Goal: Task Accomplishment & Management: Use online tool/utility

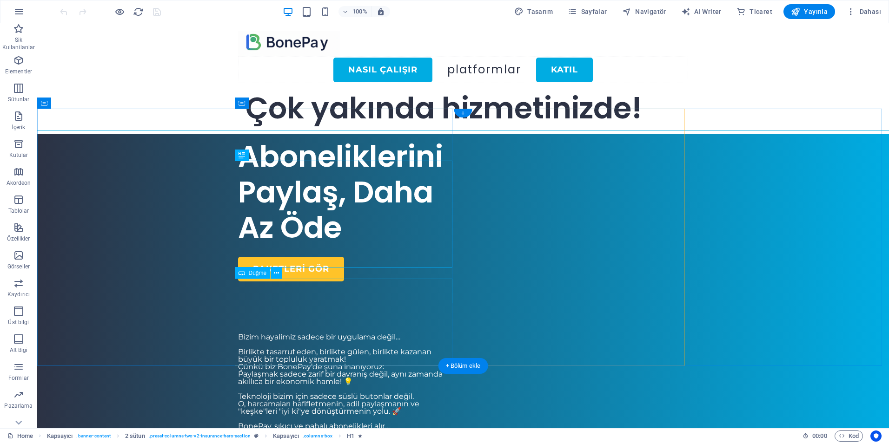
click at [317, 282] on div "Paketleri GÖR" at bounding box center [347, 269] width 218 height 25
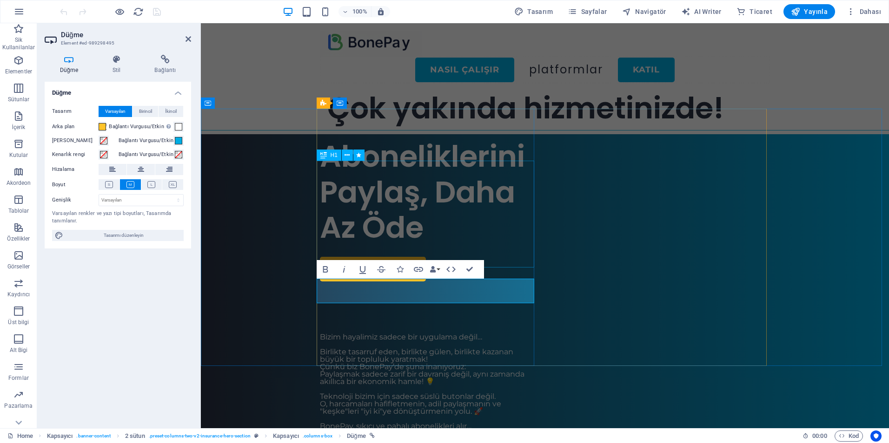
click at [396, 221] on div "Aboneliklerini Paylaş, Daha Az Öde" at bounding box center [429, 192] width 218 height 107
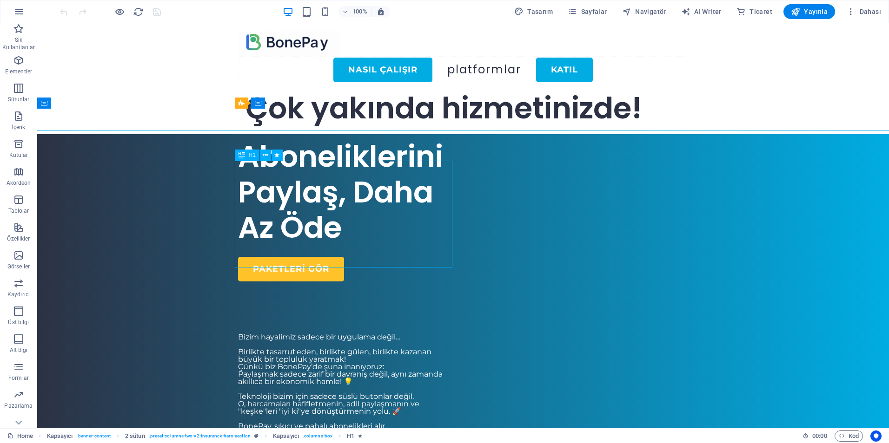
click at [327, 205] on div "Aboneliklerini Paylaş, Daha Az Öde" at bounding box center [347, 192] width 218 height 107
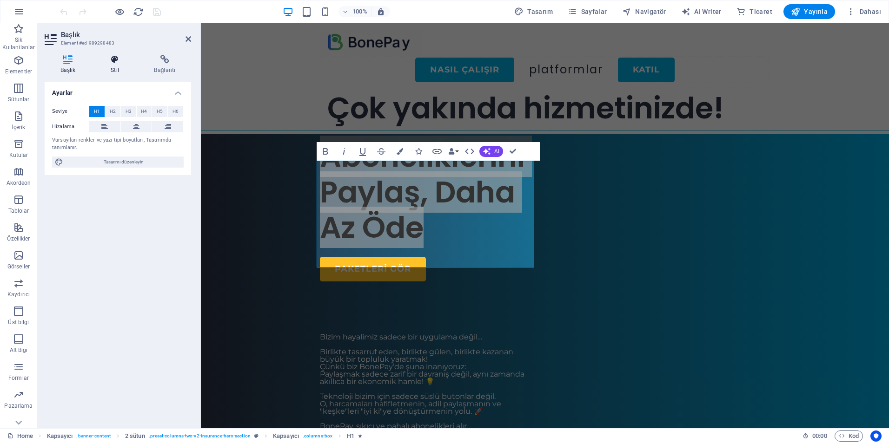
click at [116, 59] on icon at bounding box center [115, 59] width 40 height 9
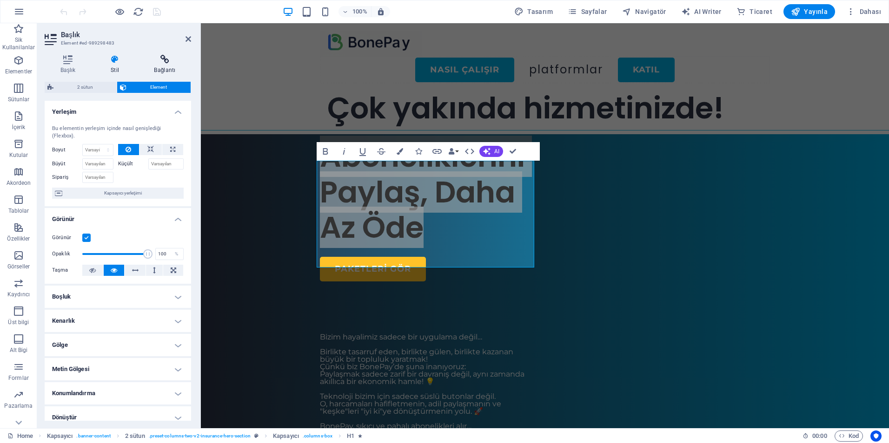
click at [165, 61] on icon at bounding box center [164, 59] width 53 height 9
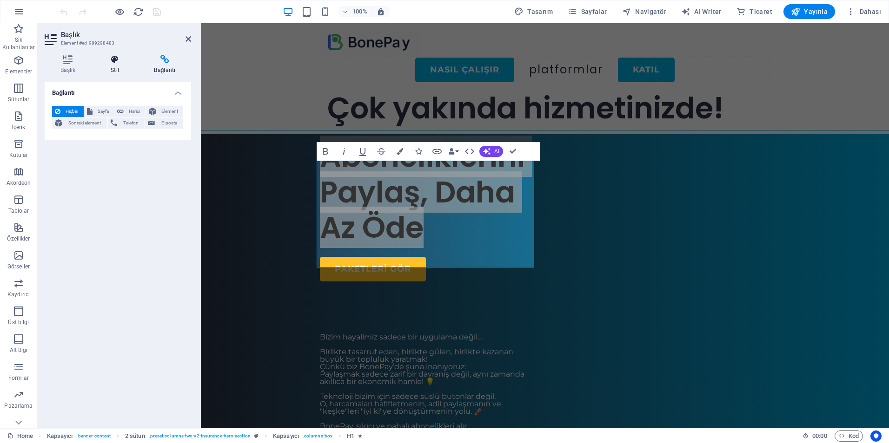
click at [113, 64] on h4 "Stil" at bounding box center [116, 65] width 43 height 20
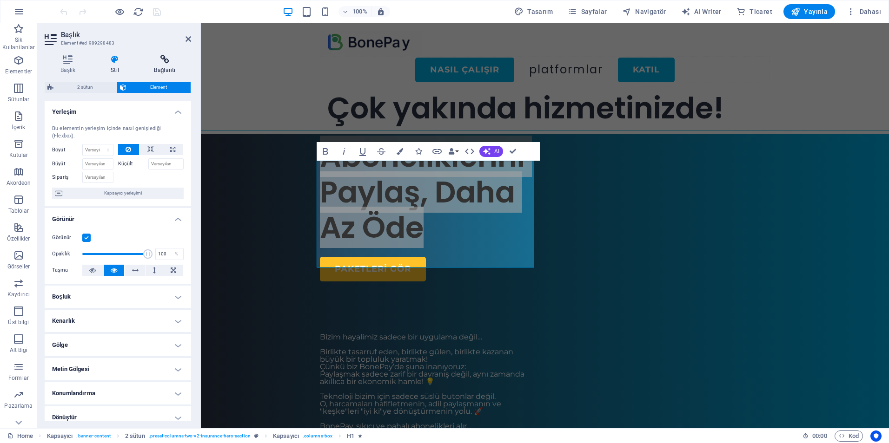
click at [168, 60] on icon at bounding box center [164, 59] width 53 height 9
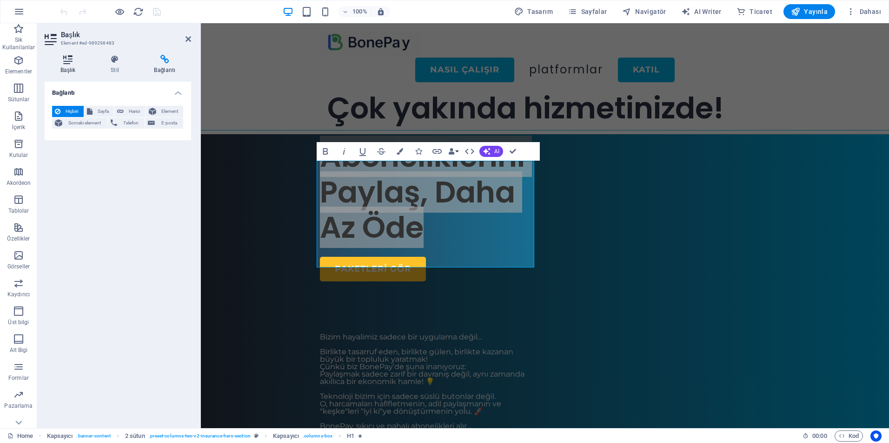
click at [65, 62] on icon at bounding box center [68, 59] width 46 height 9
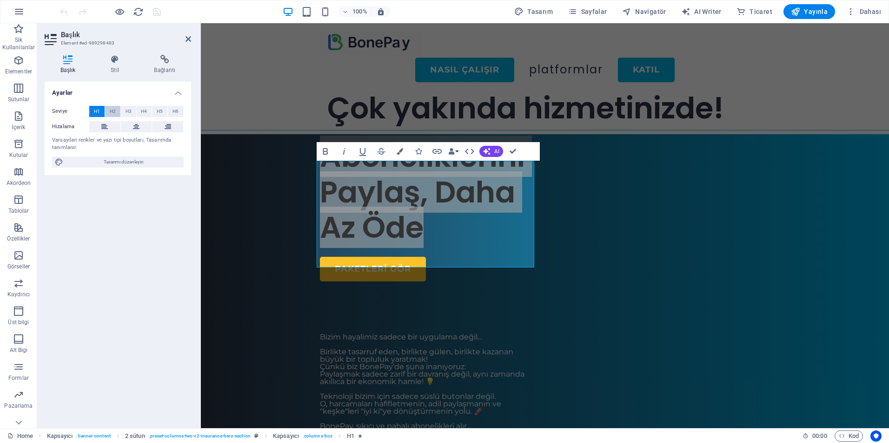
click at [112, 109] on span "H2" at bounding box center [113, 111] width 6 height 11
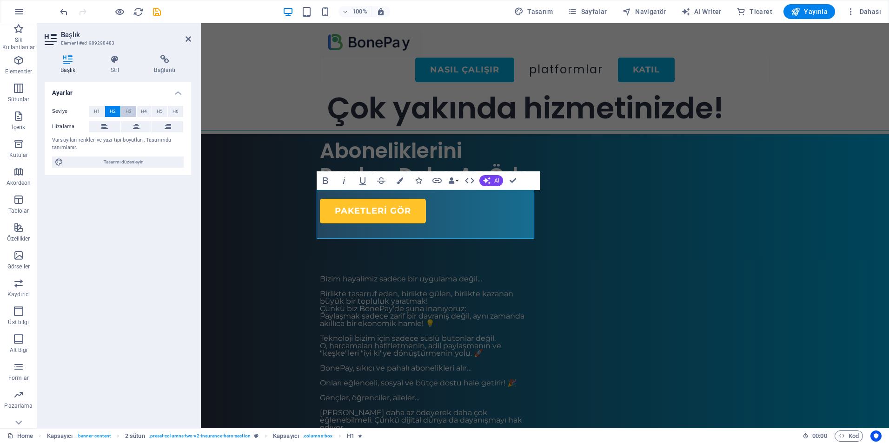
click at [125, 111] on button "H3" at bounding box center [128, 111] width 15 height 11
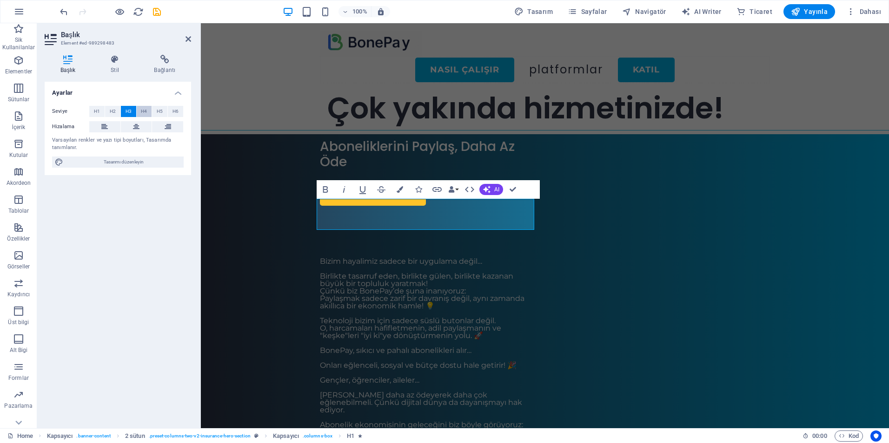
click at [145, 112] on span "H4" at bounding box center [144, 111] width 6 height 11
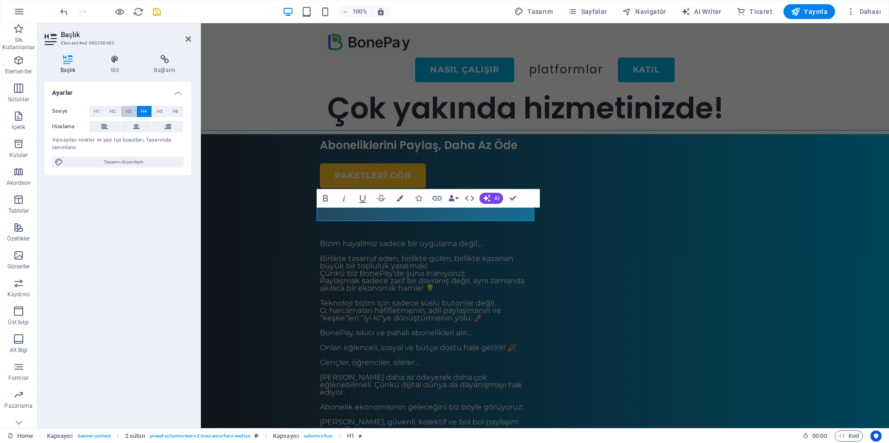
click at [130, 112] on span "H3" at bounding box center [128, 111] width 6 height 11
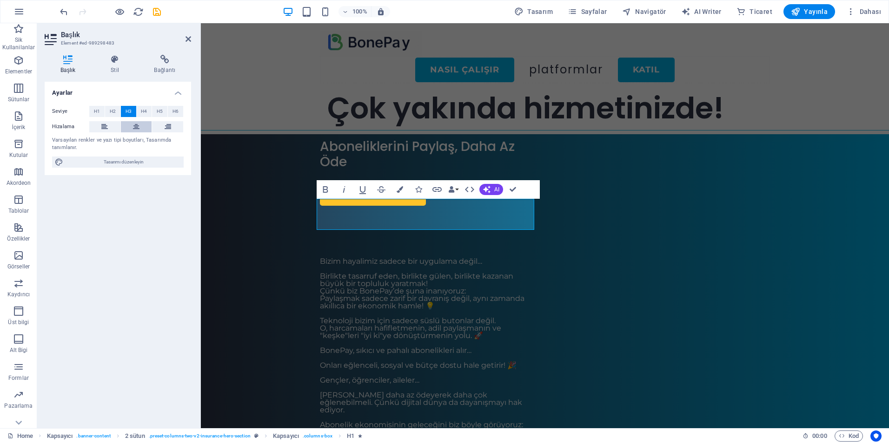
click at [137, 127] on icon at bounding box center [136, 126] width 7 height 11
click at [103, 126] on icon at bounding box center [104, 126] width 7 height 11
click at [145, 112] on span "H4" at bounding box center [144, 111] width 6 height 11
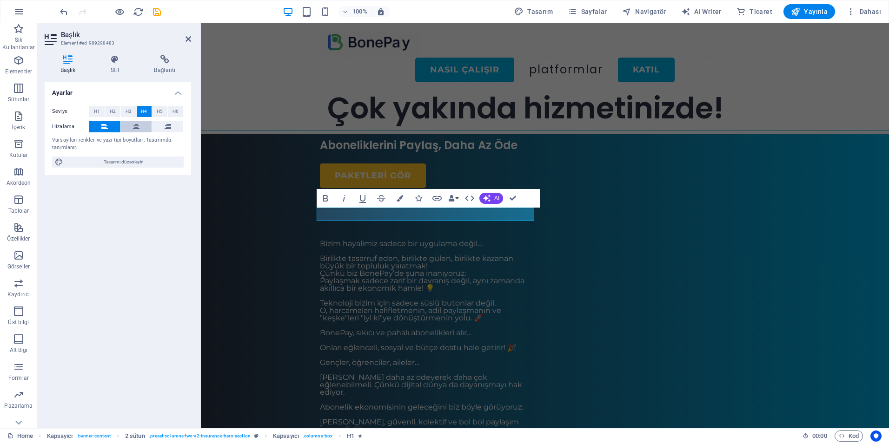
click at [136, 127] on icon at bounding box center [136, 126] width 7 height 11
click at [109, 128] on button at bounding box center [104, 126] width 31 height 11
click at [136, 245] on div "Ayarlar Seviye H1 H2 H3 H4 H5 H6 Hizalama Varsayılan renkler ve yazı tipi boyut…" at bounding box center [118, 251] width 146 height 339
click at [112, 251] on div "Ayarlar Seviye H1 H2 H3 H4 H5 H6 Hizalama Varsayılan renkler ve yazı tipi boyut…" at bounding box center [118, 251] width 146 height 339
drag, startPoint x: 146, startPoint y: 251, endPoint x: 39, endPoint y: 208, distance: 115.8
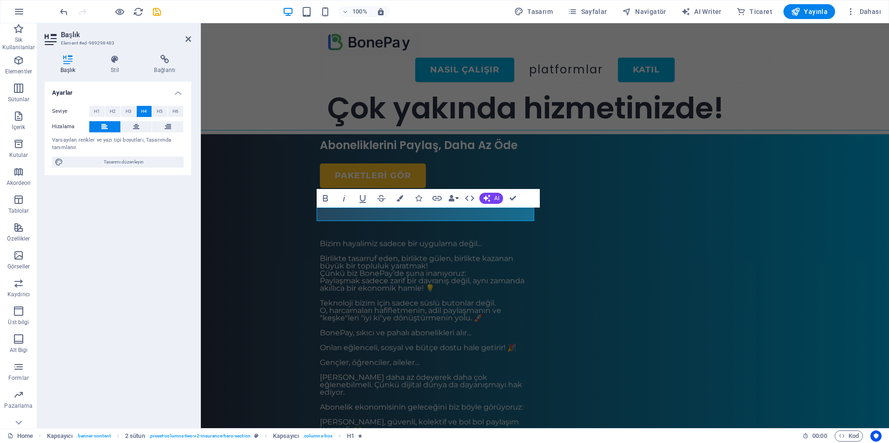
click at [146, 251] on div "Ayarlar Seviye H1 H2 H3 H4 H5 H6 Hizalama Varsayılan renkler ve yazı tipi boyut…" at bounding box center [118, 251] width 146 height 339
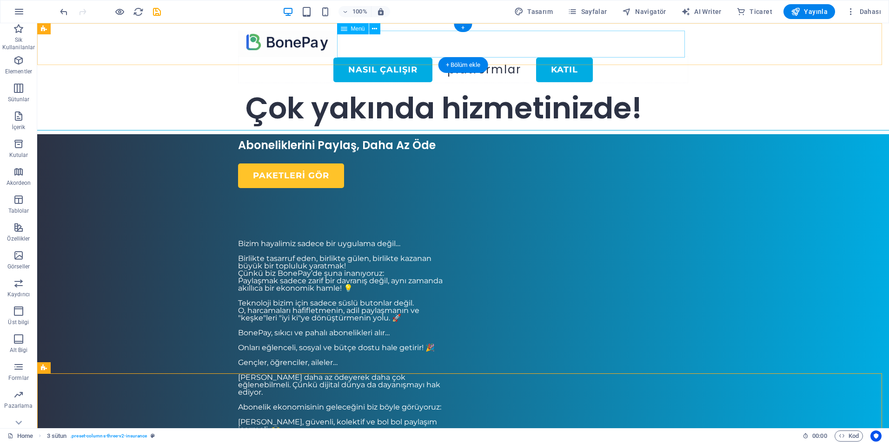
click at [528, 56] on nav "Nasıl Çalışır Platformlar KATIL" at bounding box center [463, 69] width 450 height 27
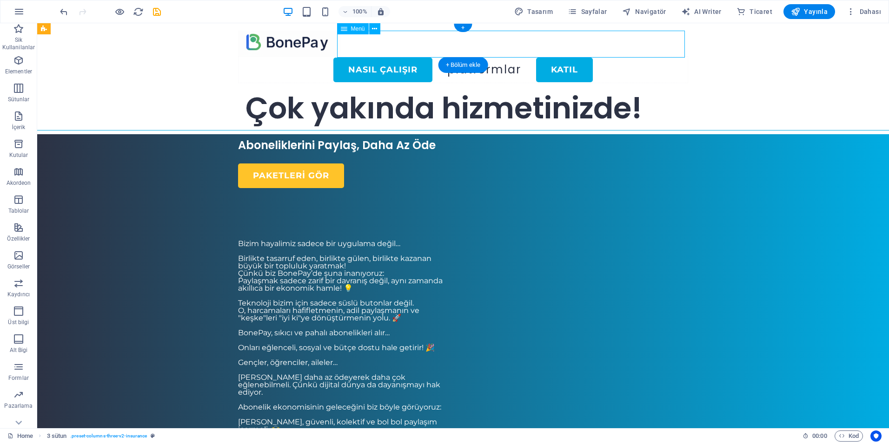
click at [528, 56] on nav "Nasıl Çalışır Platformlar KATIL" at bounding box center [463, 69] width 450 height 27
select select "1"
select select
select select "default"
select select "2"
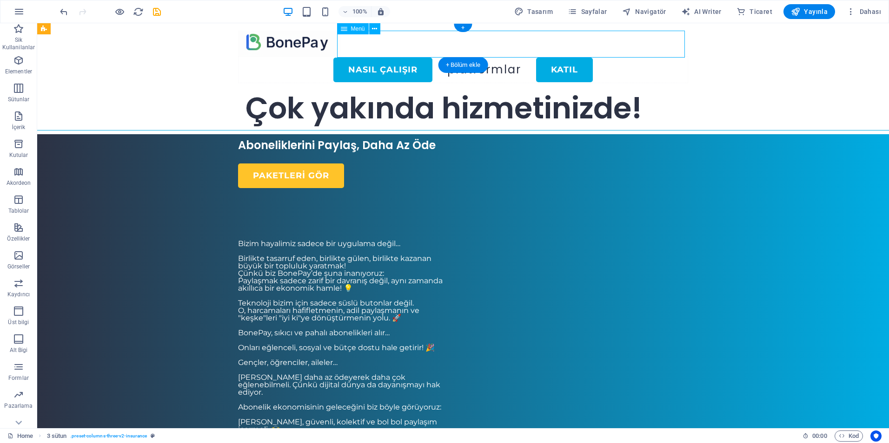
select select
select select "default"
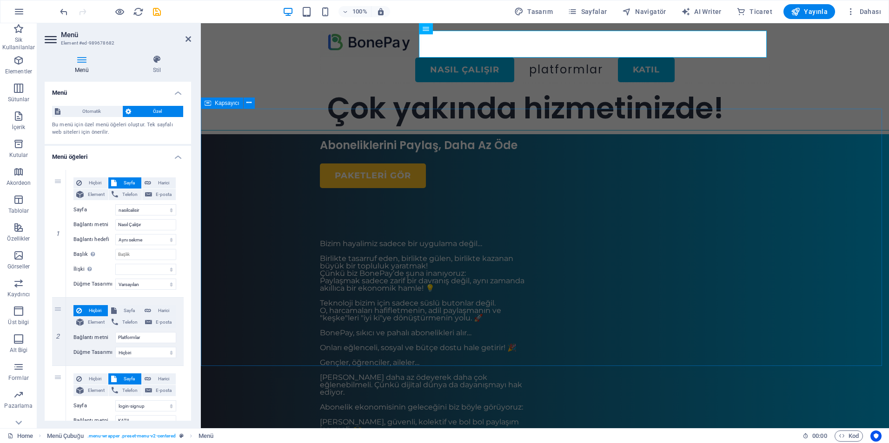
click at [824, 273] on div "Aboneliklerini Paylaş, Daha Az Öde Paketleri GÖR Bizim hayalimiz sadece bir uyg…" at bounding box center [545, 308] width 688 height 349
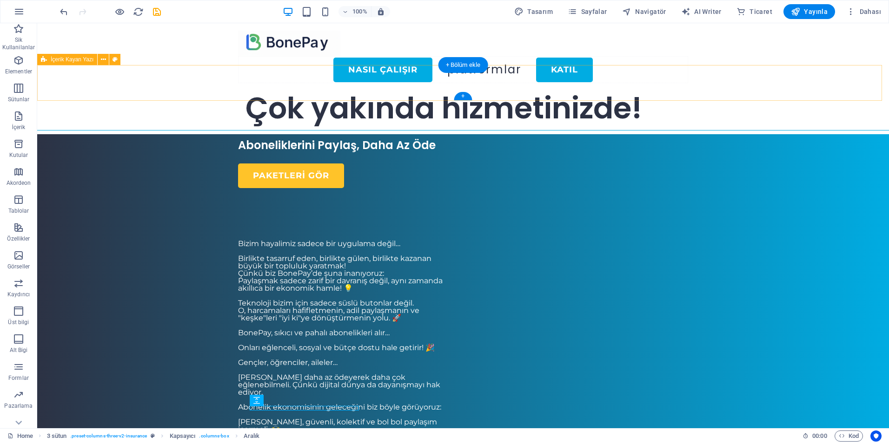
click at [172, 91] on div "Çok yakında hizmetinizde!" at bounding box center [462, 109] width 851 height 36
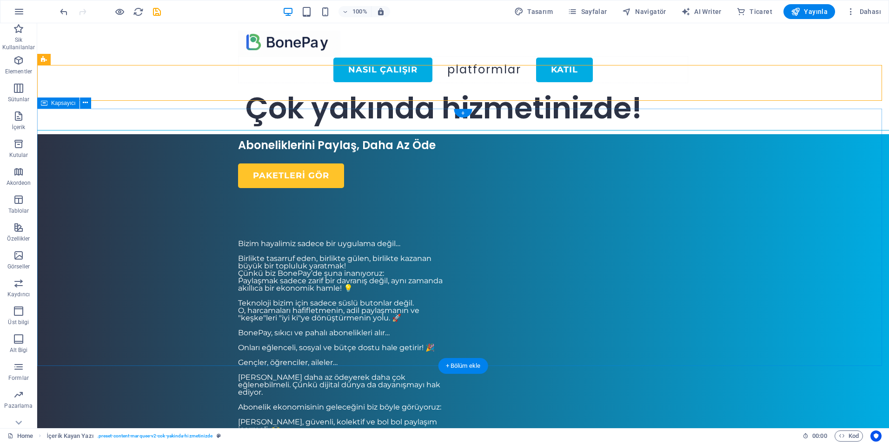
click at [145, 158] on div "Aboneliklerini Paylaş, Daha Az Öde Paketleri GÖR Bizim hayalimiz sadece bir uyg…" at bounding box center [462, 308] width 851 height 349
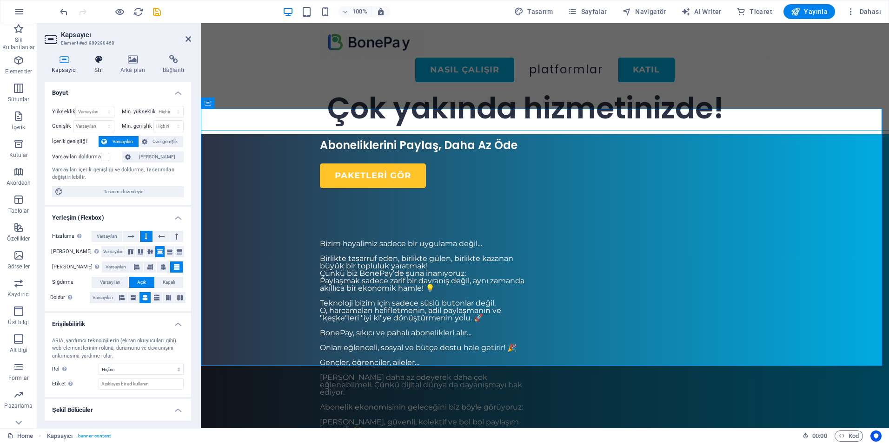
click at [103, 67] on h4 "Stil" at bounding box center [100, 65] width 26 height 20
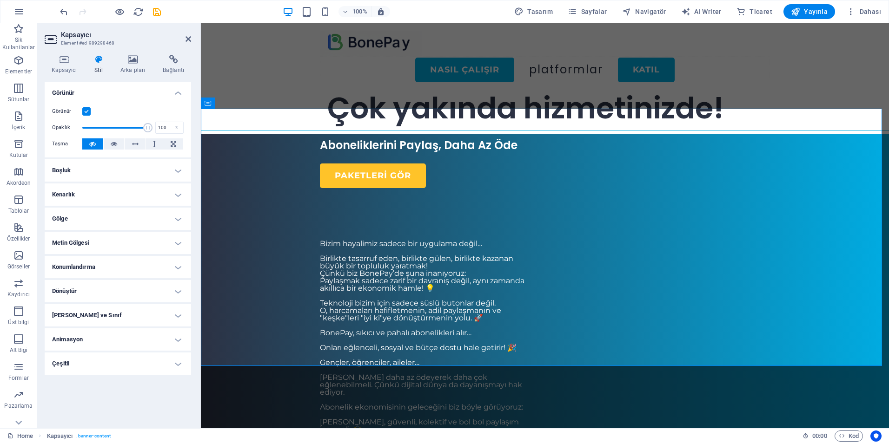
click at [88, 171] on h4 "Boşluk" at bounding box center [118, 170] width 146 height 22
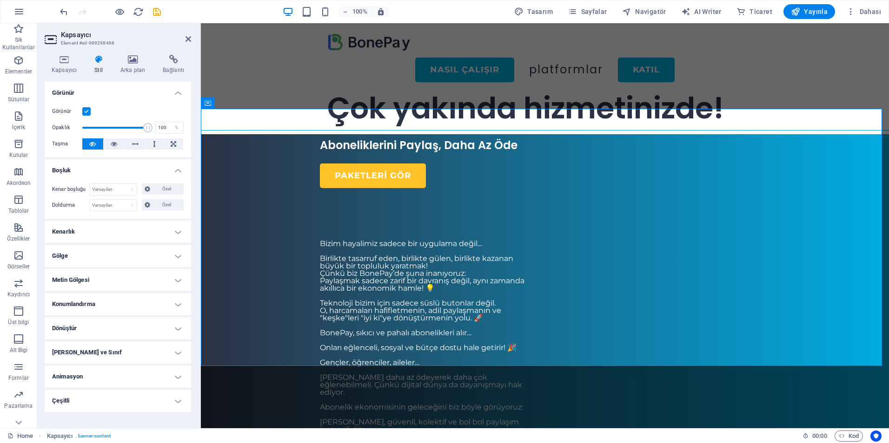
click at [92, 166] on h4 "Boşluk" at bounding box center [118, 167] width 146 height 17
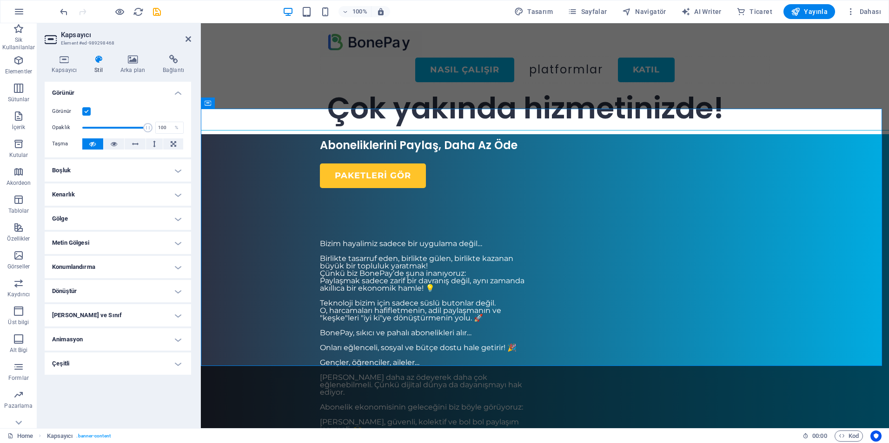
click at [91, 190] on h4 "Kenarlık" at bounding box center [118, 195] width 146 height 22
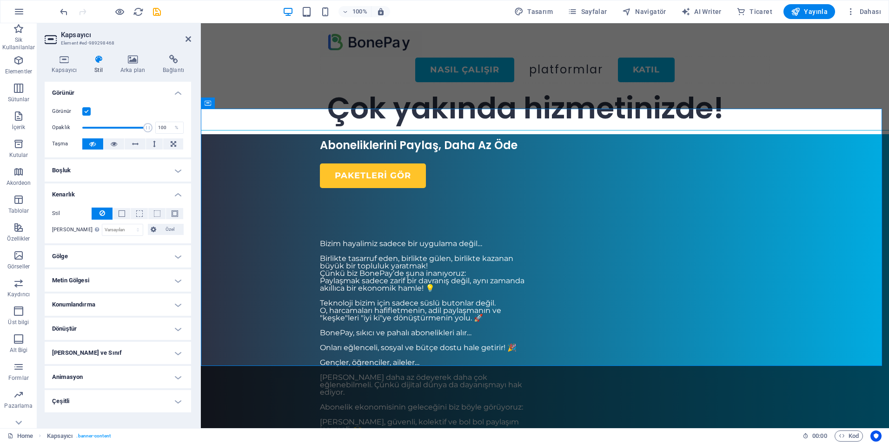
click at [91, 190] on h4 "Kenarlık" at bounding box center [118, 192] width 146 height 17
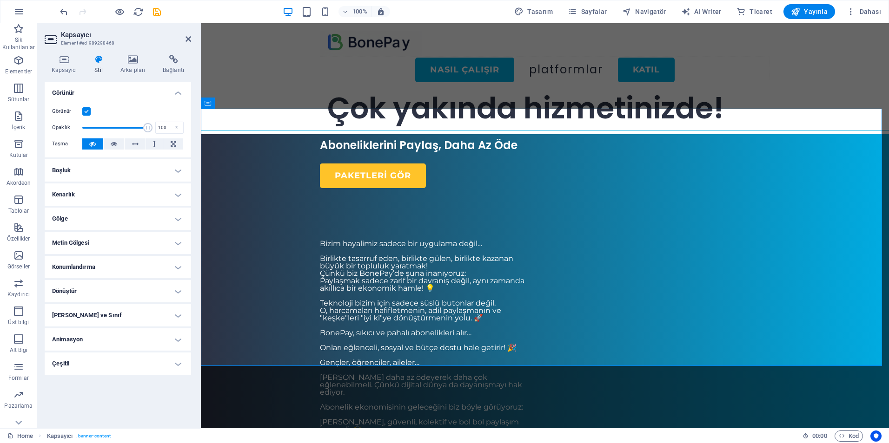
click at [87, 168] on h4 "Boşluk" at bounding box center [118, 170] width 146 height 22
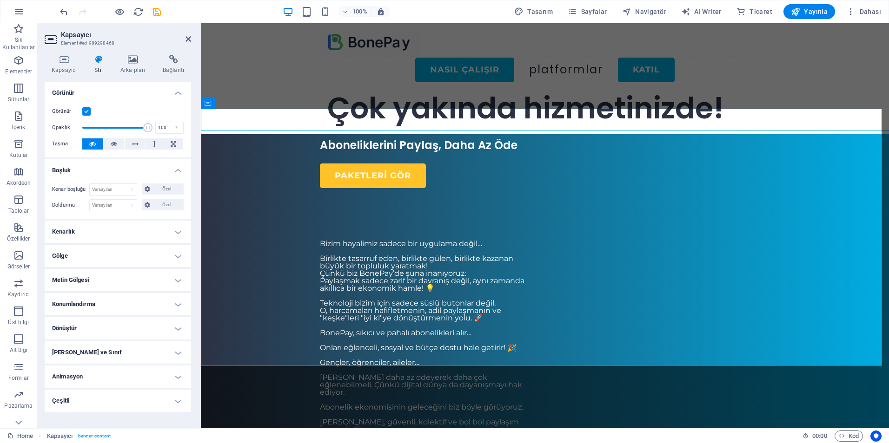
click at [87, 168] on h4 "Boşluk" at bounding box center [118, 167] width 146 height 17
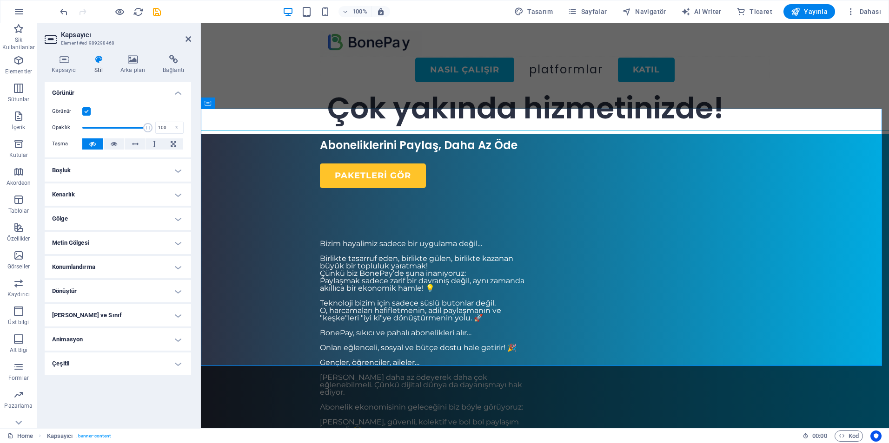
click at [91, 240] on h4 "Metin Gölgesi" at bounding box center [118, 243] width 146 height 22
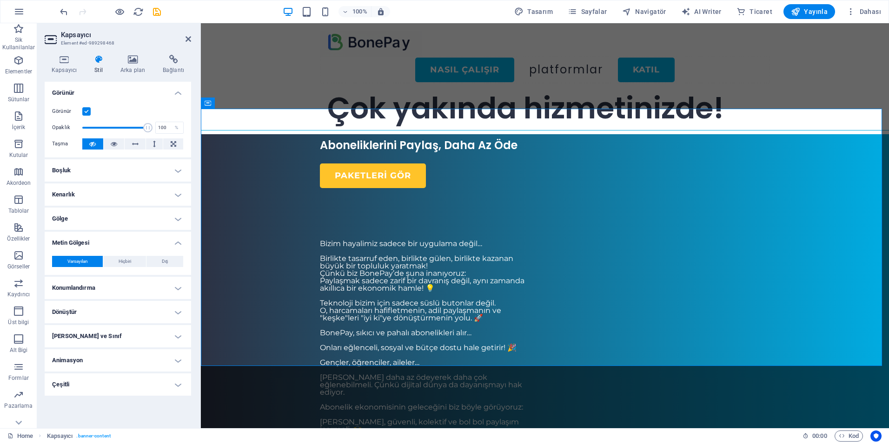
click at [91, 240] on h4 "Metin Gölgesi" at bounding box center [118, 240] width 146 height 17
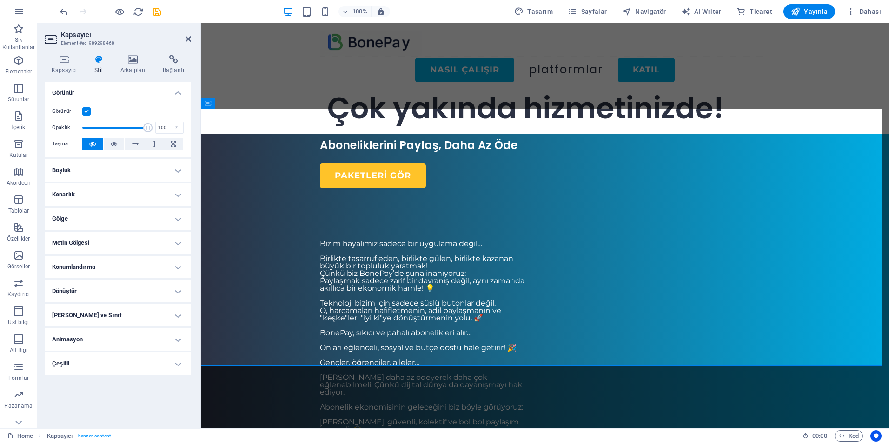
click at [95, 271] on h4 "Konumlandırma" at bounding box center [118, 267] width 146 height 22
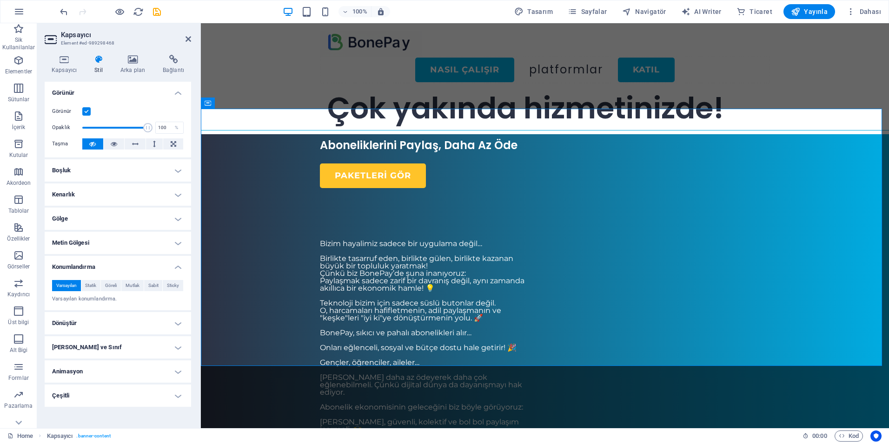
click at [96, 259] on h4 "Konumlandırma" at bounding box center [118, 264] width 146 height 17
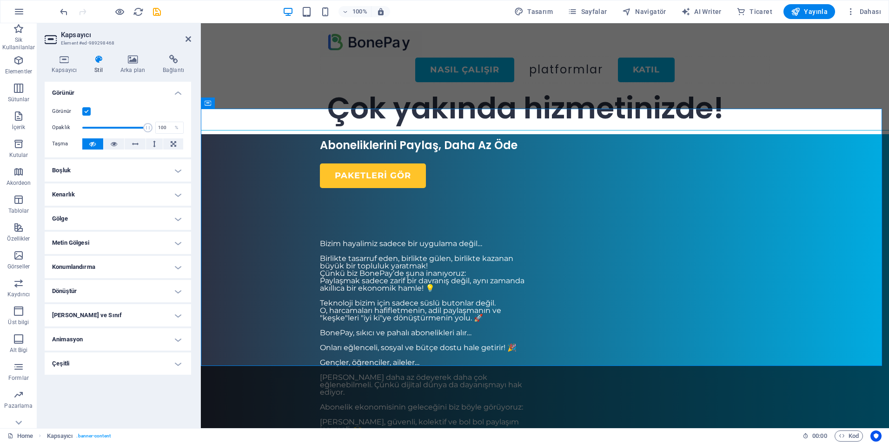
click at [86, 294] on h4 "Dönüştür" at bounding box center [118, 291] width 146 height 22
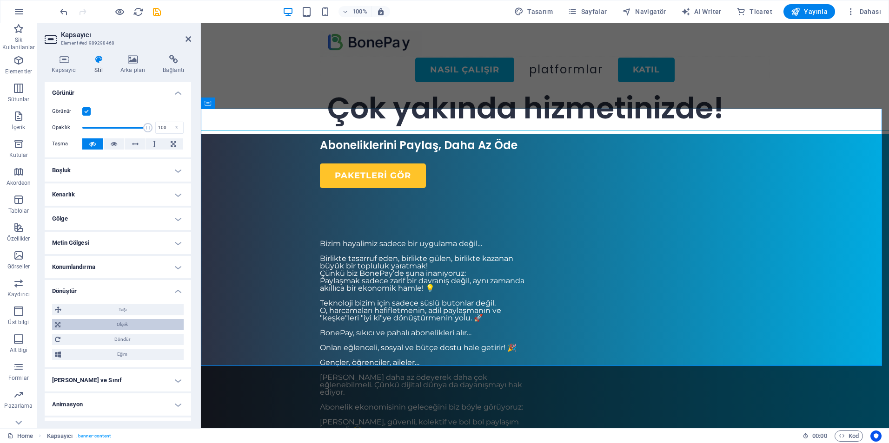
click at [119, 321] on span "Ölçek" at bounding box center [122, 324] width 118 height 11
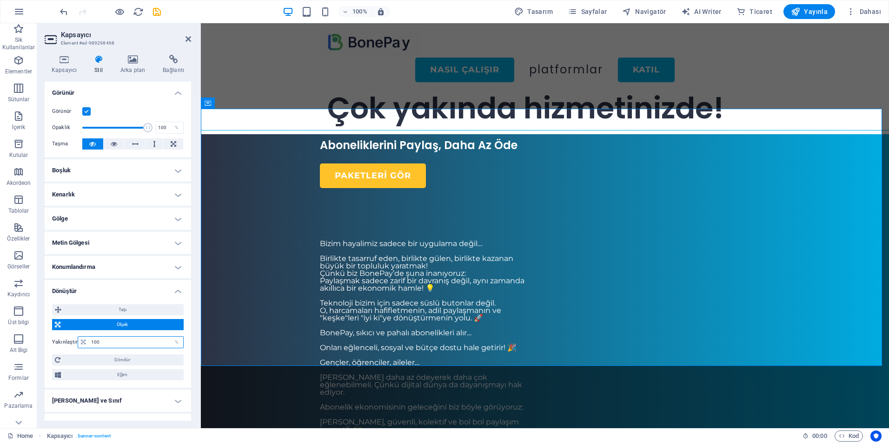
click at [110, 338] on input "100" at bounding box center [136, 342] width 94 height 11
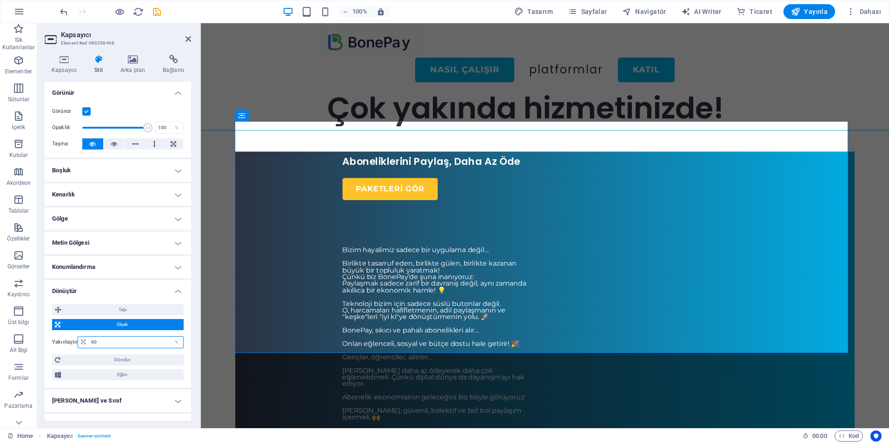
type input "9"
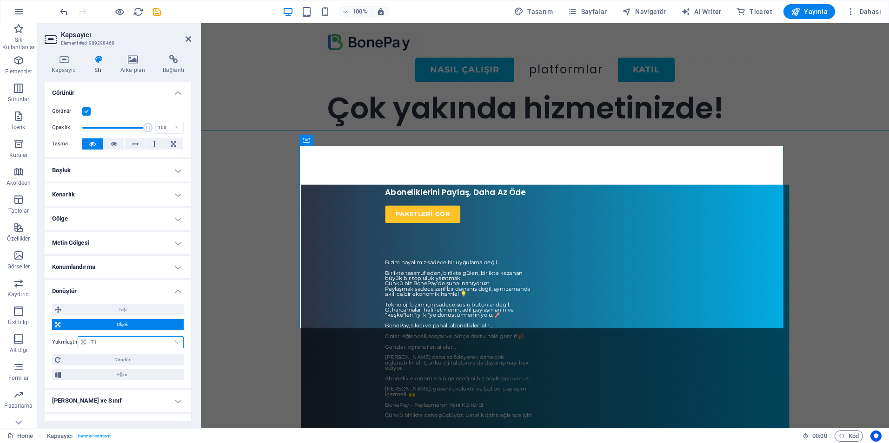
type input "71"
click at [134, 403] on h4 "[PERSON_NAME] ve Sınıf" at bounding box center [118, 401] width 146 height 22
click at [175, 294] on h4 "Dönüştür" at bounding box center [118, 288] width 146 height 17
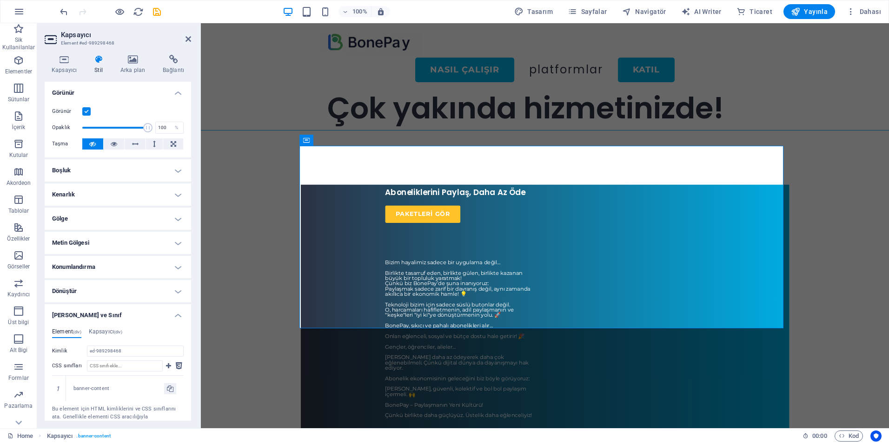
click at [181, 319] on h4 "[PERSON_NAME] ve Sınıf" at bounding box center [118, 312] width 146 height 17
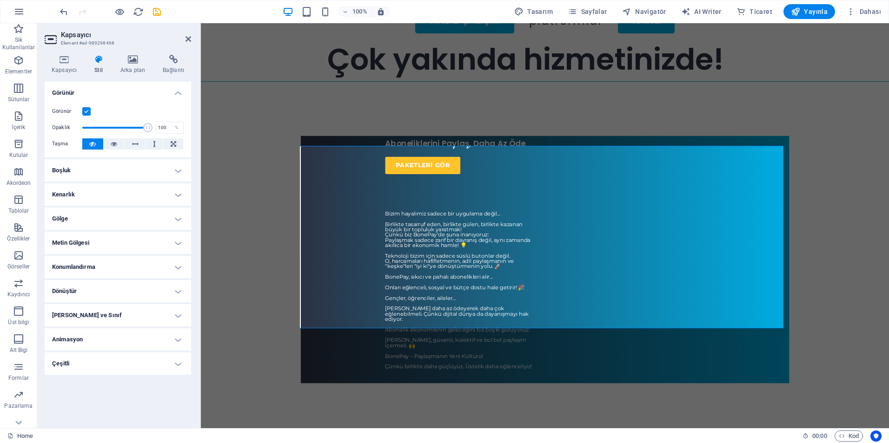
scroll to position [186, 0]
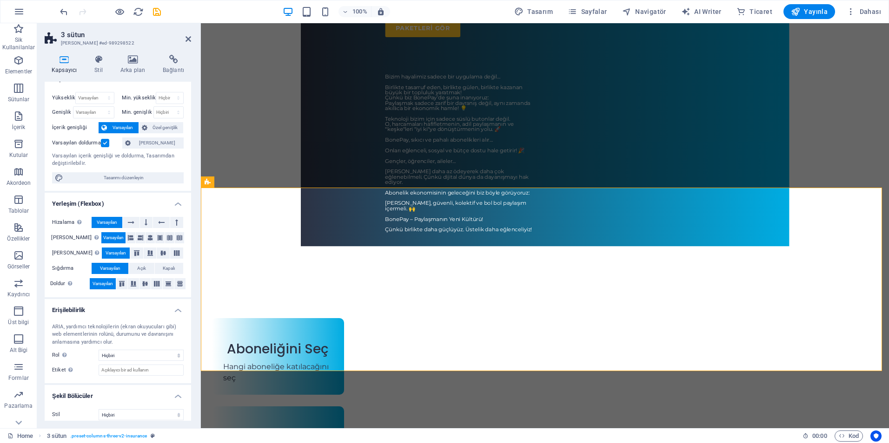
scroll to position [21, 0]
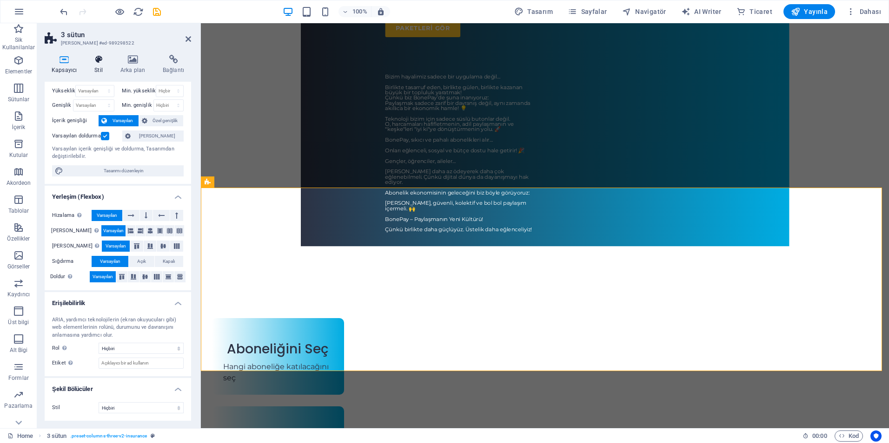
click at [98, 64] on icon at bounding box center [98, 59] width 22 height 9
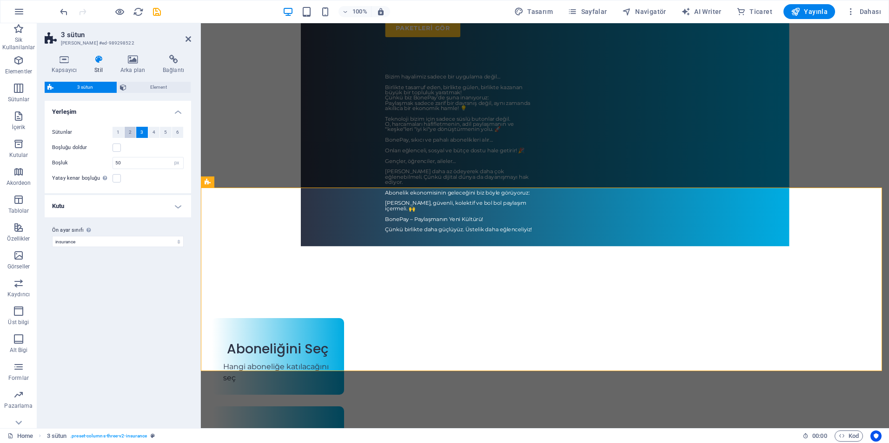
click at [130, 132] on span "2" at bounding box center [130, 132] width 3 height 11
click at [115, 127] on button "1" at bounding box center [118, 132] width 12 height 11
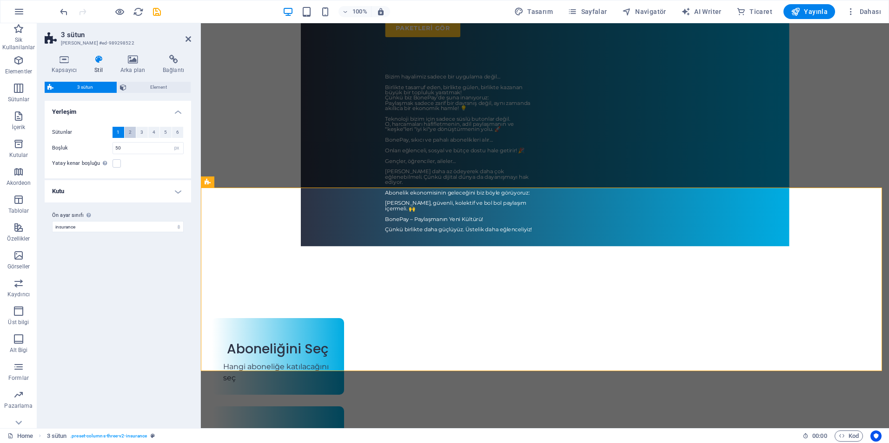
click at [128, 133] on button "2" at bounding box center [131, 132] width 12 height 11
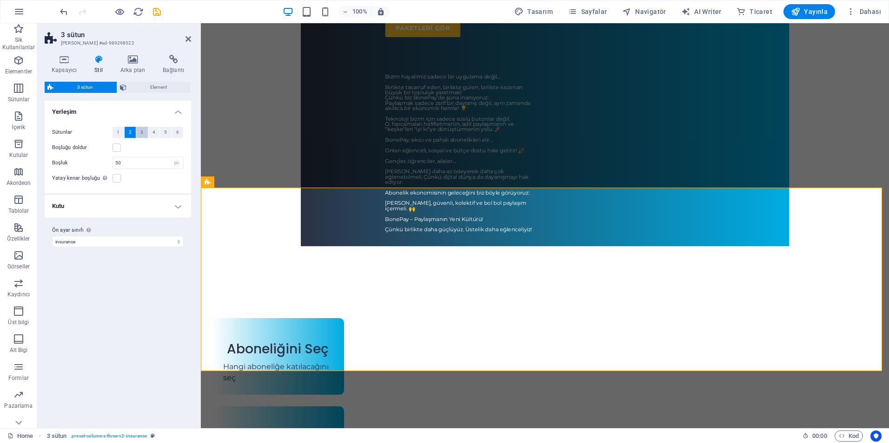
click at [143, 135] on span "3" at bounding box center [141, 132] width 3 height 11
click at [157, 133] on button "4" at bounding box center [154, 132] width 12 height 11
click at [168, 132] on button "5" at bounding box center [166, 132] width 12 height 11
click at [175, 131] on button "6" at bounding box center [178, 132] width 12 height 11
click at [164, 127] on button "5" at bounding box center [166, 132] width 12 height 11
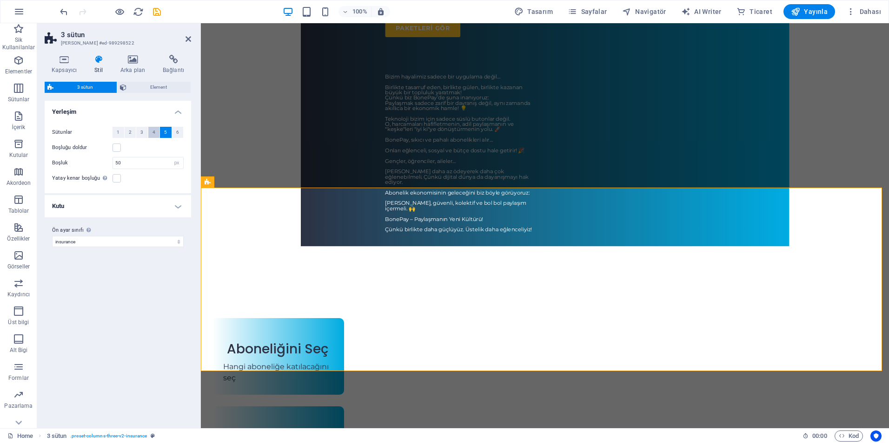
click at [156, 131] on button "4" at bounding box center [154, 132] width 12 height 11
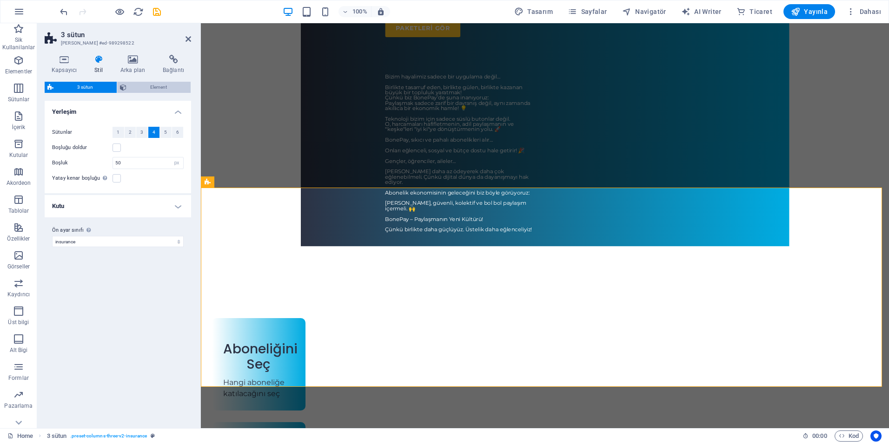
click at [147, 87] on span "Element" at bounding box center [158, 87] width 59 height 11
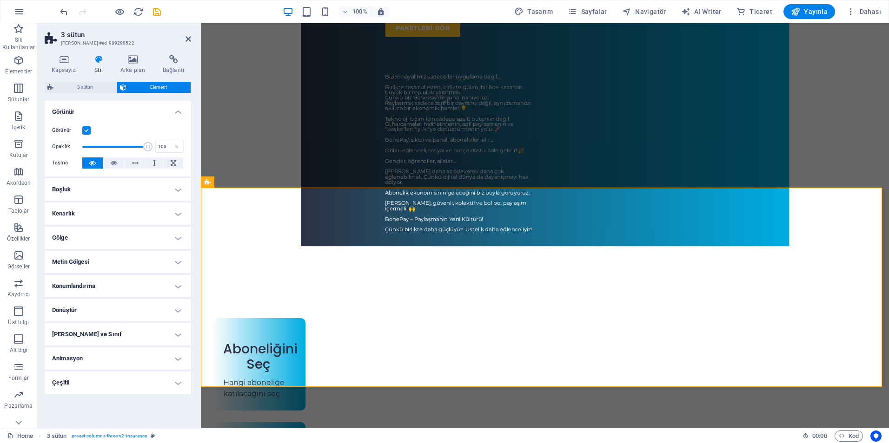
click at [104, 284] on h4 "Konumlandırma" at bounding box center [118, 286] width 146 height 22
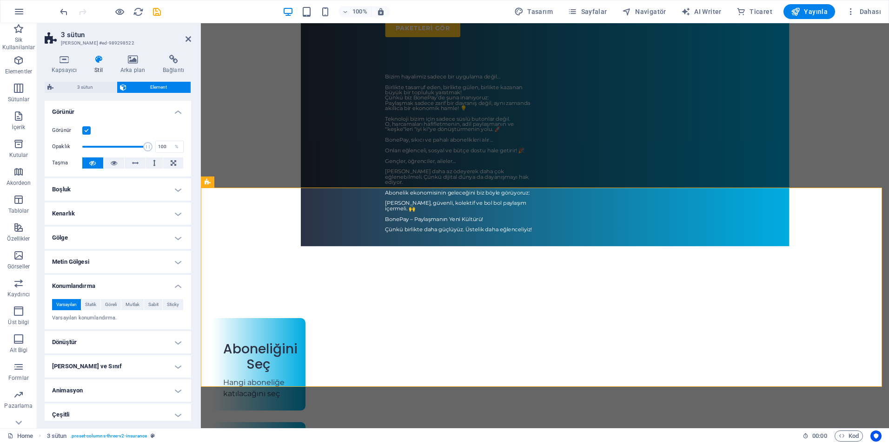
click at [102, 347] on h4 "Dönüştür" at bounding box center [118, 342] width 146 height 22
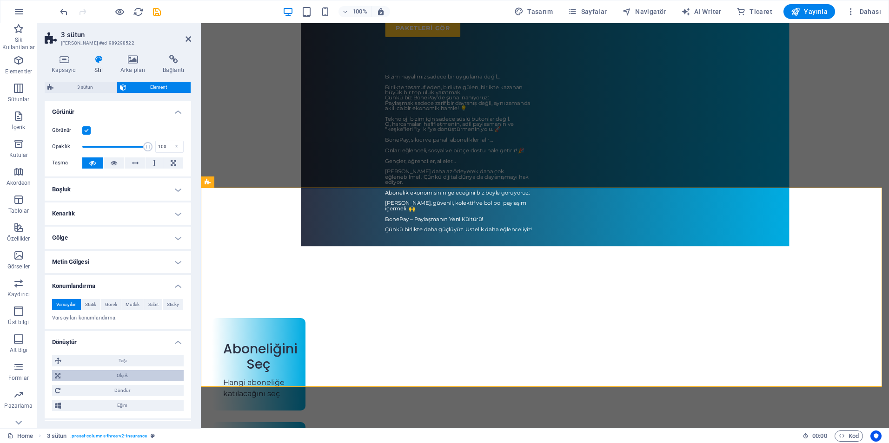
click at [134, 377] on span "Ölçek" at bounding box center [122, 375] width 118 height 11
click at [119, 391] on input "100" at bounding box center [136, 393] width 94 height 11
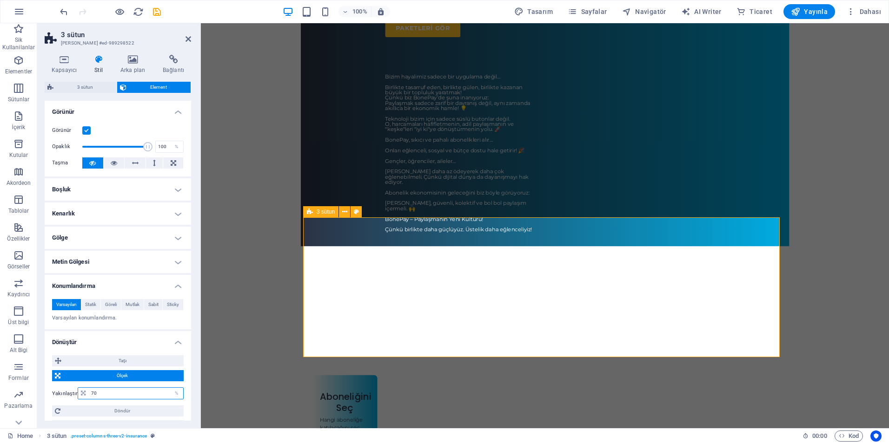
type input "70"
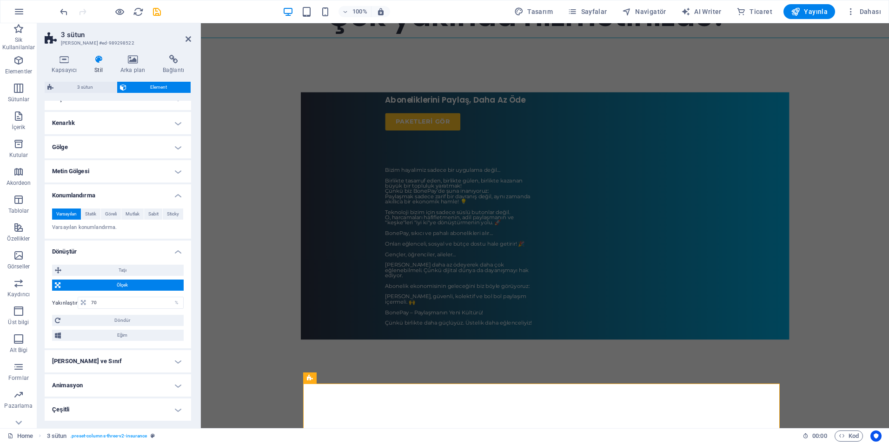
scroll to position [93, 0]
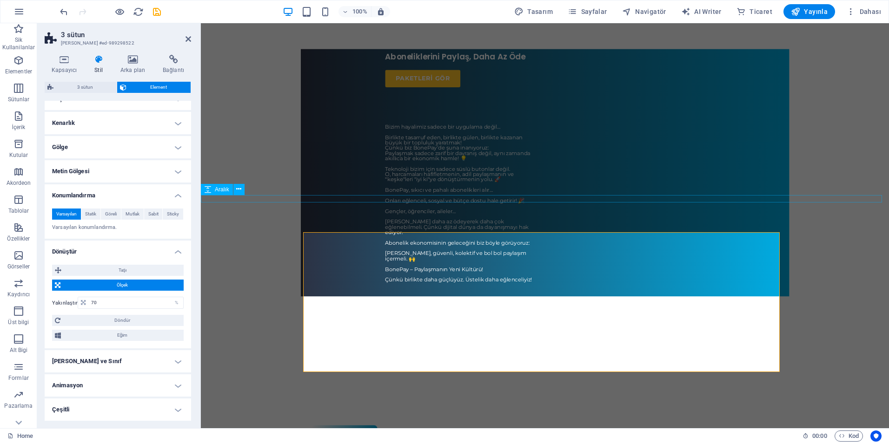
scroll to position [186, 0]
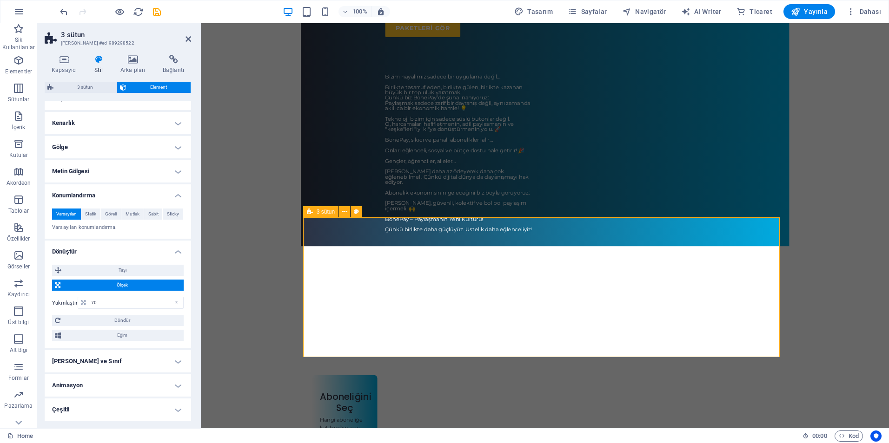
click at [137, 62] on icon at bounding box center [132, 59] width 39 height 9
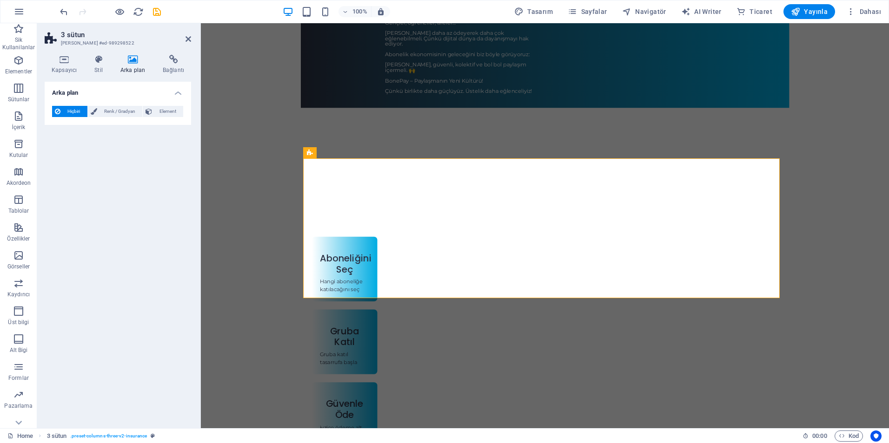
scroll to position [332, 0]
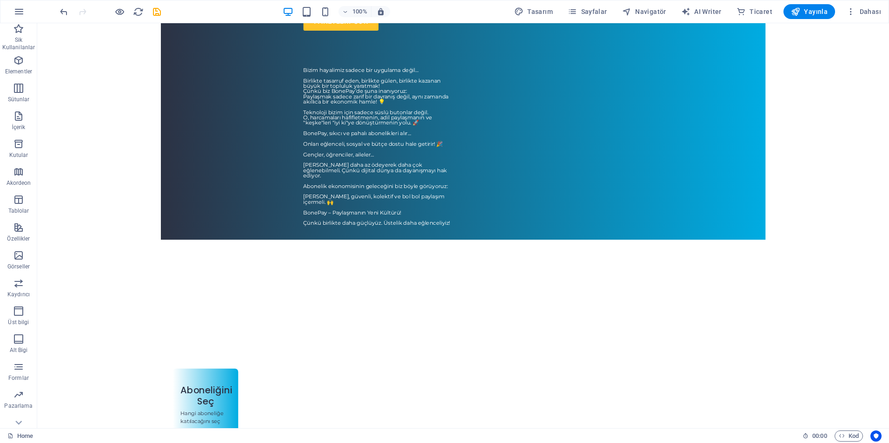
scroll to position [232, 0]
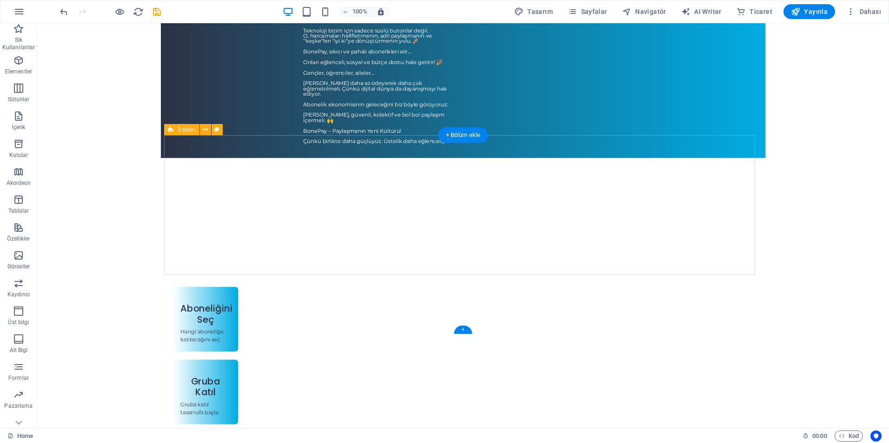
scroll to position [286, 0]
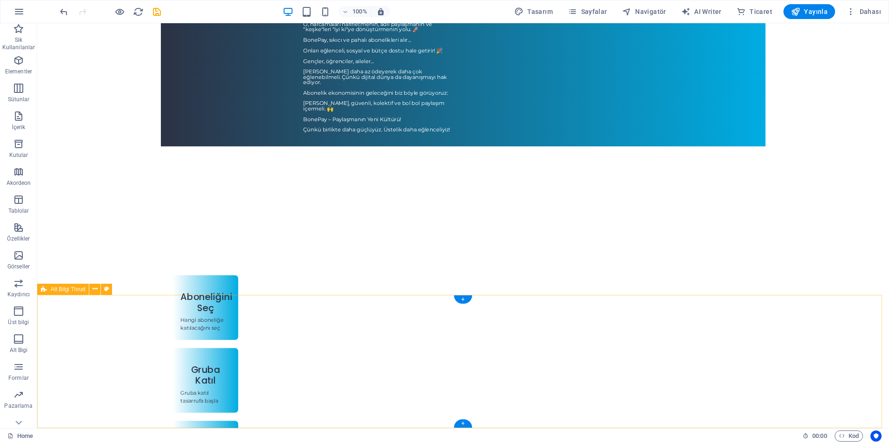
select select "footer"
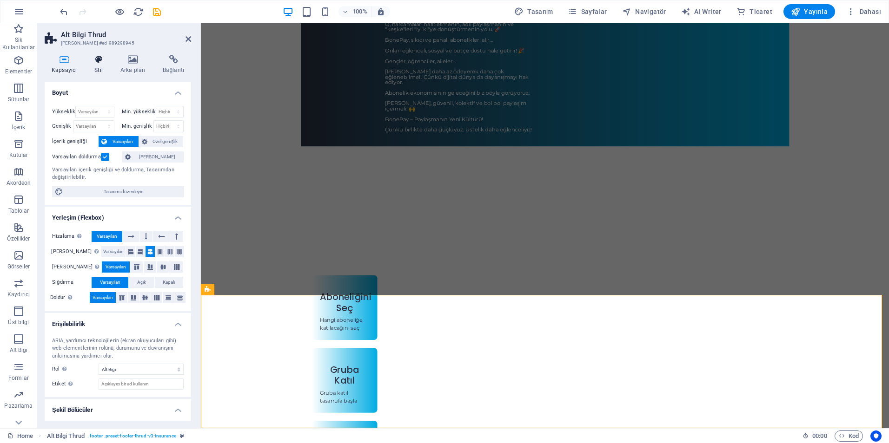
click at [99, 65] on h4 "Stil" at bounding box center [100, 65] width 26 height 20
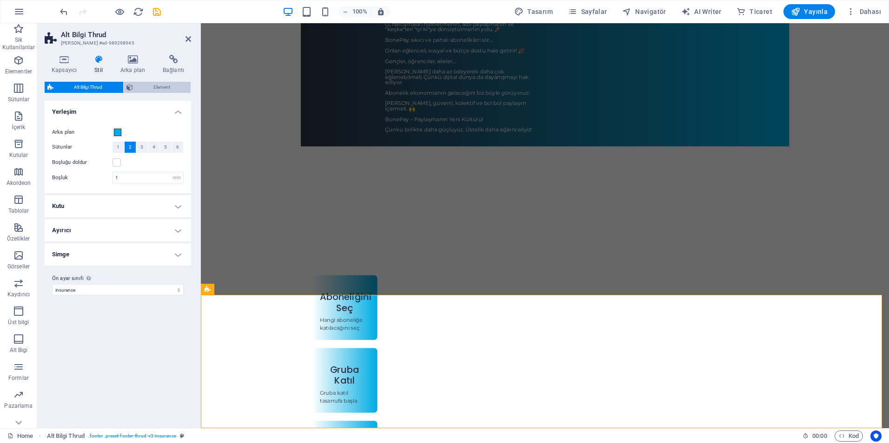
click at [158, 83] on span "Element" at bounding box center [162, 87] width 53 height 11
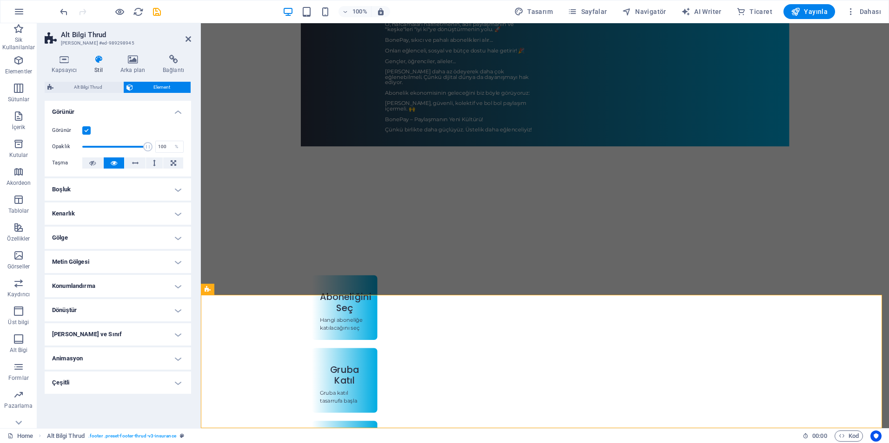
click at [103, 277] on h4 "Konumlandırma" at bounding box center [118, 286] width 146 height 22
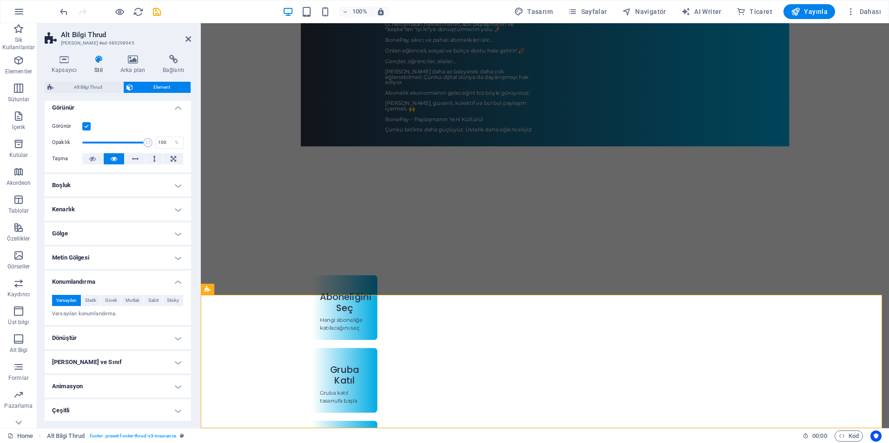
scroll to position [5, 0]
click at [91, 386] on h4 "Animasyon" at bounding box center [118, 386] width 146 height 22
click at [95, 384] on h4 "Animasyon" at bounding box center [118, 383] width 146 height 17
click at [101, 360] on h4 "[PERSON_NAME] ve Sınıf" at bounding box center [118, 361] width 146 height 22
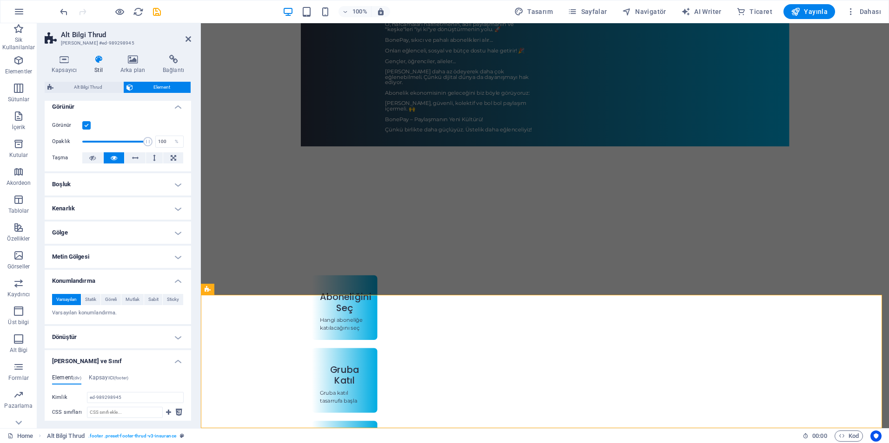
click at [102, 359] on h4 "[PERSON_NAME] ve Sınıf" at bounding box center [118, 358] width 146 height 17
click at [99, 335] on h4 "Dönüştür" at bounding box center [118, 337] width 146 height 22
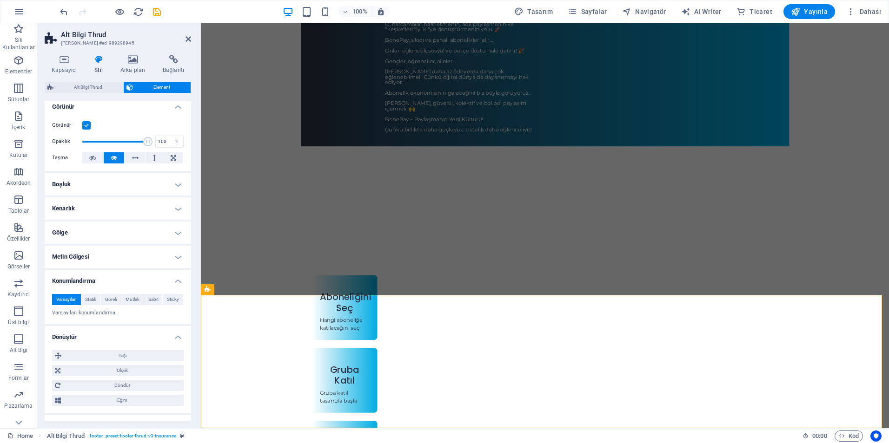
click at [99, 335] on h4 "Dönüştür" at bounding box center [118, 334] width 146 height 17
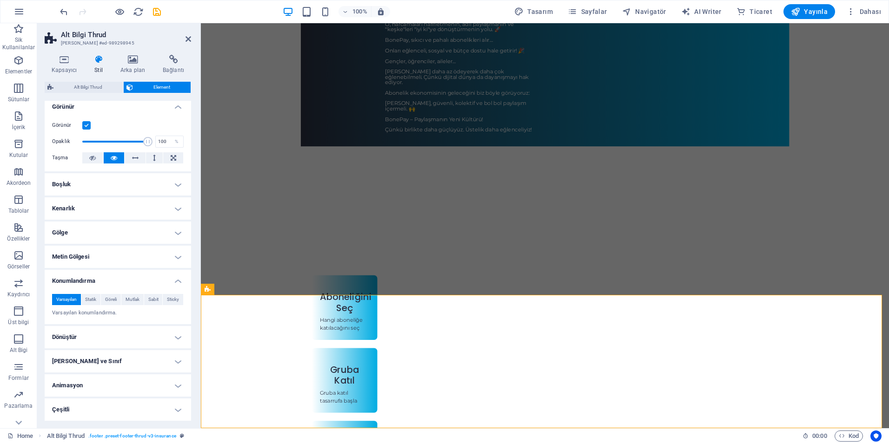
click at [99, 335] on h4 "Dönüştür" at bounding box center [118, 337] width 146 height 22
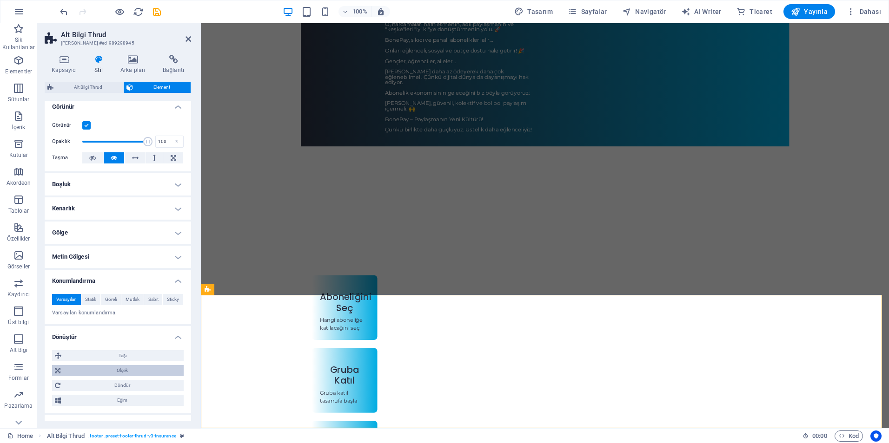
click at [129, 373] on span "Ölçek" at bounding box center [122, 370] width 118 height 11
click at [107, 389] on input "100" at bounding box center [136, 388] width 94 height 11
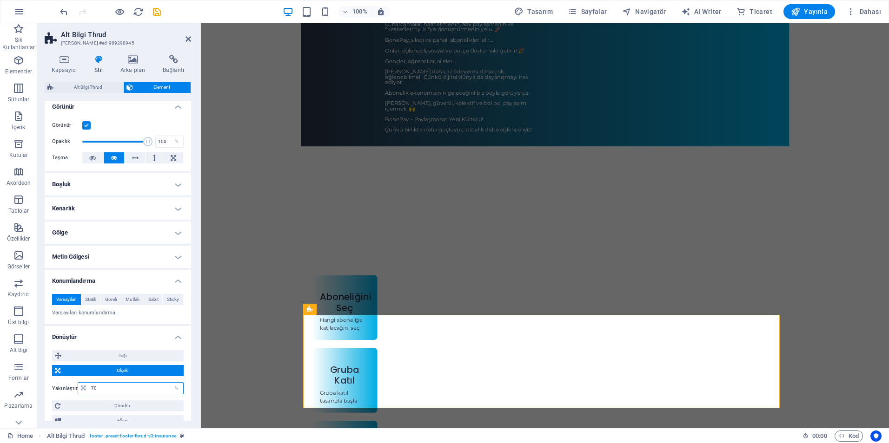
type input "70"
click at [259, 352] on div "Menu Nasıl Çalışır Platformlar KATIL Çok yakında hizmetinizde! Aboneliklerini P…" at bounding box center [545, 313] width 688 height 1153
click at [461, 258] on div "Menu Nasıl Çalışır Platformlar KATIL Çok yakında hizmetinizde! Aboneliklerini P…" at bounding box center [545, 313] width 688 height 1153
click at [155, 13] on icon "save" at bounding box center [157, 12] width 11 height 11
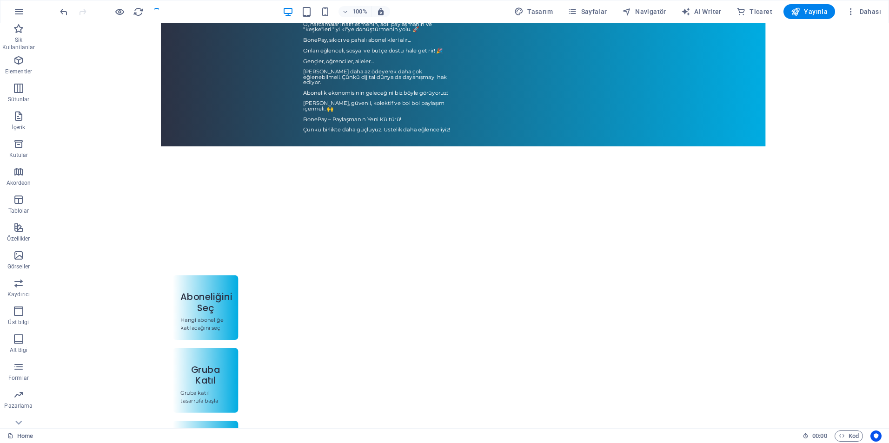
click at [378, 274] on div "Menu Nasıl Çalışır Platformlar KATIL Çok yakında hizmetinizde! Aboneliklerini P…" at bounding box center [462, 313] width 851 height 1153
click at [155, 307] on div "Menu Nasıl Çalışır Platformlar KATIL Çok yakında hizmetinizde! Aboneliklerini P…" at bounding box center [462, 313] width 851 height 1153
click at [167, 274] on div "Menu Nasıl Çalışır Platformlar KATIL Çok yakında hizmetinizde! Aboneliklerini P…" at bounding box center [462, 313] width 851 height 1153
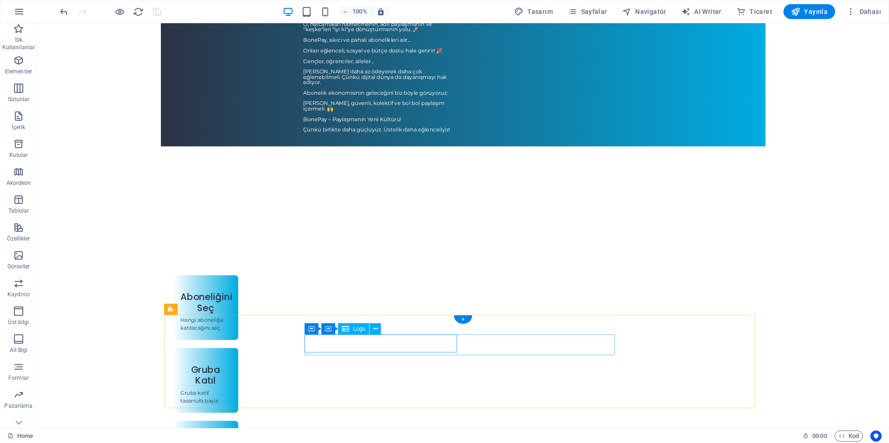
select select "px"
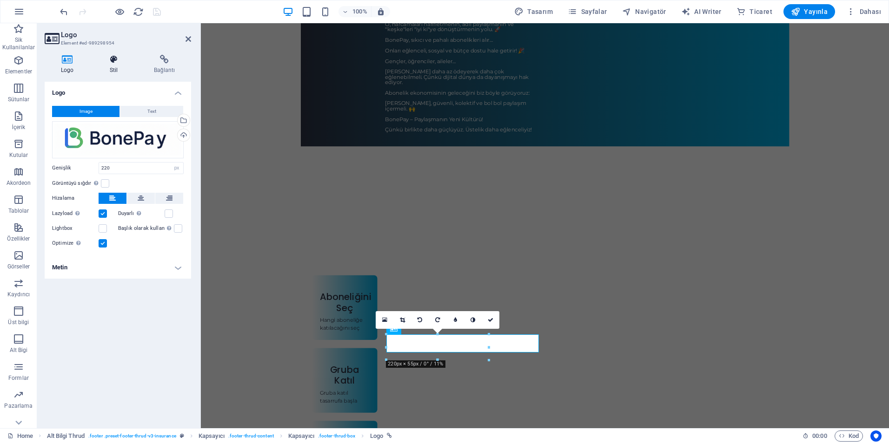
click at [117, 60] on icon at bounding box center [113, 59] width 40 height 9
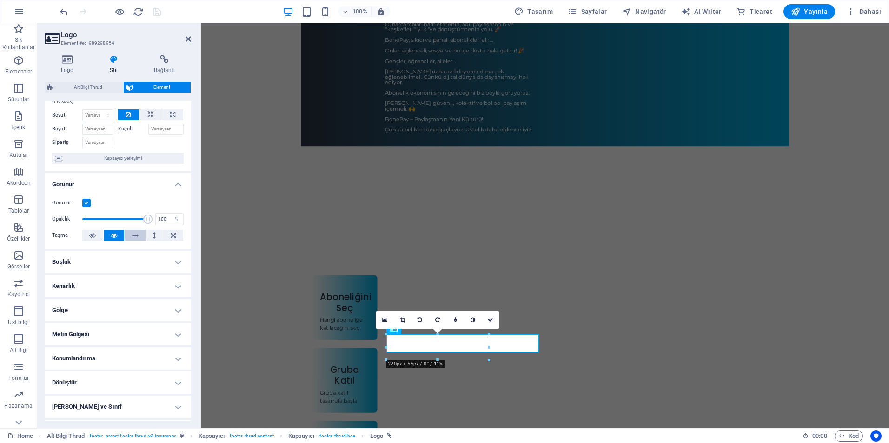
scroll to position [0, 0]
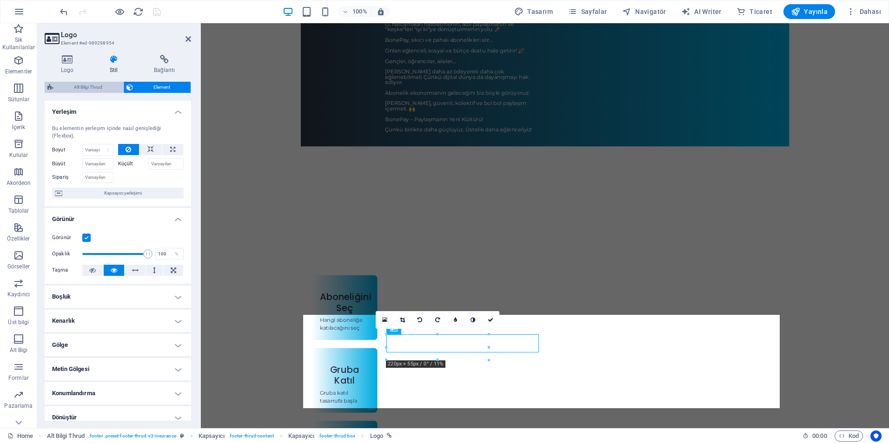
click at [92, 84] on span "Alt Bilgi Thrud" at bounding box center [88, 87] width 64 height 11
select select "rem"
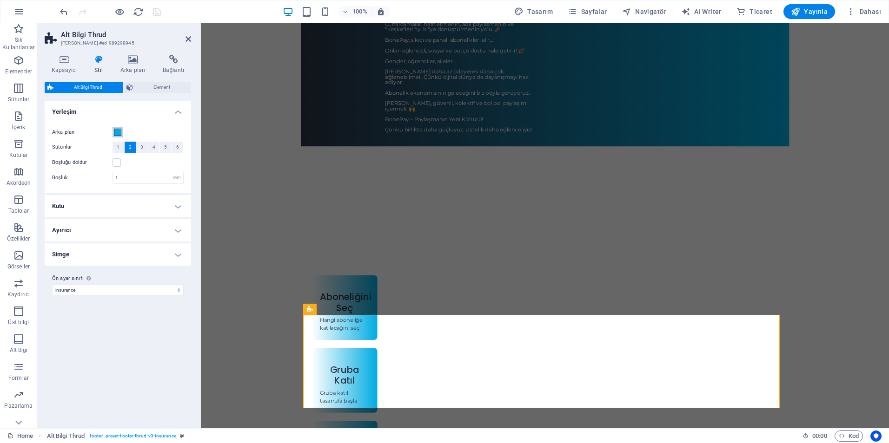
click at [115, 131] on span at bounding box center [117, 132] width 7 height 7
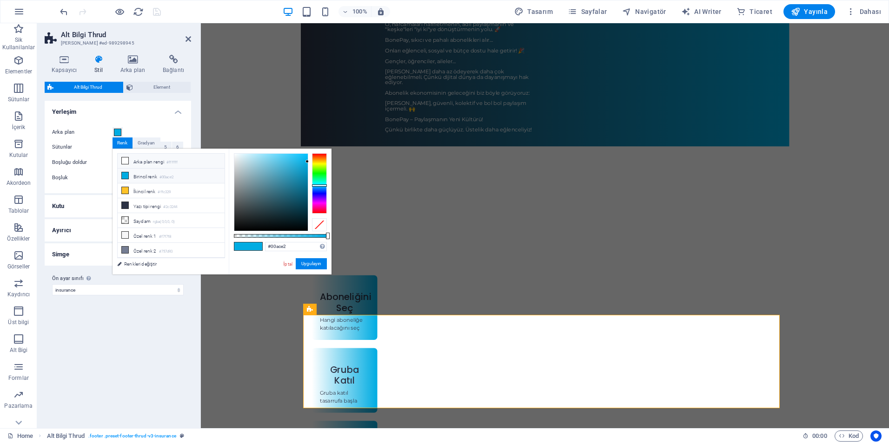
click at [145, 160] on li "Arka plan rengi #ffffff" at bounding box center [171, 161] width 107 height 15
type input "#ffffff"
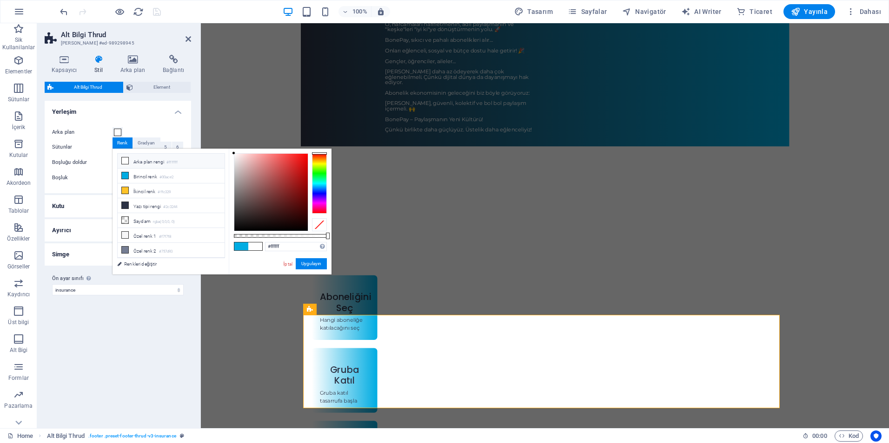
click at [135, 163] on li "Arka plan rengi #ffffff" at bounding box center [171, 161] width 107 height 15
click at [122, 161] on icon at bounding box center [125, 161] width 7 height 7
click at [310, 263] on button "Uygulayın" at bounding box center [311, 263] width 31 height 11
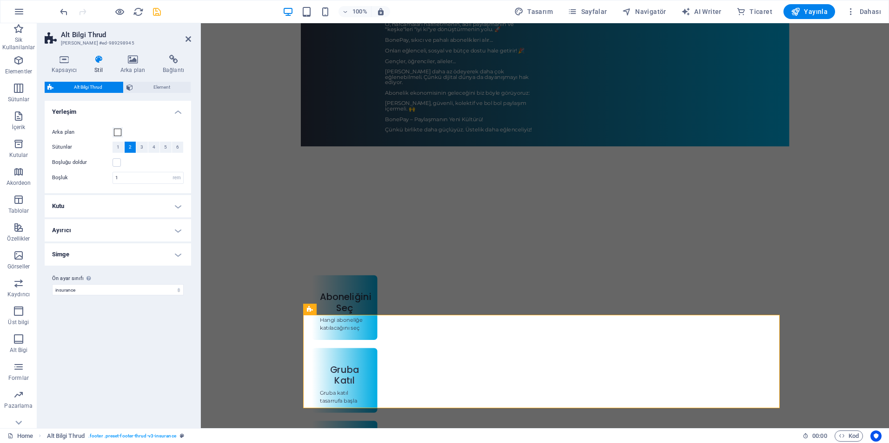
click at [145, 344] on div "Varyantlar Varsayılan Yerleşim Arka plan Sütunlar 1 2 3 4 5 6 Boşluğu doldur Bo…" at bounding box center [118, 261] width 146 height 320
click at [99, 314] on div "Varyantlar Varsayılan Yerleşim Arka plan Sütunlar 1 2 3 4 5 6 Boşluğu doldur Bo…" at bounding box center [118, 261] width 146 height 320
click at [119, 149] on span "1" at bounding box center [118, 147] width 3 height 11
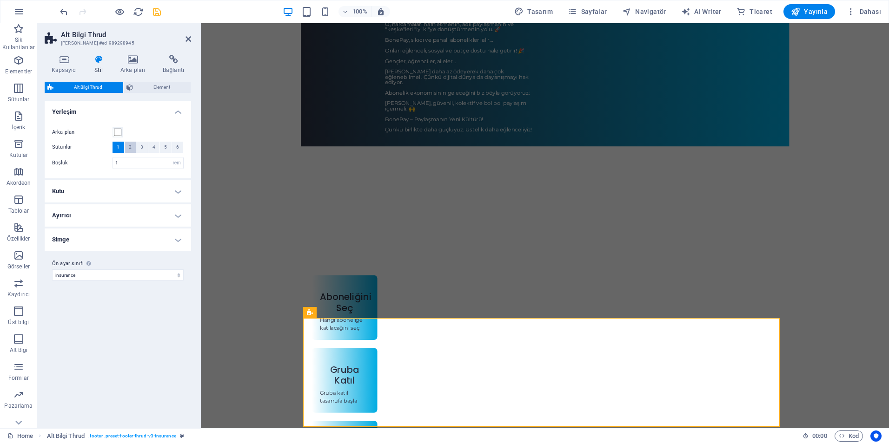
click at [132, 147] on button "2" at bounding box center [131, 147] width 12 height 11
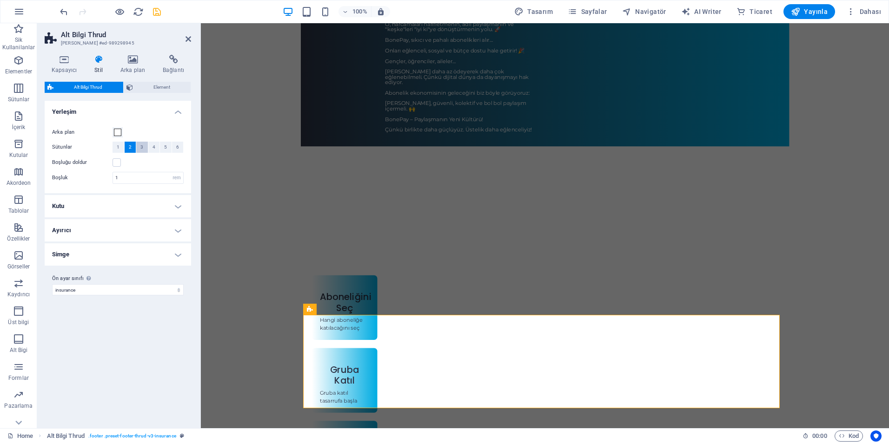
click at [143, 148] on span "3" at bounding box center [141, 147] width 3 height 11
click at [127, 147] on button "2" at bounding box center [131, 147] width 12 height 11
click at [116, 344] on div "Varyantlar Varsayılan Yerleşim Arka plan Sütunlar 1 2 3 4 5 6 Boşluğu doldur Bo…" at bounding box center [118, 261] width 146 height 320
click at [180, 258] on h4 "Simge" at bounding box center [118, 255] width 146 height 22
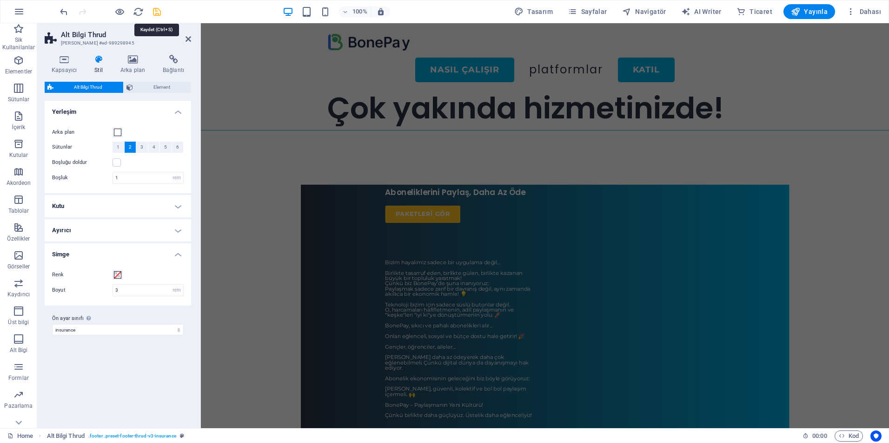
click at [158, 10] on icon "save" at bounding box center [157, 12] width 11 height 11
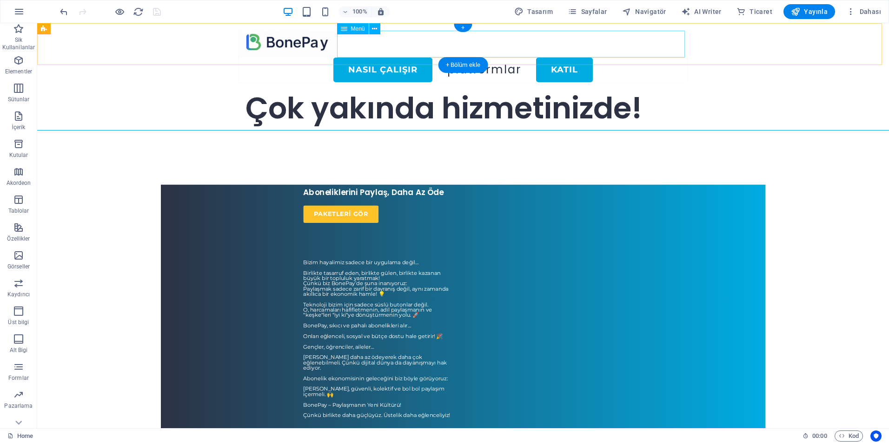
click at [539, 56] on nav "Nasıl Çalışır Platformlar KATIL" at bounding box center [463, 69] width 450 height 27
select select "1"
select select
select select "default"
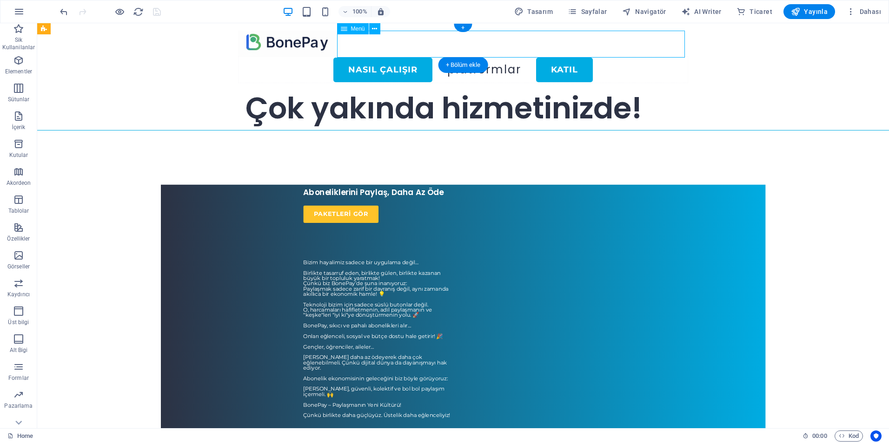
select select "2"
select select
select select "default"
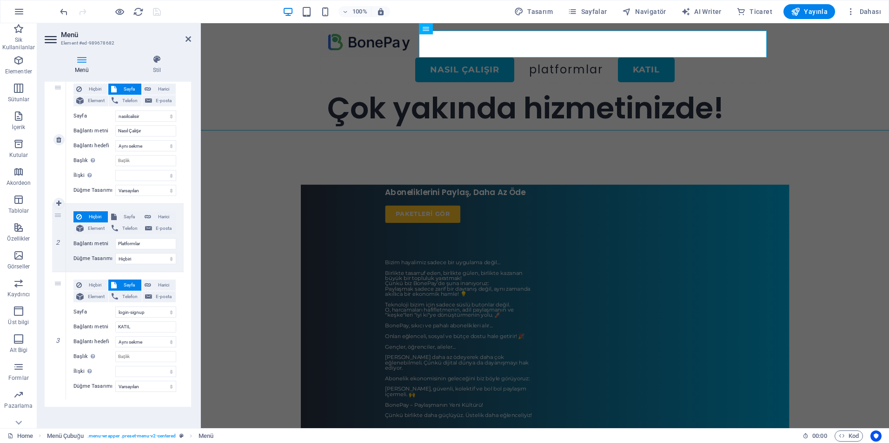
scroll to position [99, 0]
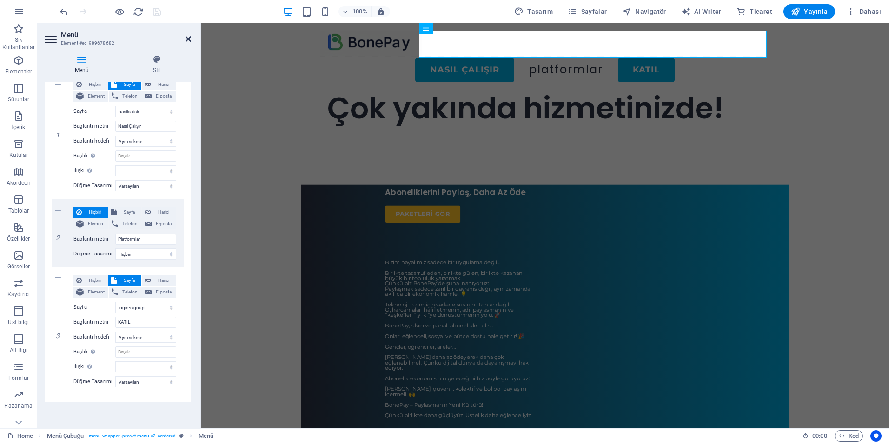
click at [188, 41] on icon at bounding box center [188, 38] width 6 height 7
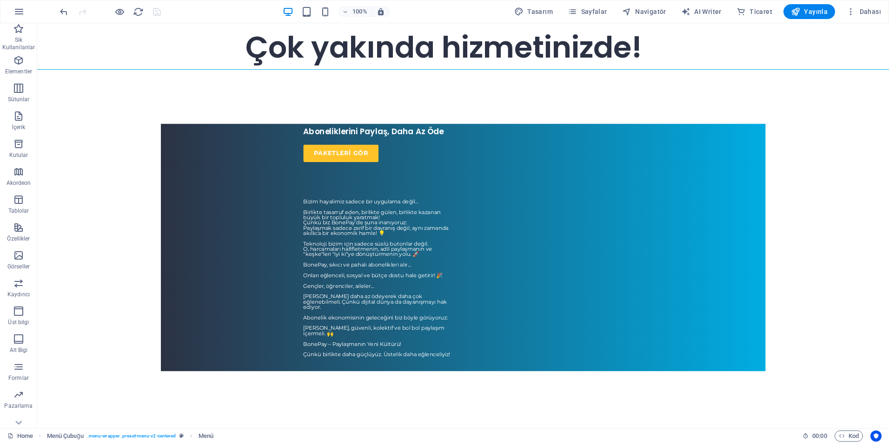
scroll to position [46, 0]
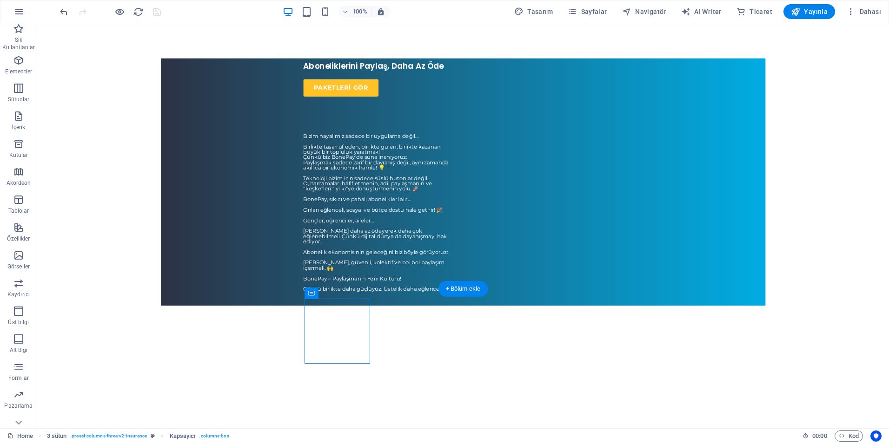
scroll to position [153, 0]
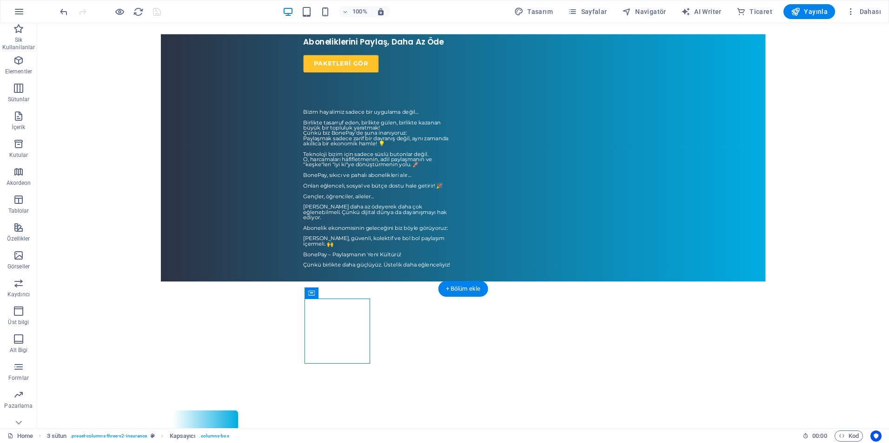
drag, startPoint x: 353, startPoint y: 377, endPoint x: 328, endPoint y: 373, distance: 25.5
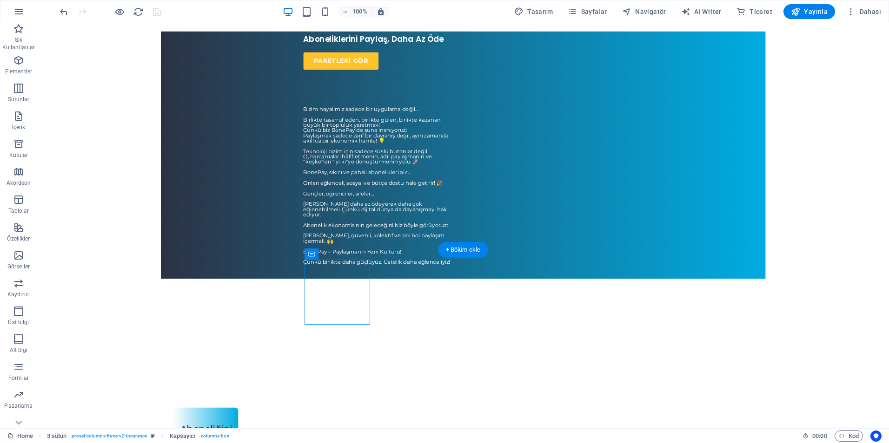
drag, startPoint x: 308, startPoint y: 270, endPoint x: 270, endPoint y: 266, distance: 38.2
drag, startPoint x: 348, startPoint y: 277, endPoint x: 257, endPoint y: 258, distance: 93.5
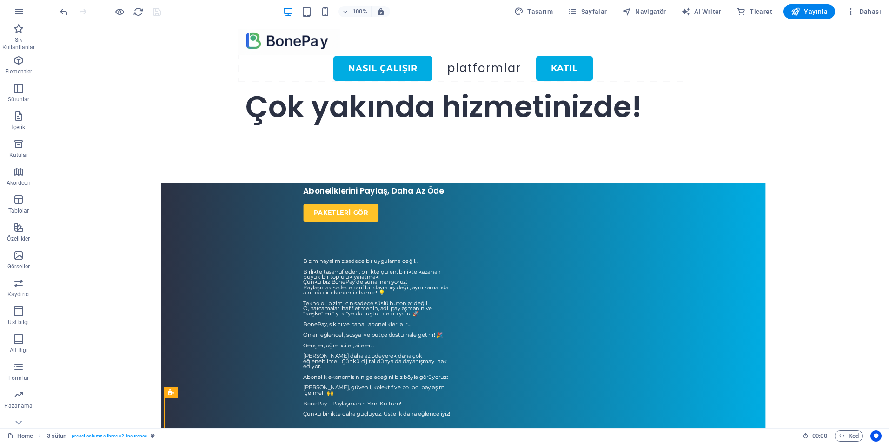
scroll to position [0, 0]
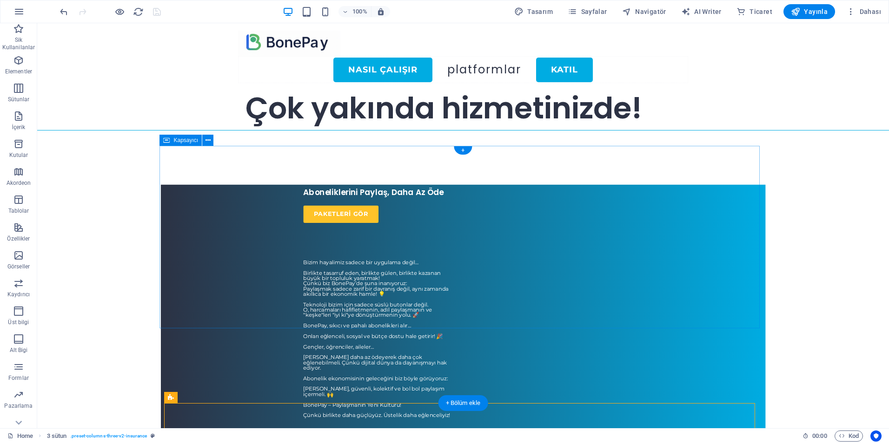
click at [175, 185] on div "Aboneliklerini Paylaş, Daha Az Öde Paketleri GÖR Bizim hayalimiz sadece bir uyg…" at bounding box center [463, 308] width 605 height 247
click at [180, 185] on div "Aboneliklerini Paylaş, Daha Az Öde Paketleri GÖR Bizim hayalimiz sadece bir uyg…" at bounding box center [463, 308] width 605 height 247
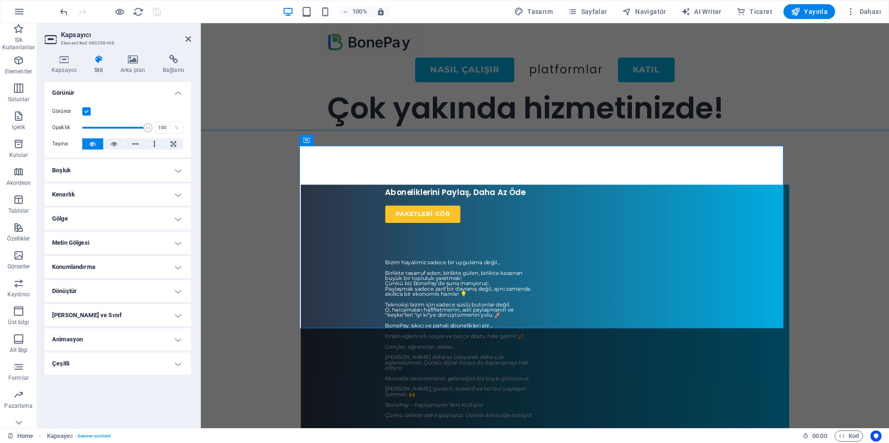
click at [90, 191] on h4 "Kenarlık" at bounding box center [118, 195] width 146 height 22
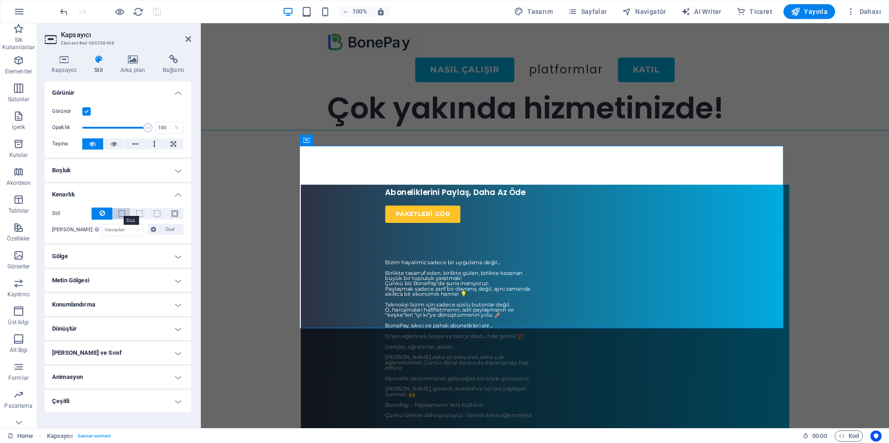
click at [122, 215] on span at bounding box center [122, 214] width 7 height 7
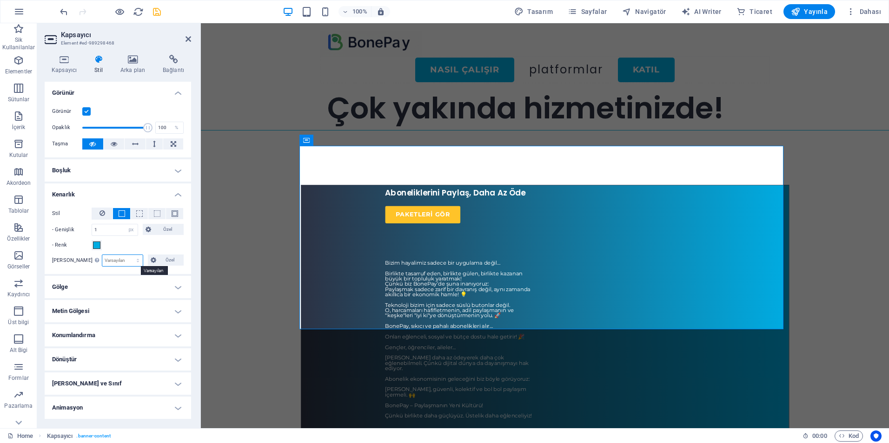
click at [138, 259] on select "Varsayılan px rem % vh vw Özel" at bounding box center [122, 260] width 40 height 11
click at [102, 255] on select "Varsayılan px rem % vh vw Özel" at bounding box center [122, 260] width 40 height 11
click at [172, 259] on span "Özel" at bounding box center [170, 260] width 22 height 11
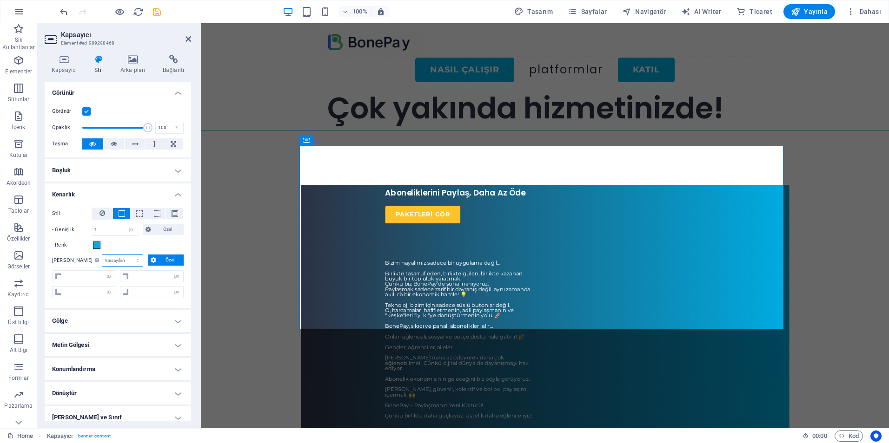
click at [116, 264] on select "Varsayılan px rem % vh vw Özel" at bounding box center [122, 260] width 40 height 11
select select "px"
click at [127, 255] on select "Varsayılan px rem % vh vw Özel" at bounding box center [122, 260] width 40 height 11
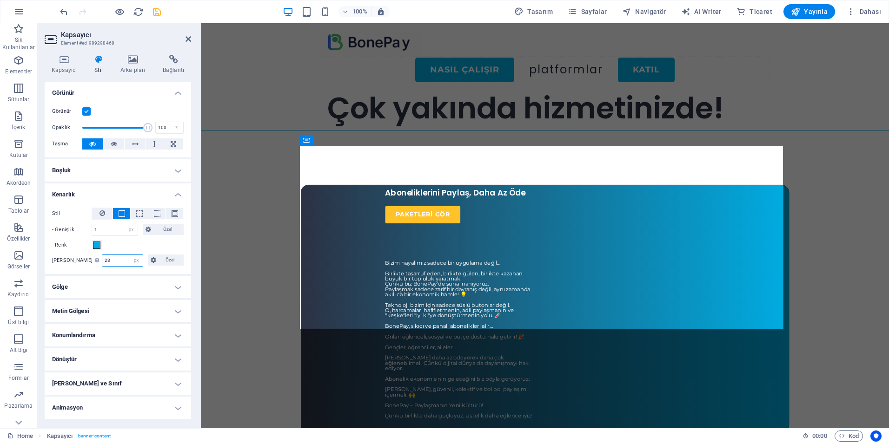
type input "2"
click at [118, 259] on input "50" at bounding box center [122, 260] width 40 height 11
click at [119, 259] on input "60" at bounding box center [122, 260] width 40 height 11
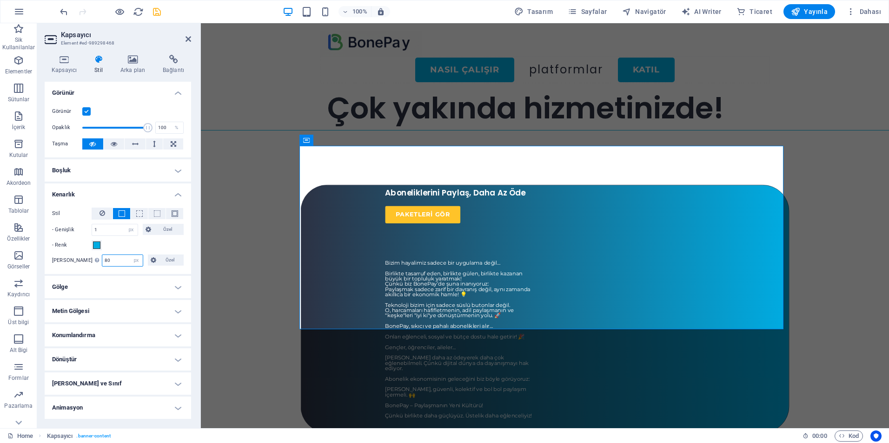
click at [119, 259] on input "80" at bounding box center [122, 260] width 40 height 11
type input "80"
click at [132, 59] on icon at bounding box center [132, 59] width 39 height 9
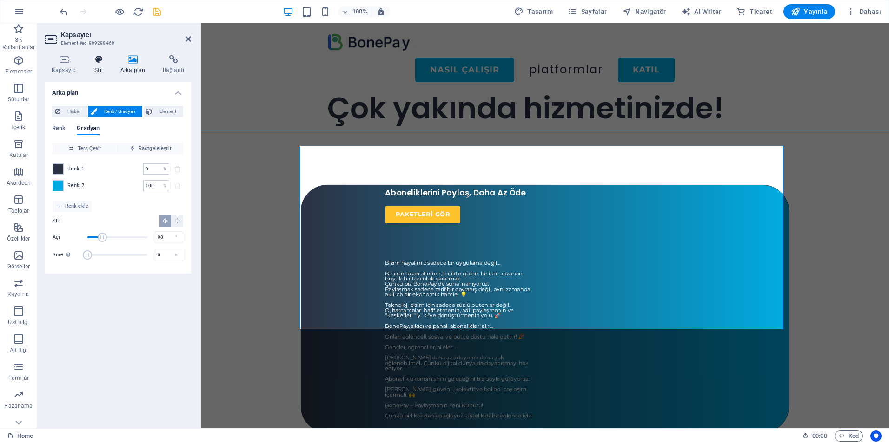
click at [100, 64] on icon at bounding box center [98, 59] width 22 height 9
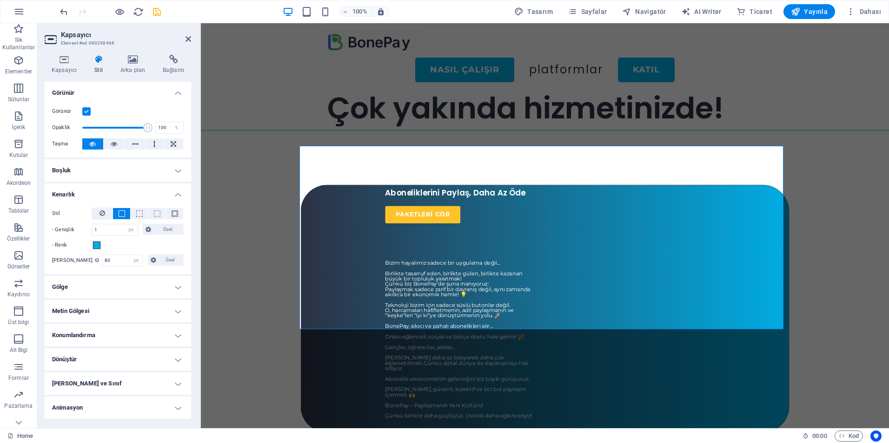
click at [328, 185] on div "Aboneliklerini Paylaş, Daha Az Öde Paketleri GÖR Bizim hayalimiz sadece bir uyg…" at bounding box center [545, 309] width 488 height 248
click at [177, 197] on h4 "Kenarlık" at bounding box center [118, 192] width 146 height 17
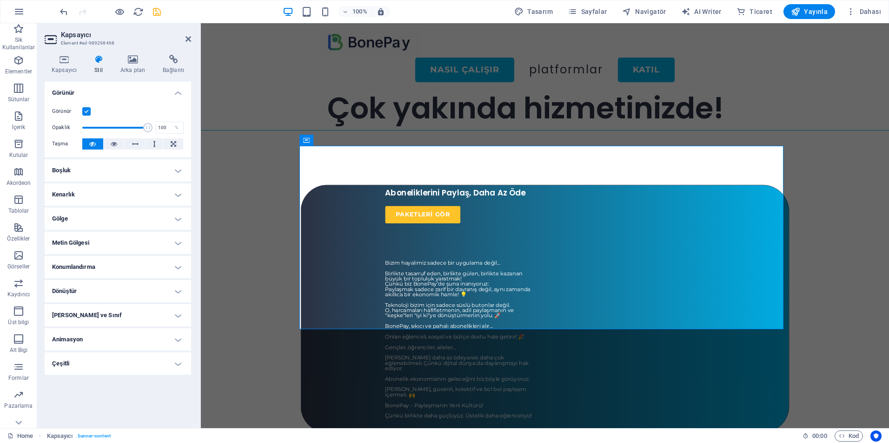
click at [129, 219] on h4 "Gölge" at bounding box center [118, 219] width 146 height 22
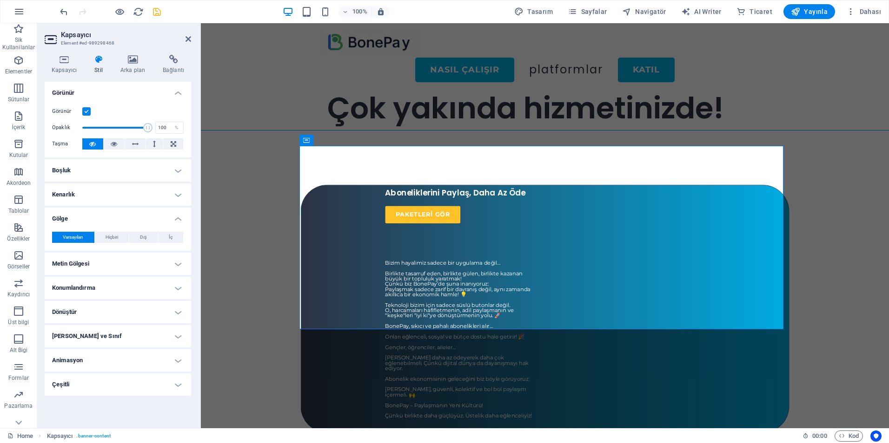
click at [127, 262] on h4 "Metin Gölgesi" at bounding box center [118, 264] width 146 height 22
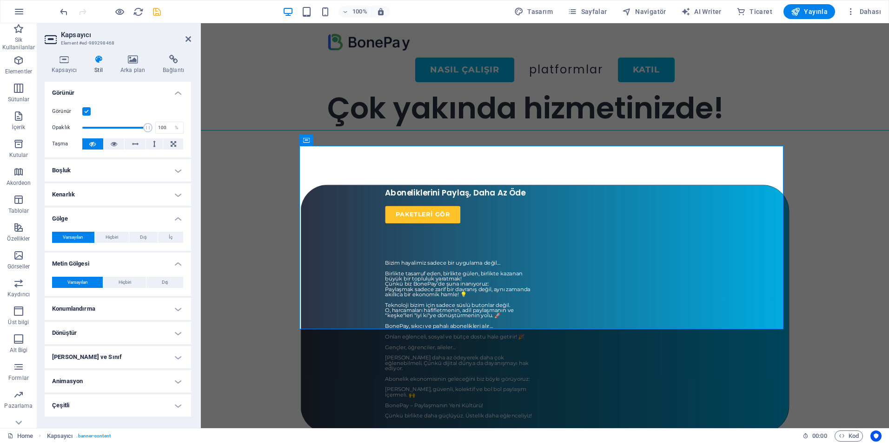
click at [128, 260] on h4 "Metin Gölgesi" at bounding box center [118, 261] width 146 height 17
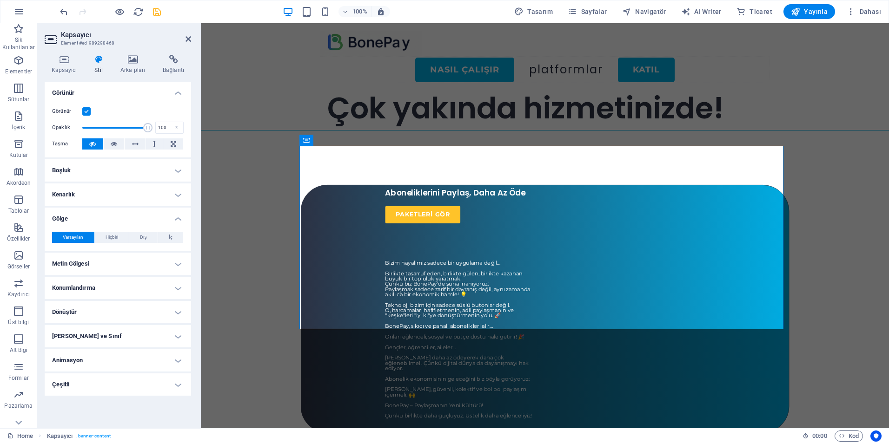
click at [123, 359] on h4 "Animasyon" at bounding box center [118, 360] width 146 height 22
click at [125, 356] on h4 "Animasyon" at bounding box center [118, 357] width 146 height 17
click at [137, 289] on h4 "Konumlandırma" at bounding box center [118, 288] width 146 height 22
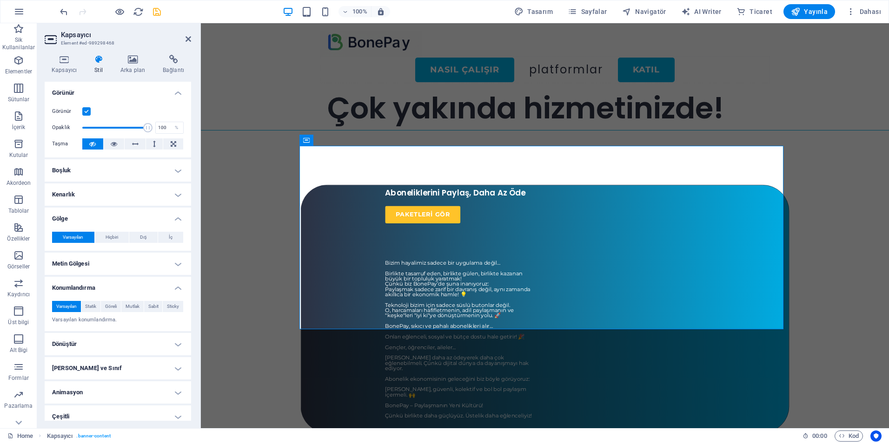
click at [143, 286] on h4 "Konumlandırma" at bounding box center [118, 285] width 146 height 17
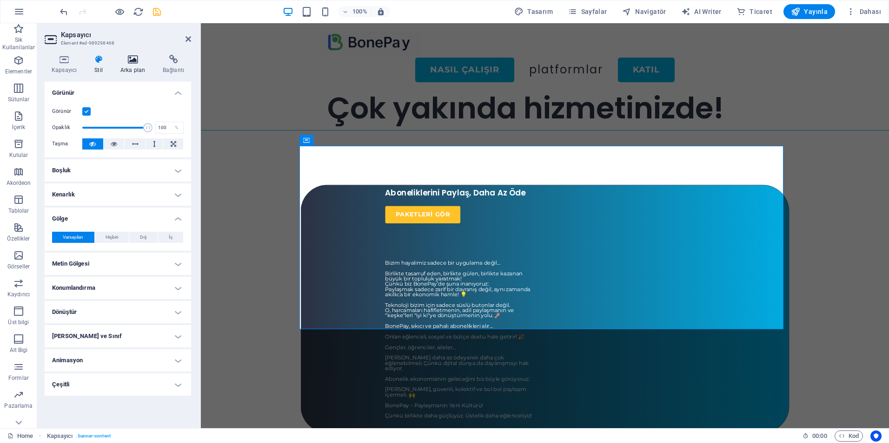
click at [129, 64] on icon at bounding box center [132, 59] width 39 height 9
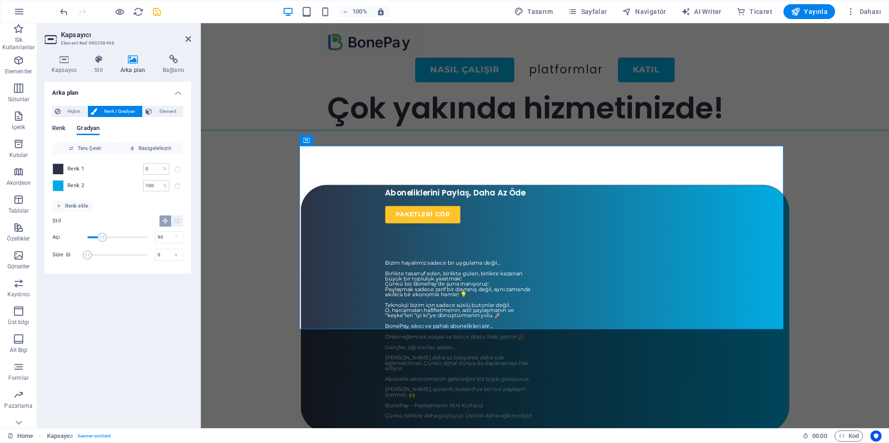
click at [57, 127] on span "Renk" at bounding box center [58, 129] width 13 height 13
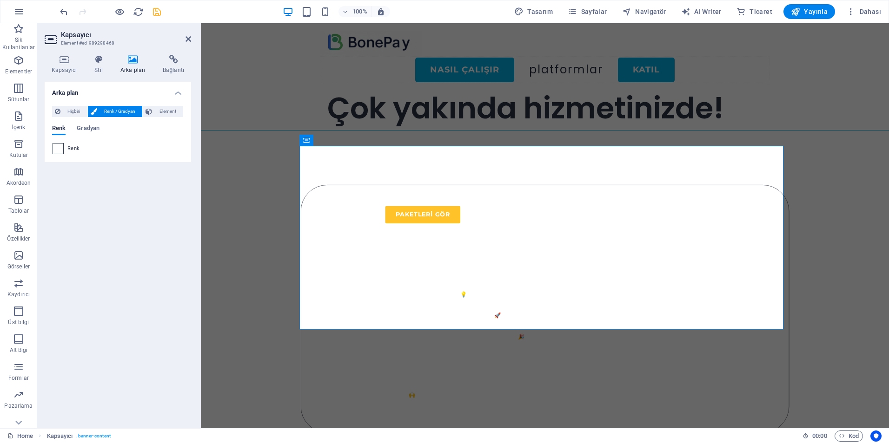
click at [59, 149] on span at bounding box center [58, 149] width 10 height 10
type input "#ffffff"
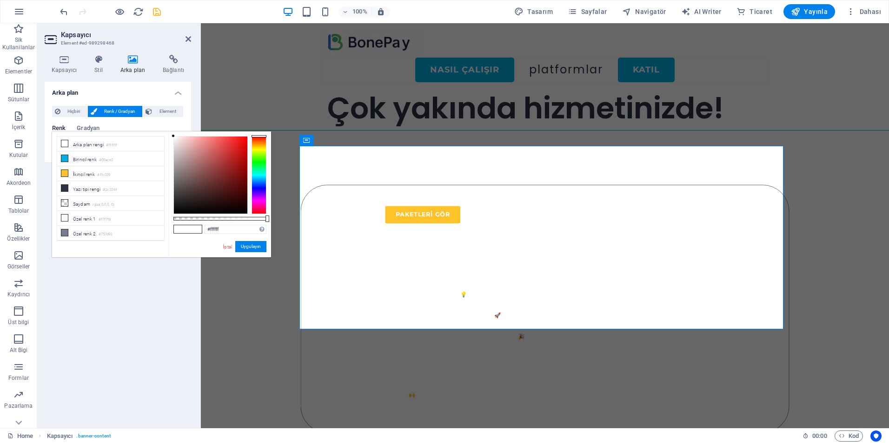
click at [59, 149] on li "Arka plan rengi #ffffff" at bounding box center [110, 144] width 107 height 15
click at [86, 129] on span "Gradyan" at bounding box center [88, 129] width 23 height 13
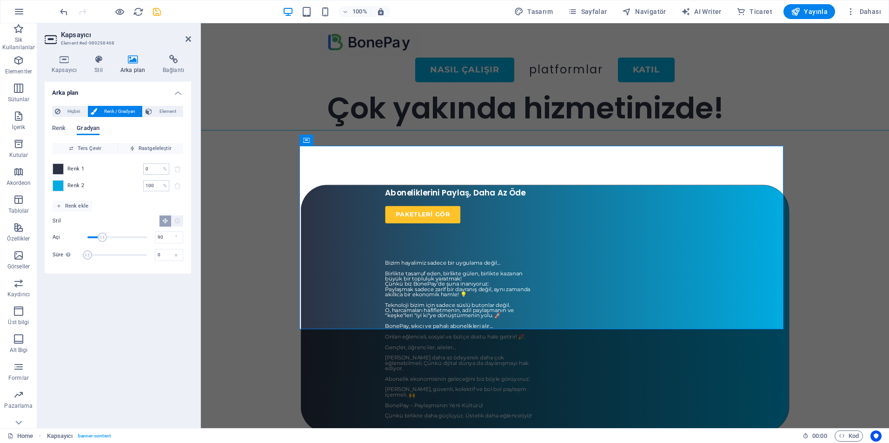
click at [86, 129] on span "Gradyan" at bounding box center [88, 129] width 23 height 13
click at [58, 132] on span "Renk" at bounding box center [58, 129] width 13 height 13
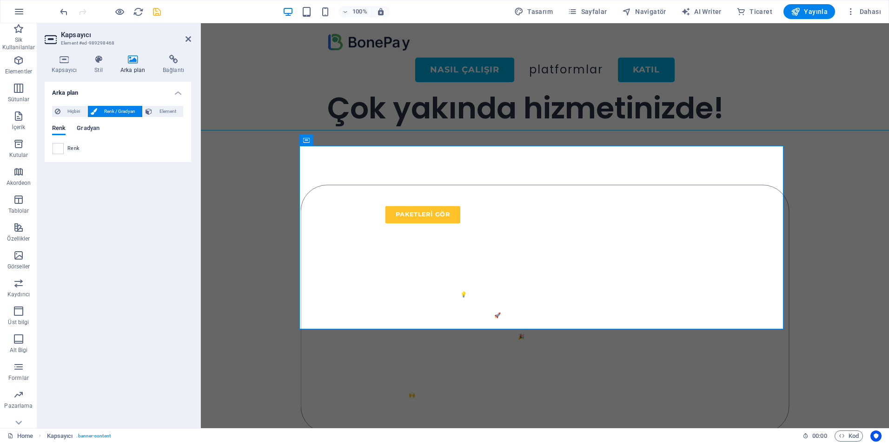
click at [84, 130] on span "Gradyan" at bounding box center [88, 129] width 23 height 13
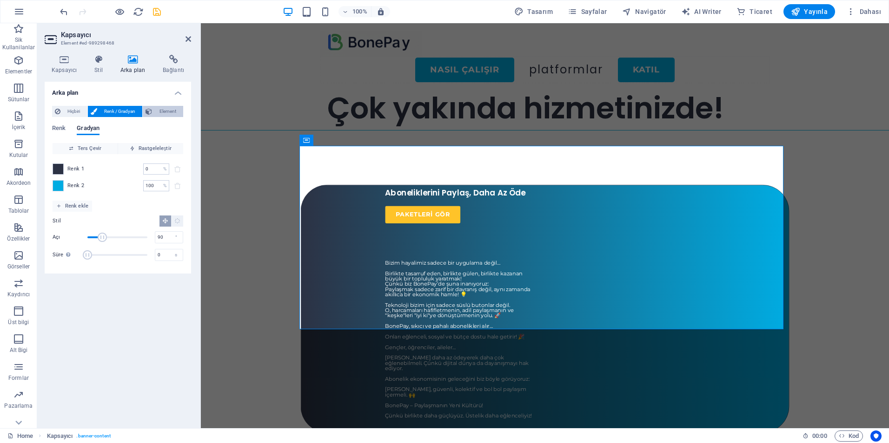
click at [157, 110] on span "Element" at bounding box center [168, 111] width 26 height 11
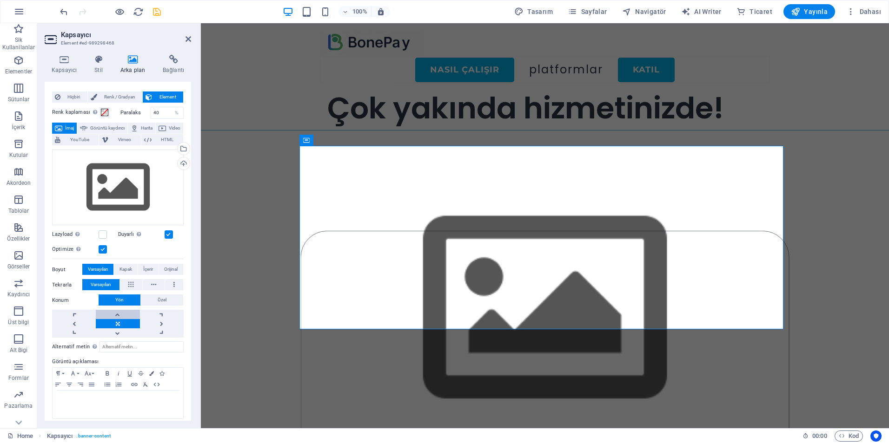
scroll to position [20, 0]
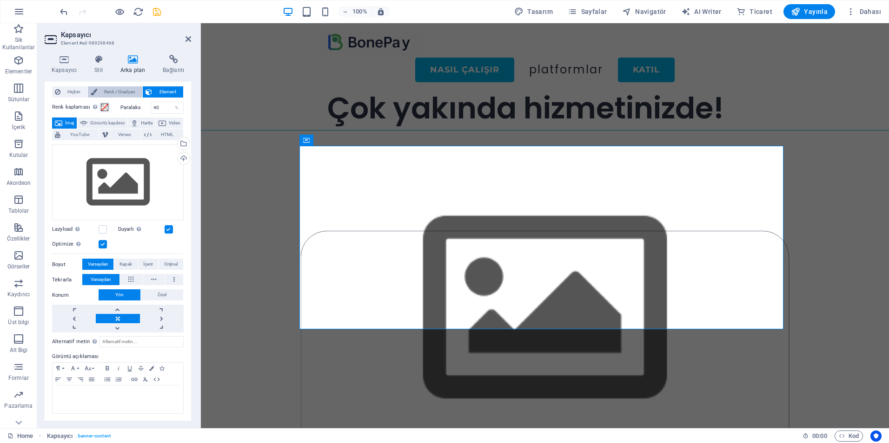
click at [119, 89] on span "Renk / Gradyan" at bounding box center [120, 91] width 40 height 11
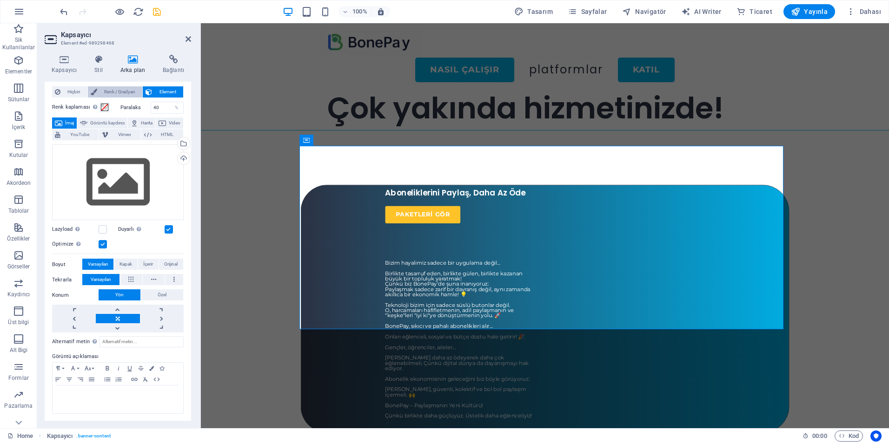
scroll to position [0, 0]
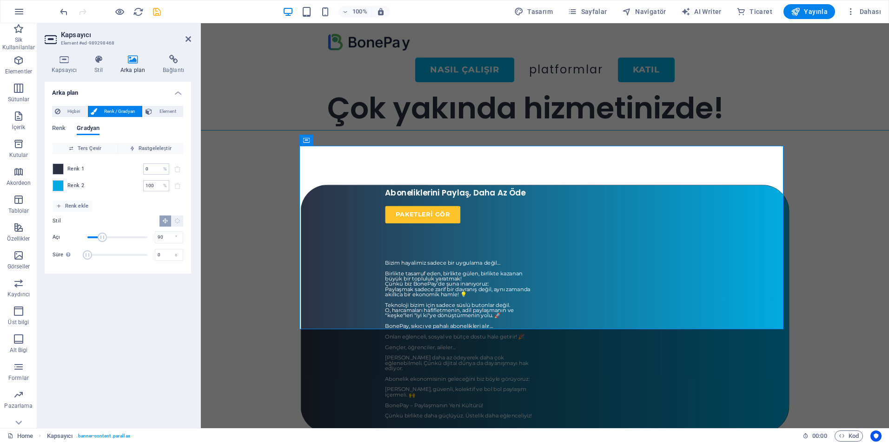
click at [64, 89] on h4 "Arka plan" at bounding box center [118, 90] width 146 height 17
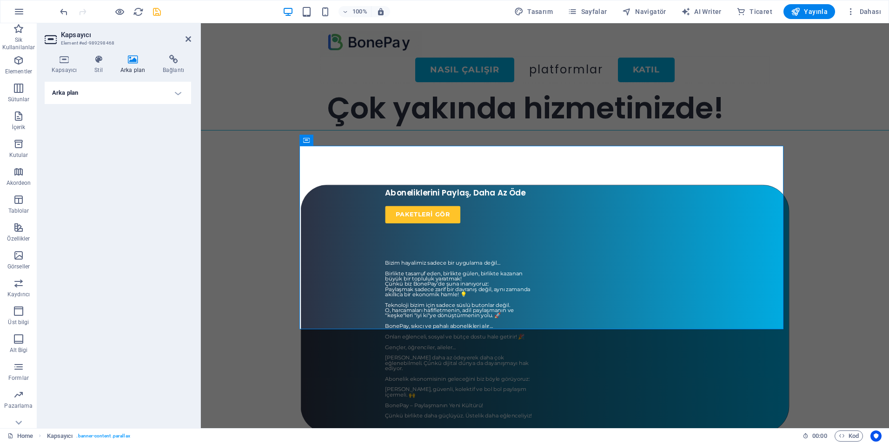
click at [73, 90] on h4 "Arka plan" at bounding box center [118, 93] width 146 height 22
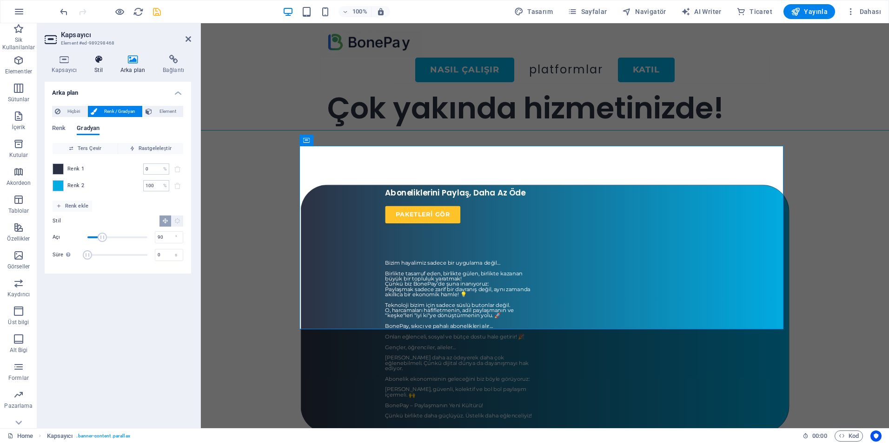
click at [92, 61] on icon at bounding box center [98, 59] width 22 height 9
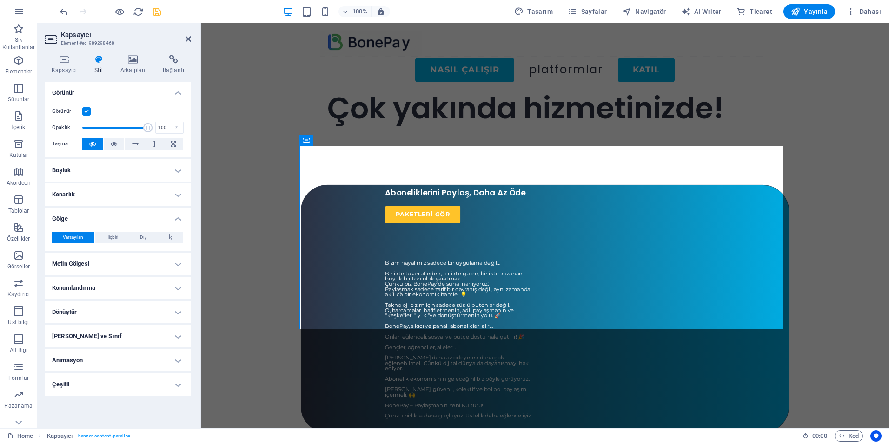
click at [86, 112] on label at bounding box center [86, 111] width 8 height 8
click at [0, 0] on input "Görünür" at bounding box center [0, 0] width 0 height 0
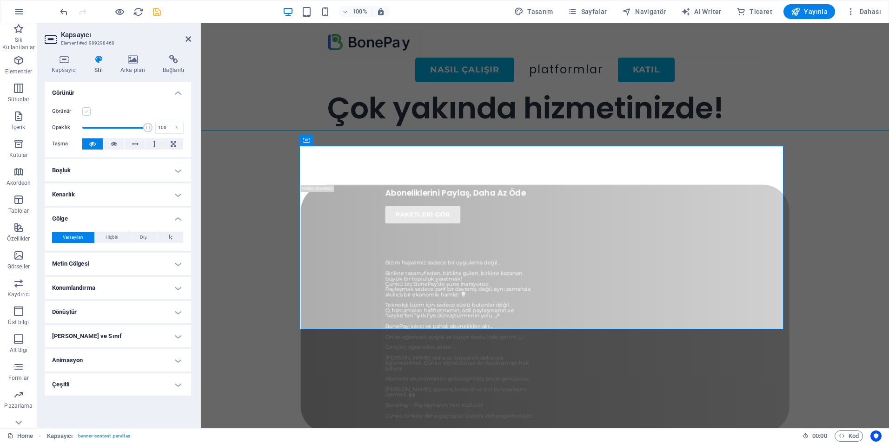
click at [86, 113] on label at bounding box center [86, 111] width 8 height 8
click at [0, 0] on input "Görünür" at bounding box center [0, 0] width 0 height 0
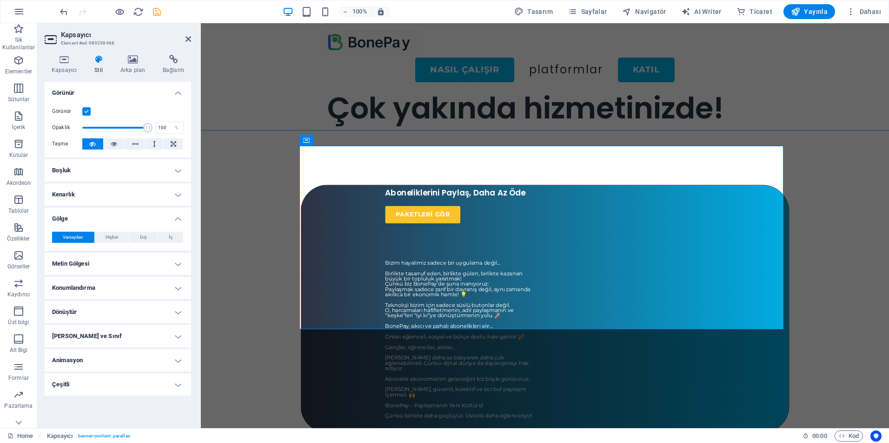
click at [99, 197] on h4 "Kenarlık" at bounding box center [118, 195] width 146 height 22
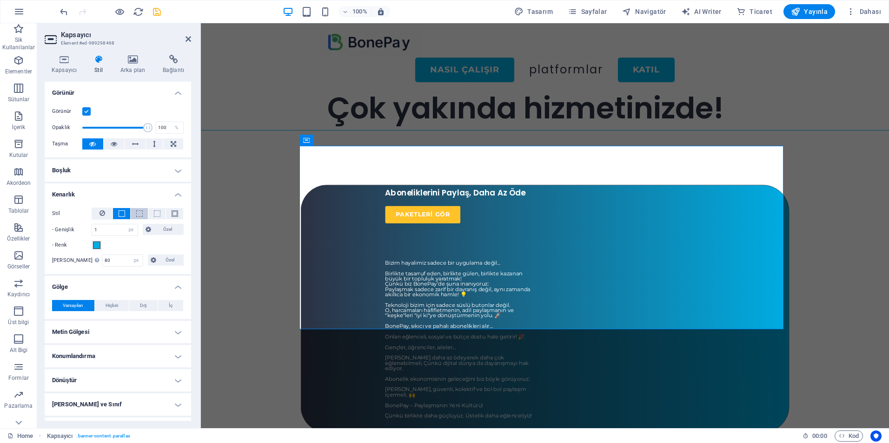
click at [133, 212] on button at bounding box center [139, 213] width 17 height 11
click at [151, 211] on button at bounding box center [156, 213] width 17 height 11
click at [138, 216] on span at bounding box center [139, 214] width 7 height 7
click at [121, 216] on span at bounding box center [122, 214] width 7 height 7
click at [153, 10] on icon "save" at bounding box center [157, 12] width 11 height 11
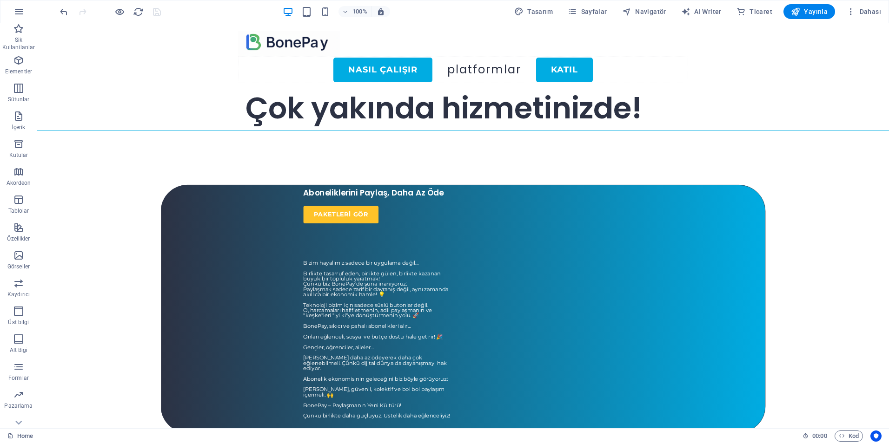
click at [120, 9] on icon "button" at bounding box center [119, 12] width 11 height 11
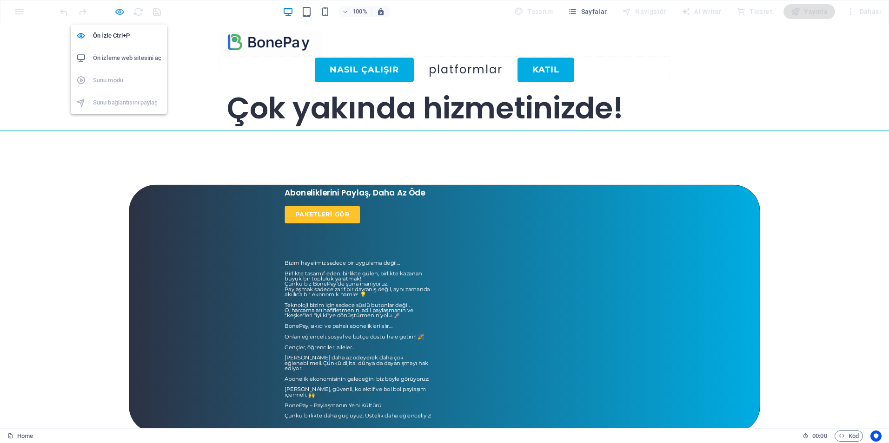
click at [117, 14] on icon "button" at bounding box center [119, 12] width 11 height 11
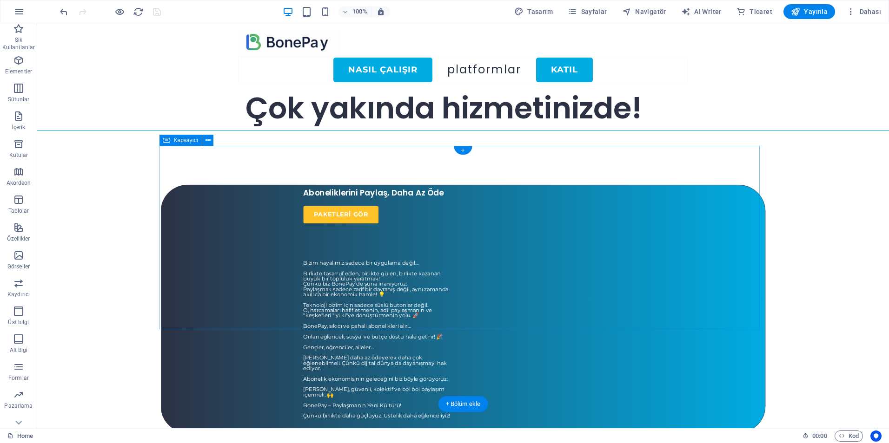
click at [221, 230] on div "Aboneliklerini Paylaş, Daha Az Öde Paketleri GÖR Bizim hayalimiz sadece bir uyg…" at bounding box center [463, 309] width 605 height 248
select select "px"
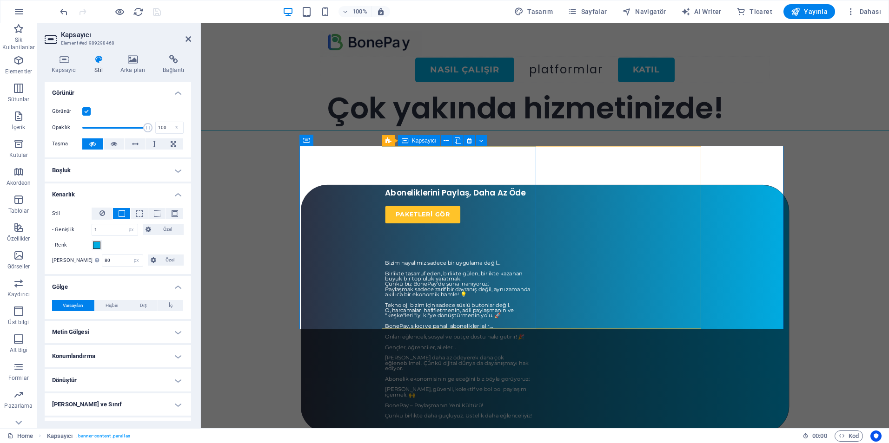
click at [435, 234] on div "Aboneliklerini Paylaş, Daha Az Öde Paketleri GÖR" at bounding box center [462, 209] width 154 height 49
select select "px"
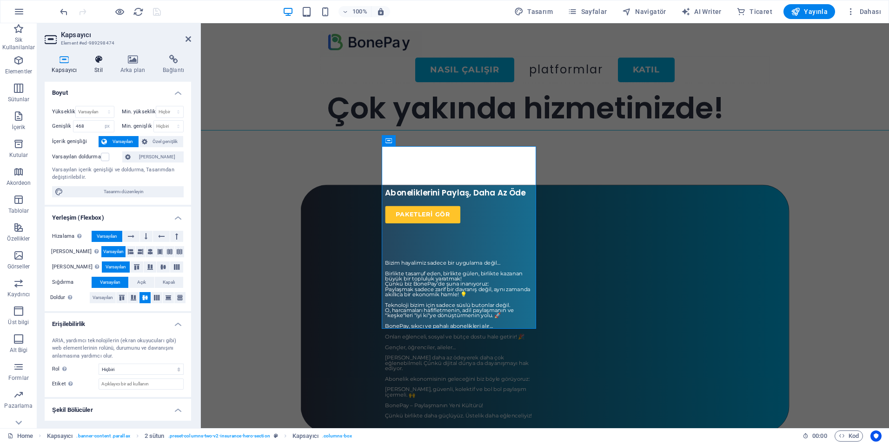
click at [103, 63] on icon at bounding box center [98, 59] width 22 height 9
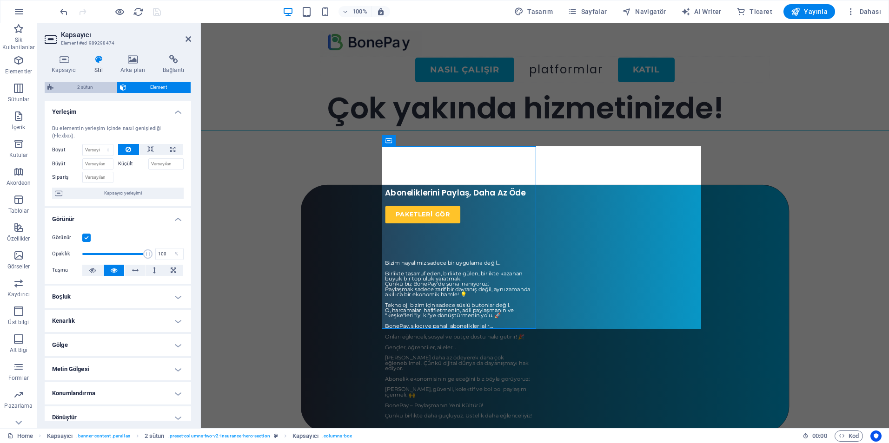
click at [89, 86] on span "2 sütun" at bounding box center [85, 87] width 58 height 11
select select "rem"
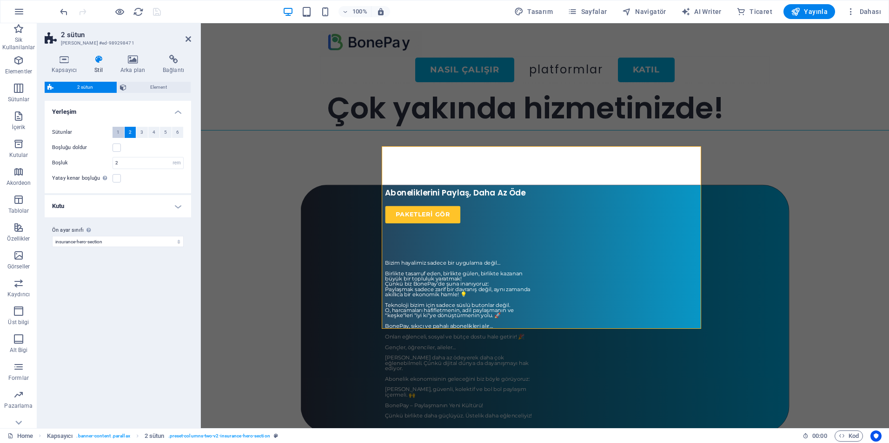
click at [120, 132] on button "1" at bounding box center [118, 132] width 12 height 11
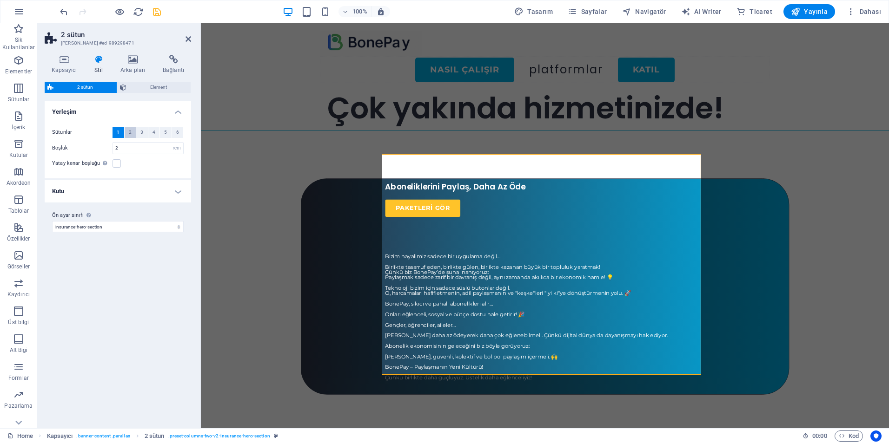
click at [129, 134] on span "2" at bounding box center [130, 132] width 3 height 11
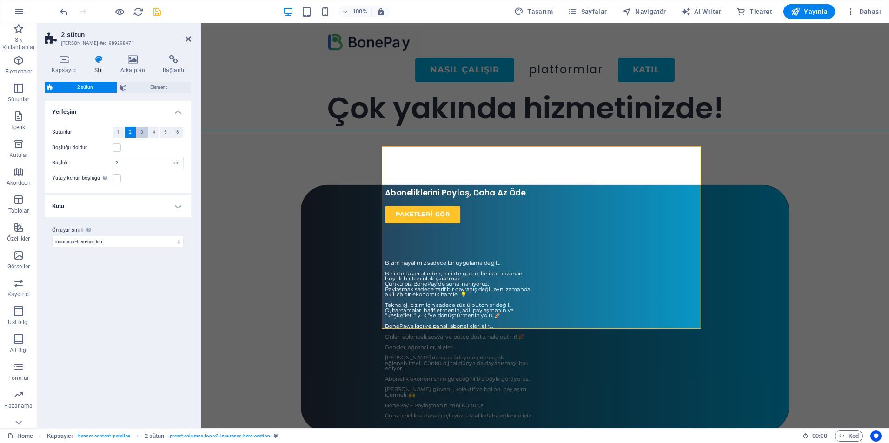
click at [142, 133] on span "3" at bounding box center [141, 132] width 3 height 11
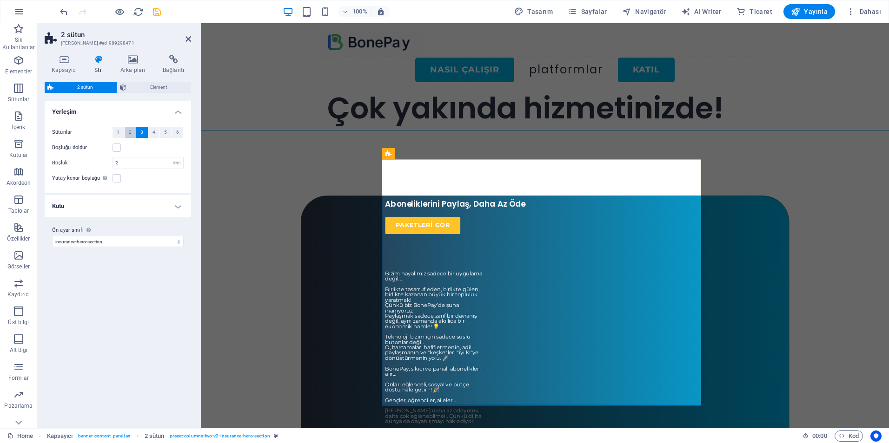
click at [127, 131] on button "2" at bounding box center [131, 132] width 12 height 11
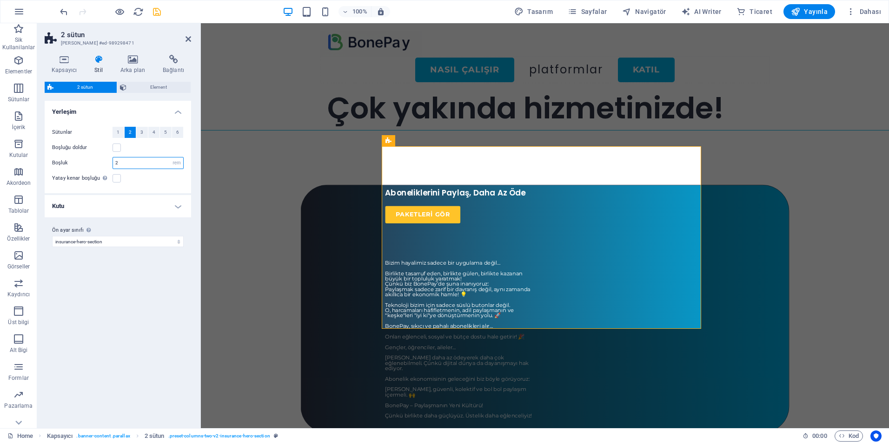
click at [130, 165] on input "2" at bounding box center [148, 163] width 70 height 11
click at [180, 209] on h4 "Kutu" at bounding box center [118, 206] width 146 height 22
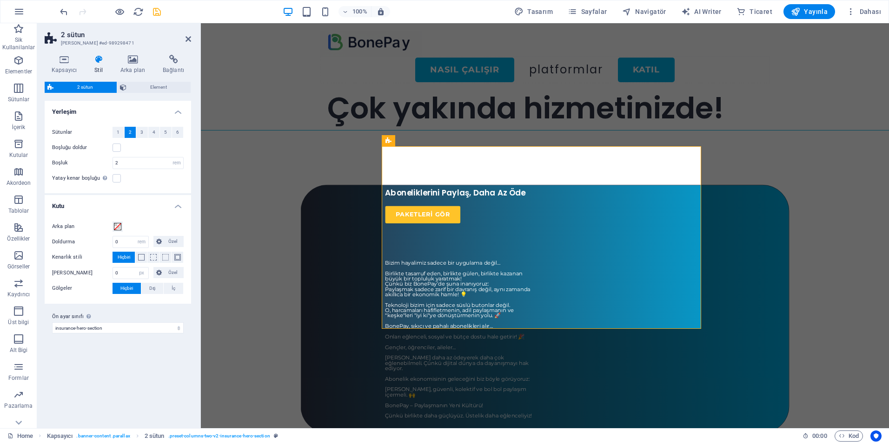
click at [180, 209] on h4 "Kutu" at bounding box center [118, 203] width 146 height 17
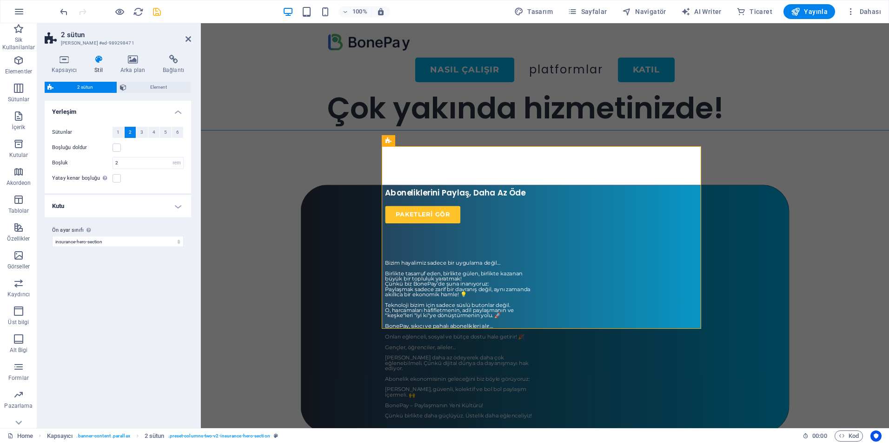
click at [134, 70] on h4 "Arka plan" at bounding box center [134, 65] width 42 height 20
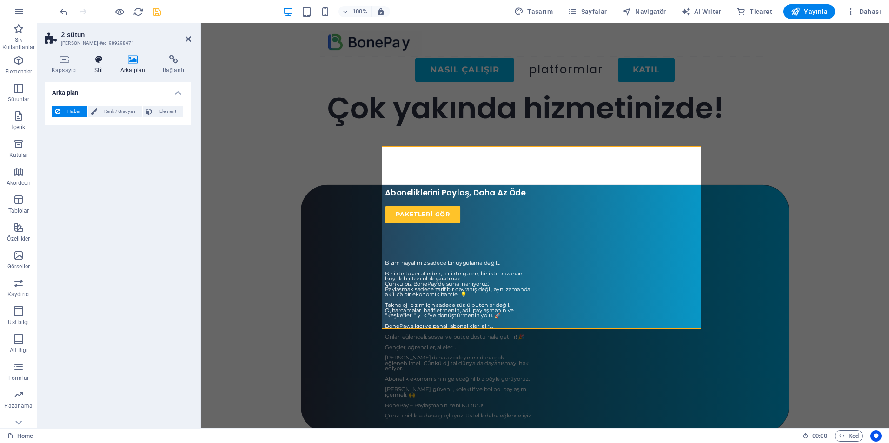
click at [103, 67] on h4 "Stil" at bounding box center [100, 65] width 26 height 20
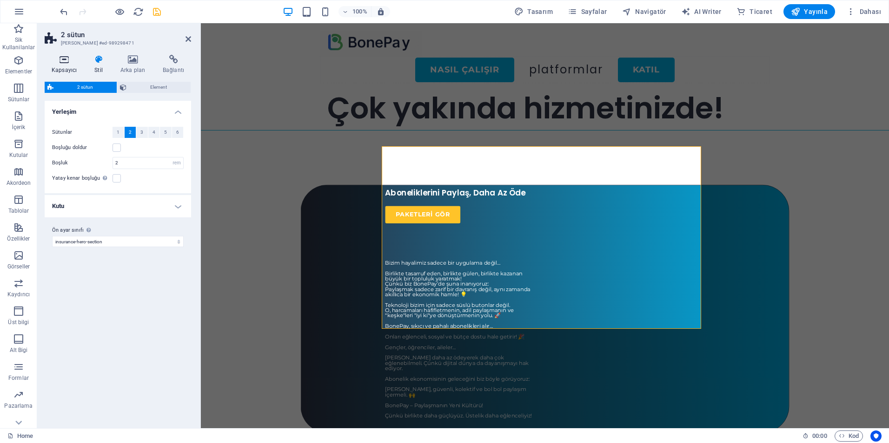
click at [68, 66] on h4 "Kapsayıcı" at bounding box center [66, 65] width 43 height 20
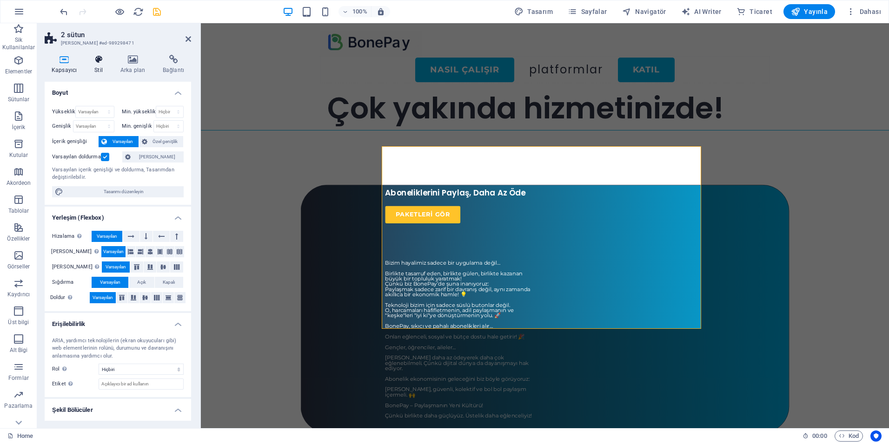
click at [104, 64] on icon at bounding box center [98, 59] width 22 height 9
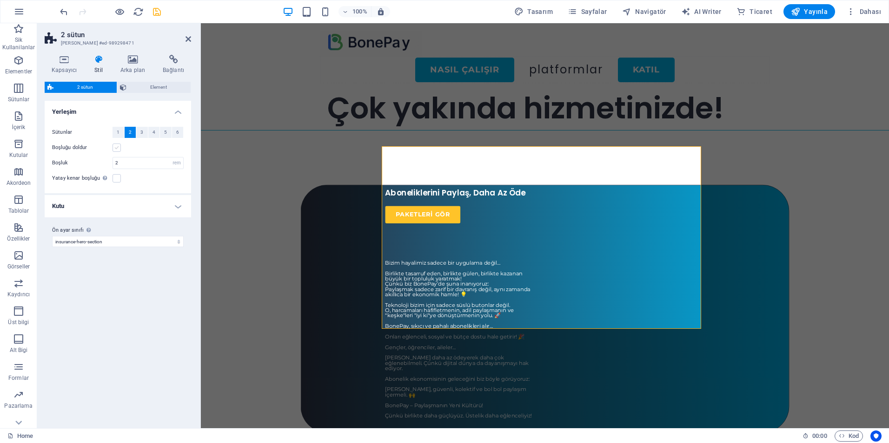
click at [119, 149] on label at bounding box center [116, 148] width 8 height 8
click at [0, 0] on input "Boşluğu doldur" at bounding box center [0, 0] width 0 height 0
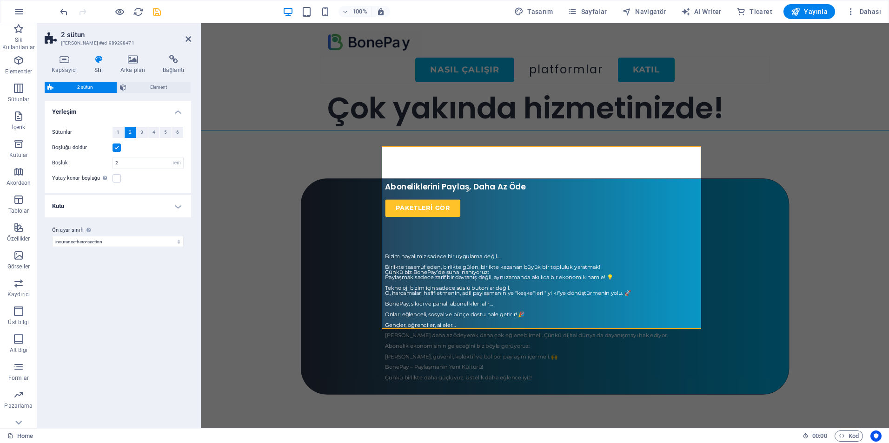
click at [119, 149] on label at bounding box center [116, 148] width 8 height 8
click at [0, 0] on input "Boşluğu doldur" at bounding box center [0, 0] width 0 height 0
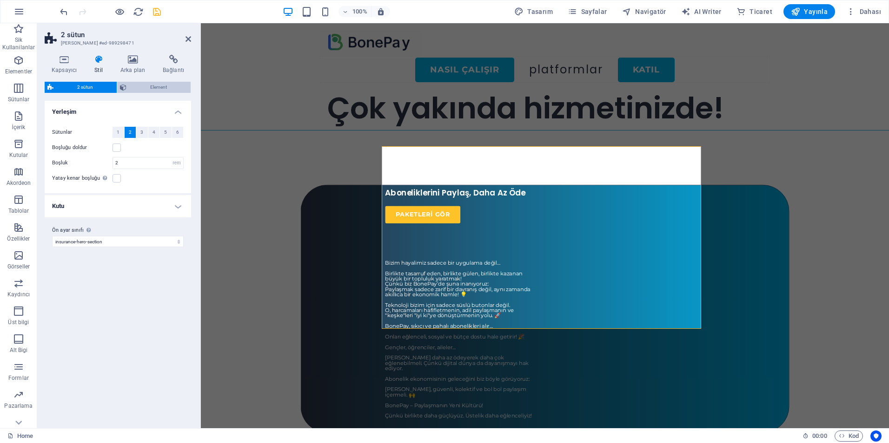
click at [153, 86] on span "Element" at bounding box center [158, 87] width 59 height 11
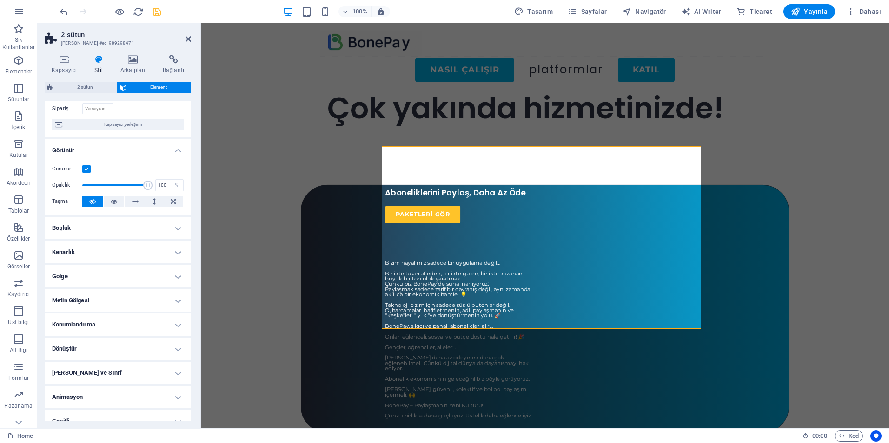
scroll to position [80, 0]
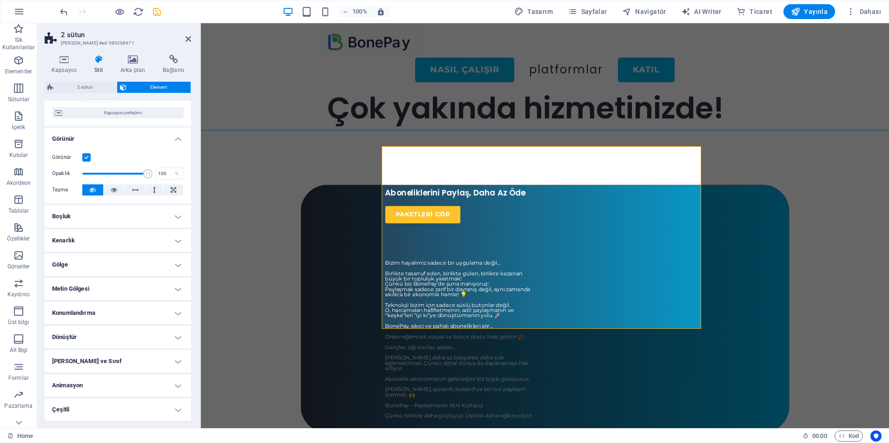
click at [172, 219] on h4 "Boşluk" at bounding box center [118, 216] width 146 height 22
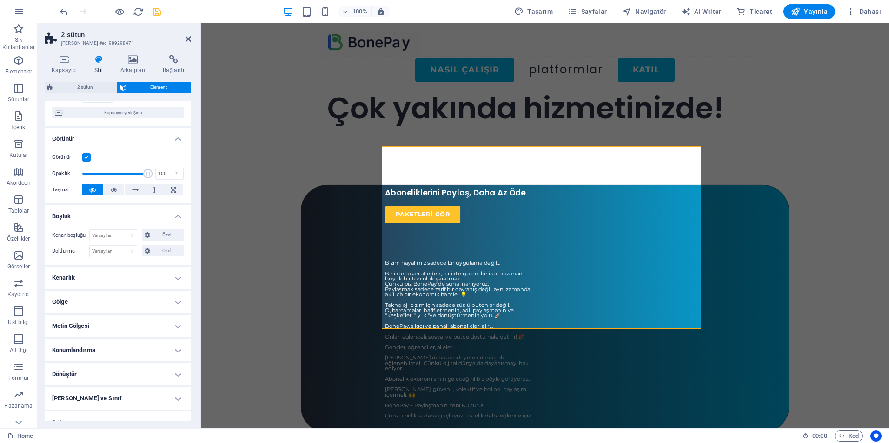
click at [177, 217] on h4 "Boşluk" at bounding box center [118, 213] width 146 height 17
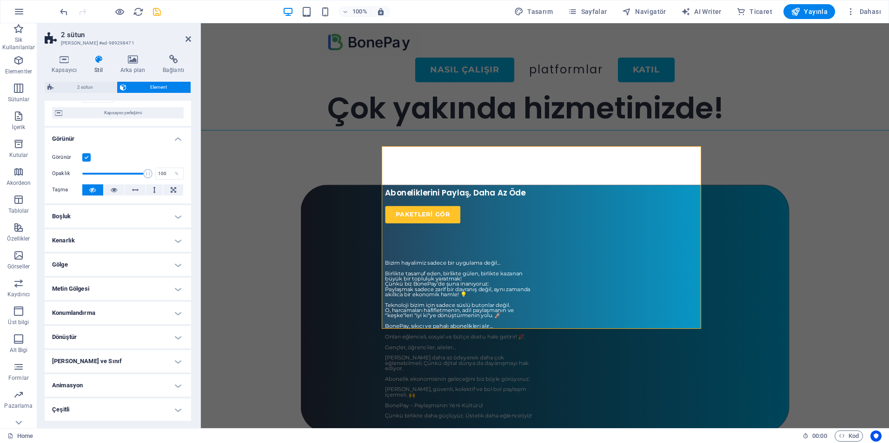
click at [172, 243] on h4 "Kenarlık" at bounding box center [118, 241] width 146 height 22
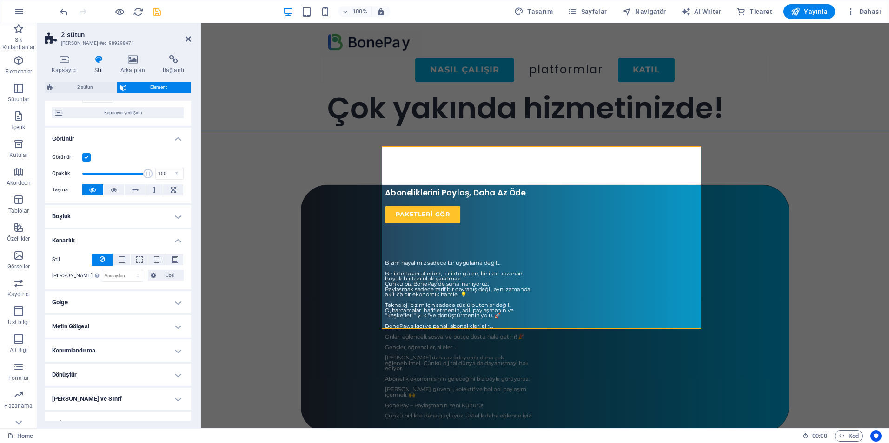
click at [173, 243] on h4 "Kenarlık" at bounding box center [118, 238] width 146 height 17
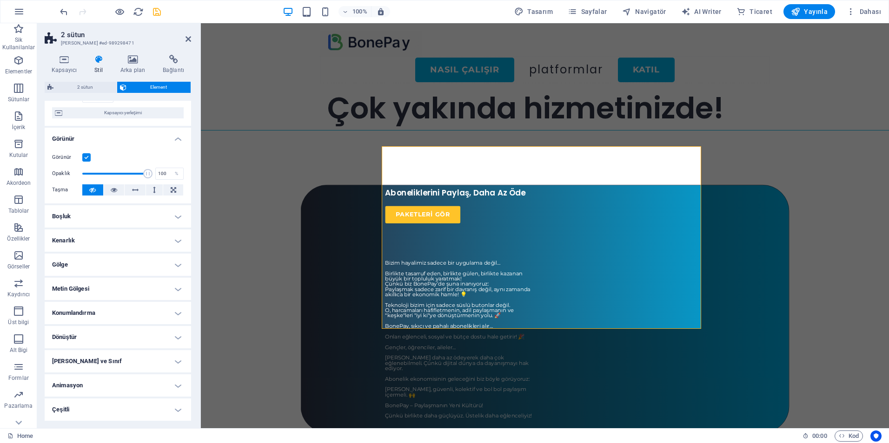
click at [171, 263] on h4 "Gölge" at bounding box center [118, 265] width 146 height 22
click at [171, 263] on h4 "Gölge" at bounding box center [118, 262] width 146 height 17
click at [116, 411] on h4 "Çeşitli" at bounding box center [118, 410] width 146 height 22
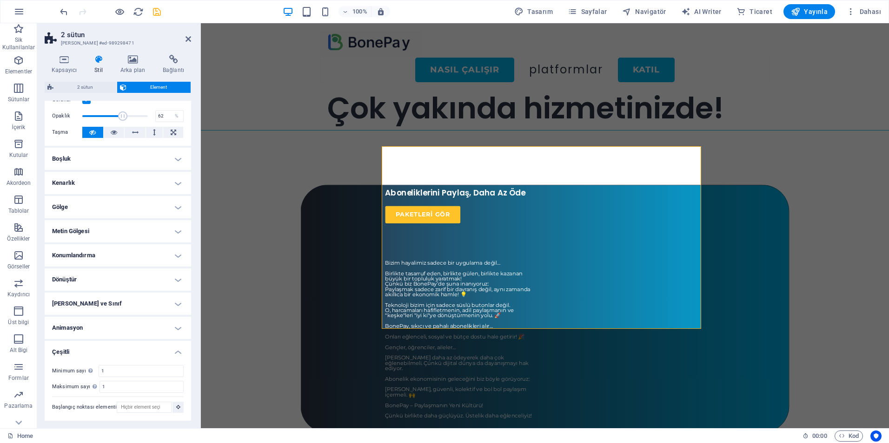
drag, startPoint x: 145, startPoint y: 117, endPoint x: 122, endPoint y: 122, distance: 23.2
click at [122, 122] on span at bounding box center [115, 116] width 66 height 14
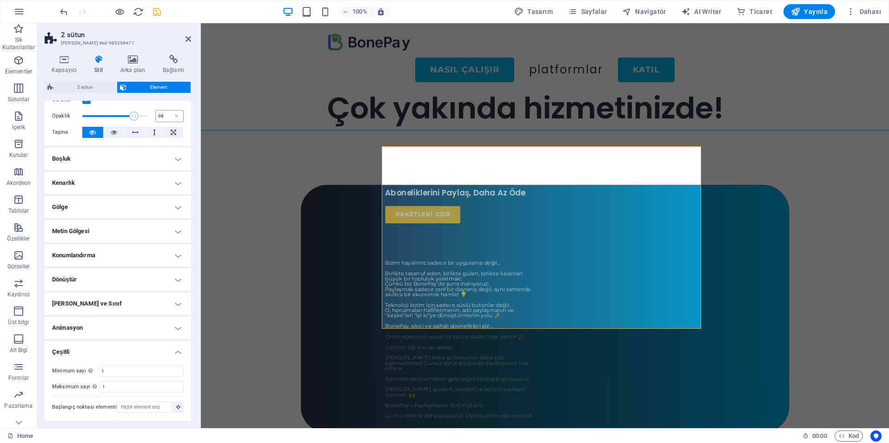
type input "100"
drag, startPoint x: 114, startPoint y: 119, endPoint x: 171, endPoint y: 113, distance: 57.4
click at [171, 113] on div "Opaklık 100 %" at bounding box center [118, 116] width 132 height 14
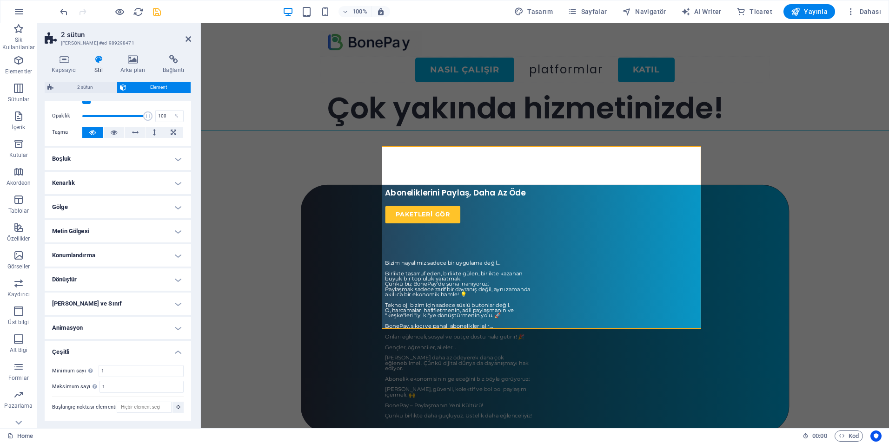
click at [175, 351] on h4 "Çeşitli" at bounding box center [118, 349] width 146 height 17
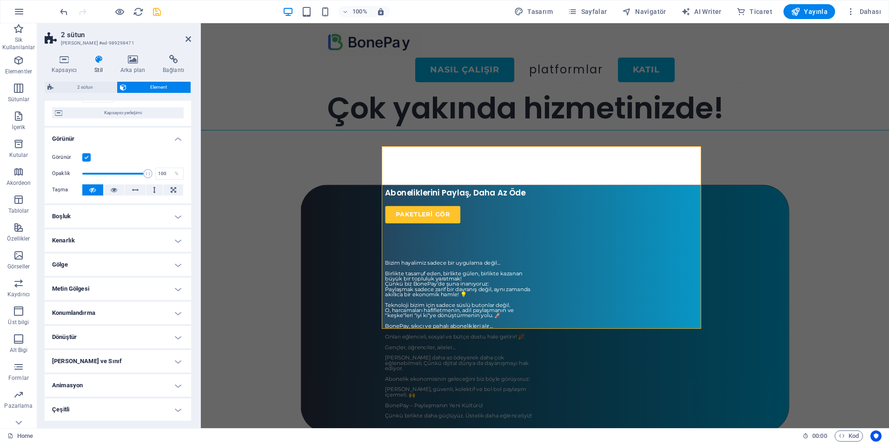
scroll to position [0, 0]
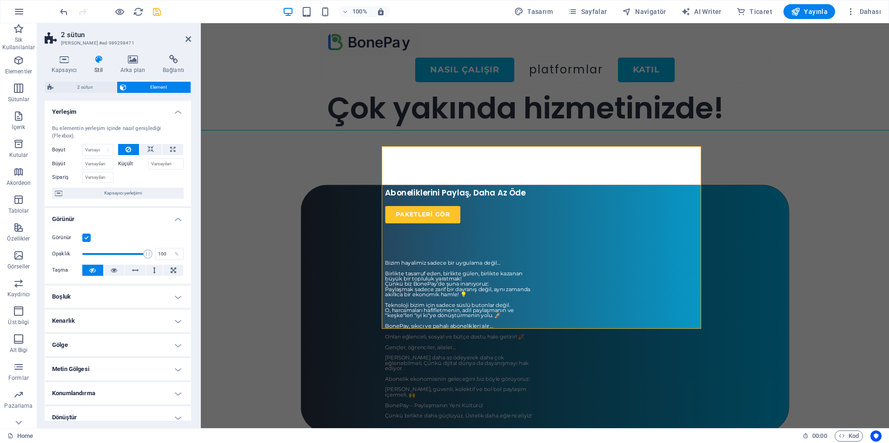
click at [178, 296] on h4 "Boşluk" at bounding box center [118, 297] width 146 height 22
click at [178, 296] on h4 "Boşluk" at bounding box center [118, 294] width 146 height 17
click at [177, 323] on h4 "Kenarlık" at bounding box center [118, 321] width 146 height 22
click at [177, 323] on h4 "Kenarlık" at bounding box center [118, 318] width 146 height 17
click at [176, 348] on h4 "Gölge" at bounding box center [118, 345] width 146 height 22
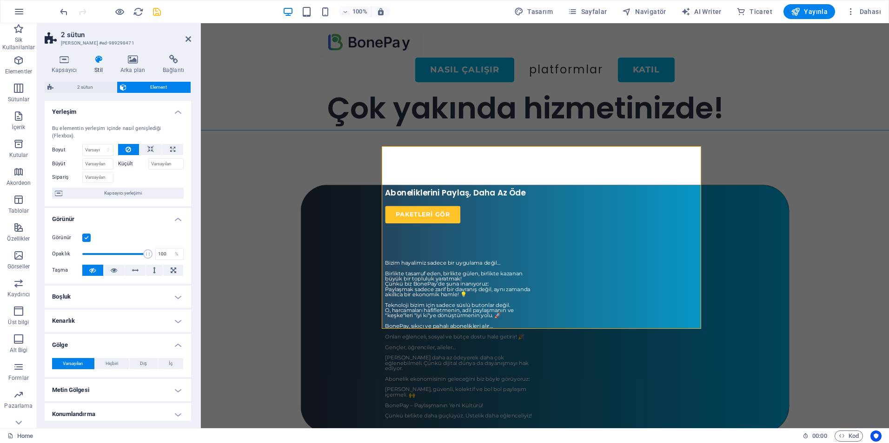
click at [177, 344] on h4 "Gölge" at bounding box center [118, 342] width 146 height 17
click at [175, 369] on h4 "Metin Gölgesi" at bounding box center [118, 369] width 146 height 22
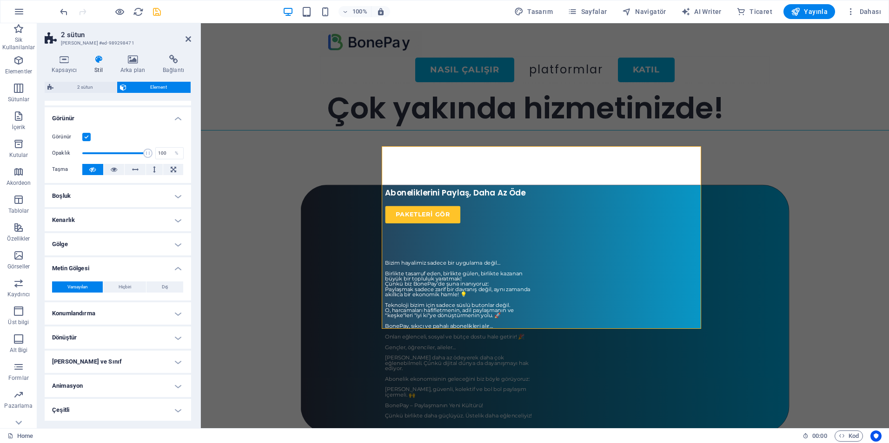
scroll to position [101, 0]
click at [174, 269] on h4 "Metin Gölgesi" at bounding box center [118, 265] width 146 height 17
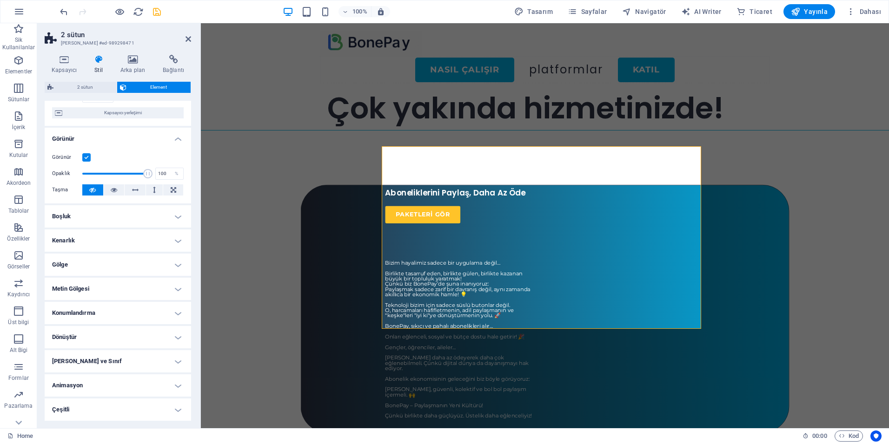
click at [176, 311] on h4 "Konumlandırma" at bounding box center [118, 313] width 146 height 22
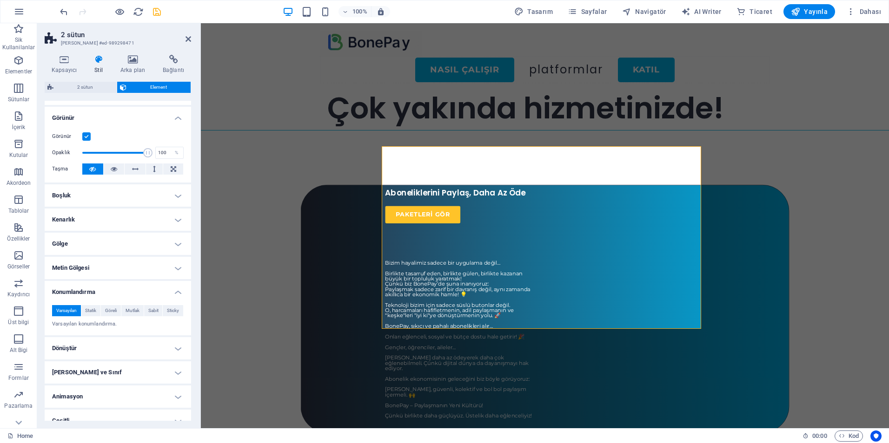
click at [174, 292] on h4 "Konumlandırma" at bounding box center [118, 289] width 146 height 17
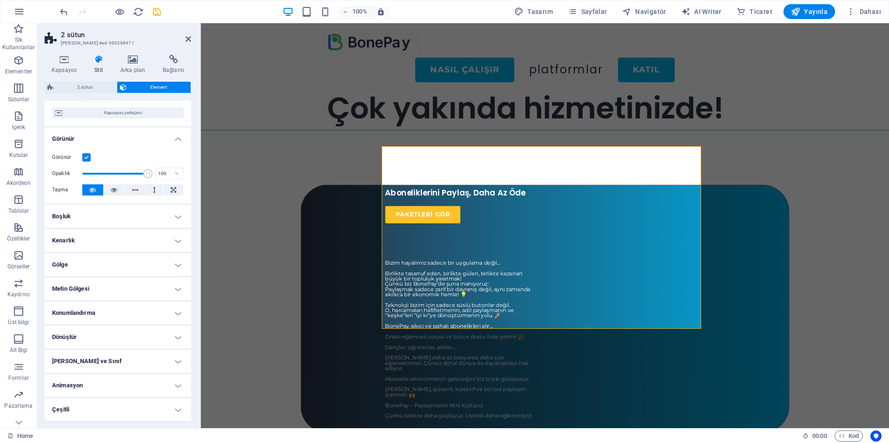
scroll to position [80, 0]
click at [174, 339] on h4 "Dönüştür" at bounding box center [118, 337] width 146 height 22
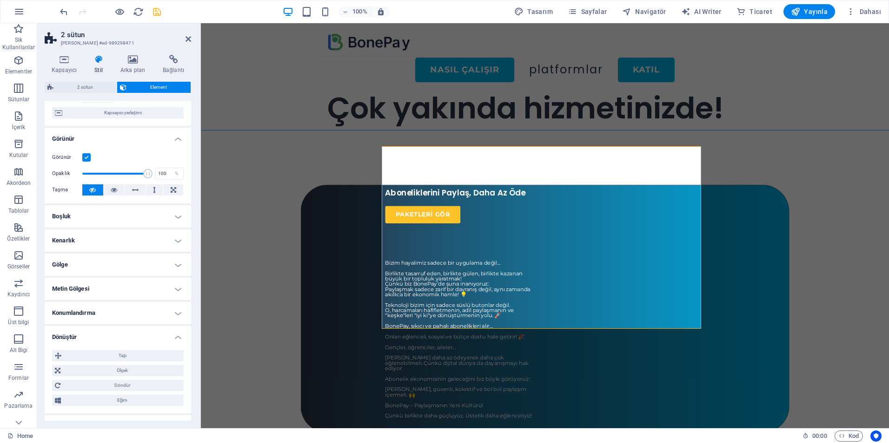
scroll to position [101, 0]
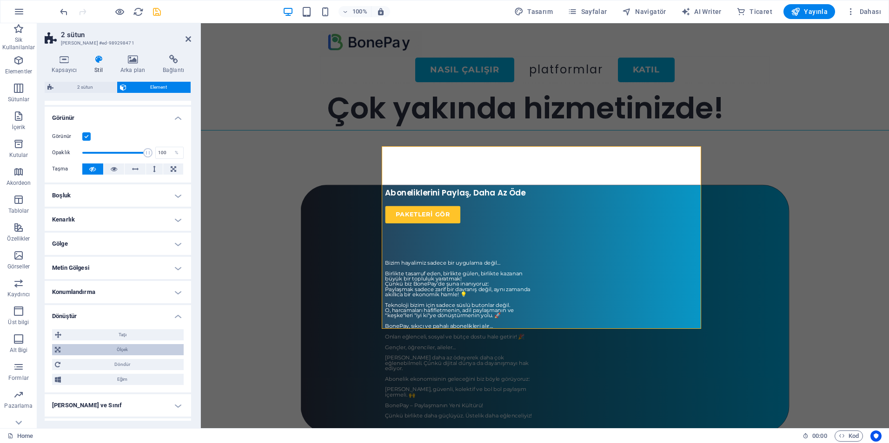
click at [134, 352] on span "Ölçek" at bounding box center [122, 349] width 118 height 11
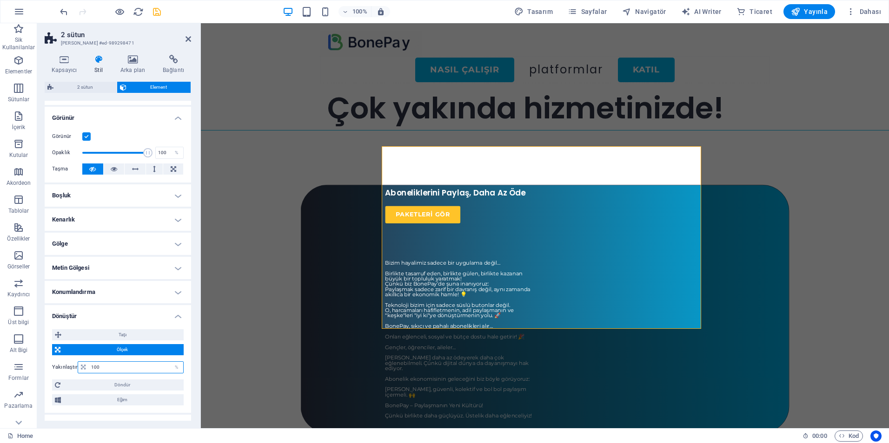
click at [121, 368] on input "100" at bounding box center [136, 367] width 94 height 11
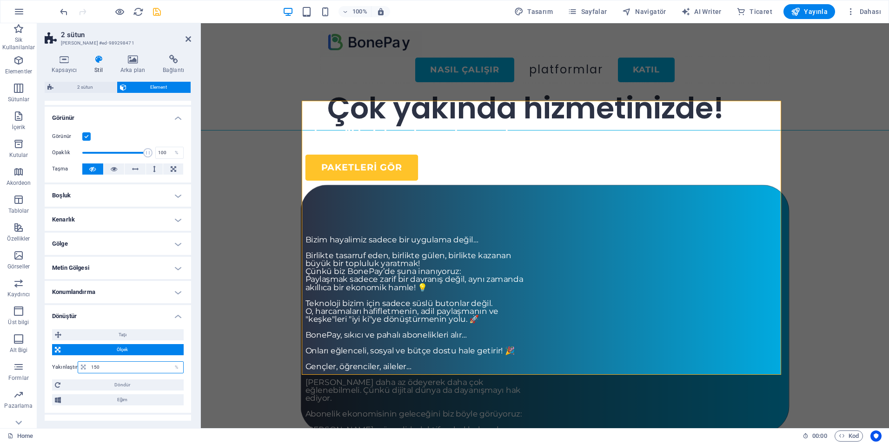
type input "150"
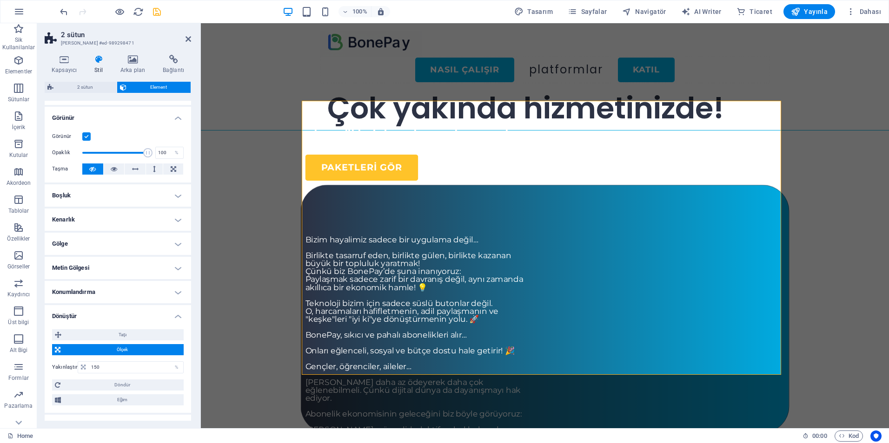
click at [187, 41] on icon at bounding box center [188, 38] width 6 height 7
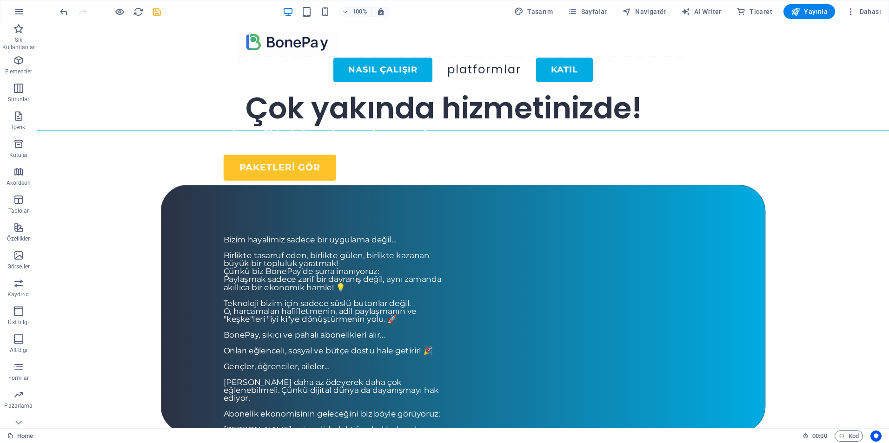
click at [192, 287] on div "Aboneliklerini Paylaş, Daha Az Öde Paketleri GÖR Bizim hayalimiz sadece bir uyg…" at bounding box center [463, 309] width 605 height 248
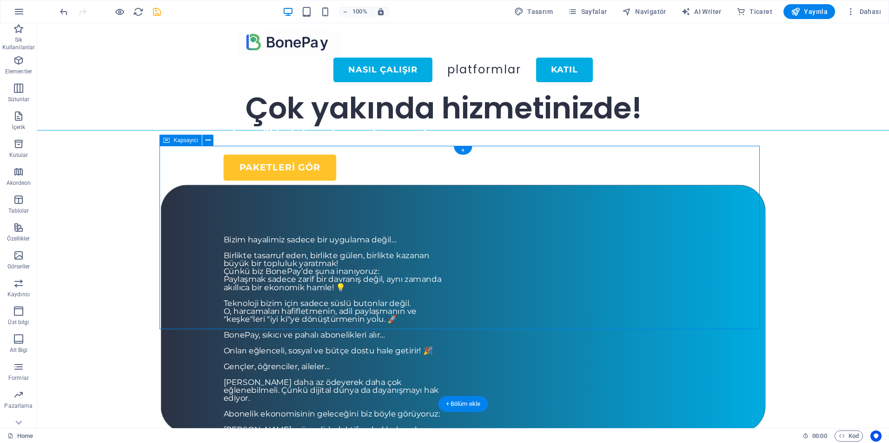
click at [192, 287] on div "Aboneliklerini Paylaş, Daha Az Öde Paketleri GÖR Bizim hayalimiz sadece bir uyg…" at bounding box center [463, 309] width 605 height 248
select select "px"
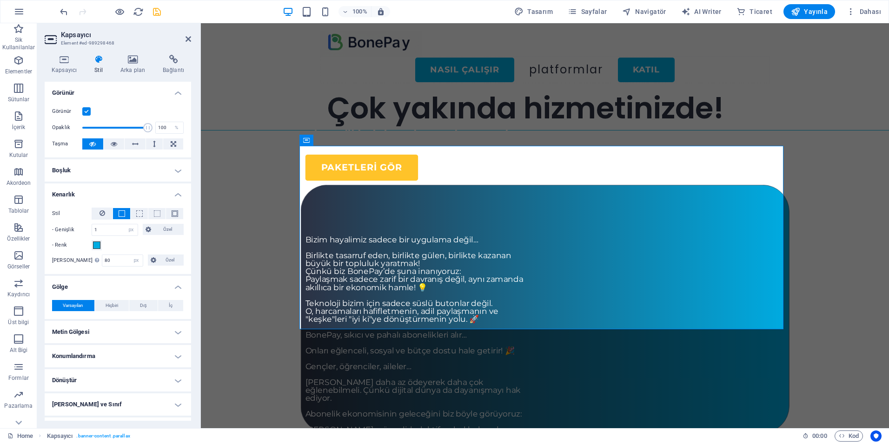
click at [130, 380] on h4 "Dönüştür" at bounding box center [118, 380] width 146 height 22
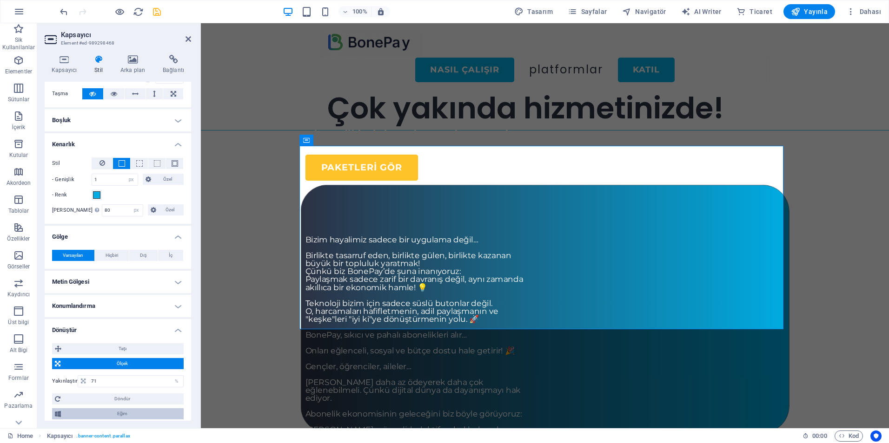
scroll to position [129, 0]
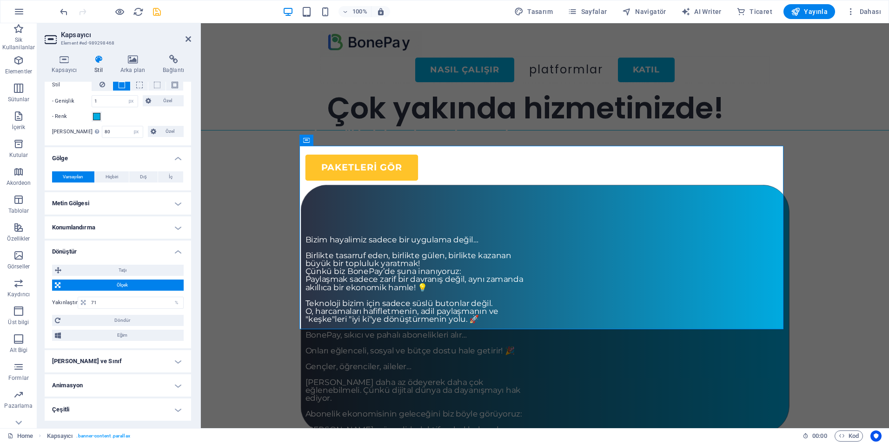
click at [130, 284] on span "Ölçek" at bounding box center [122, 285] width 118 height 11
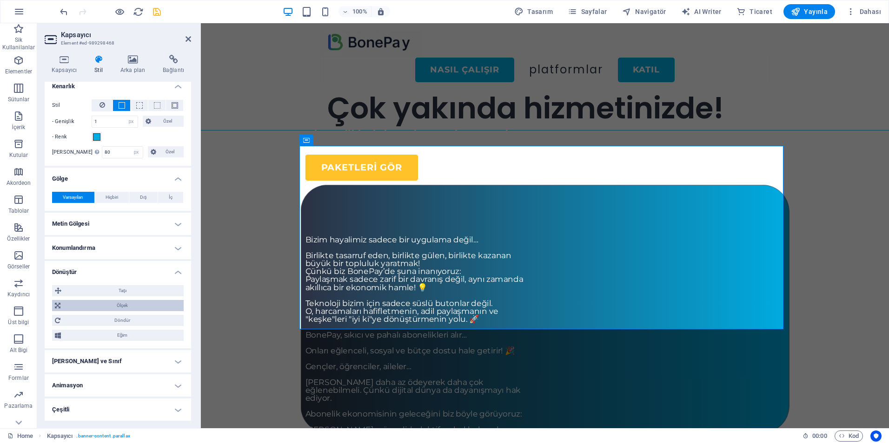
click at [130, 308] on span "Ölçek" at bounding box center [122, 305] width 118 height 11
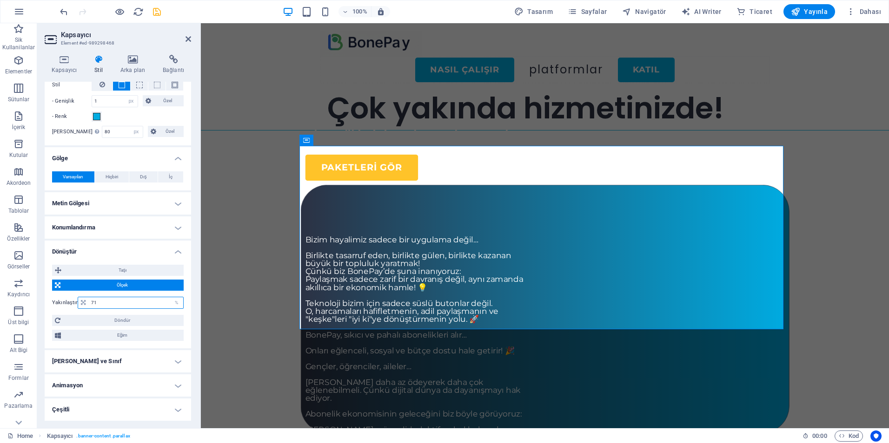
click at [109, 307] on input "71" at bounding box center [136, 302] width 94 height 11
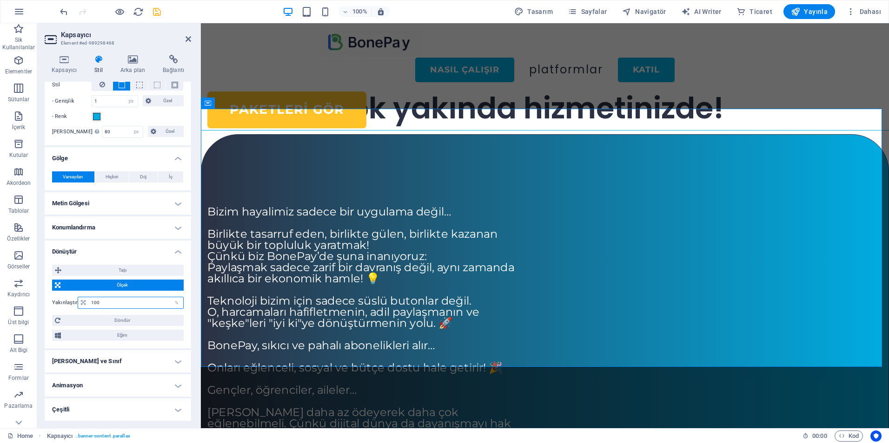
type input "100"
click at [158, 13] on icon "save" at bounding box center [157, 12] width 11 height 11
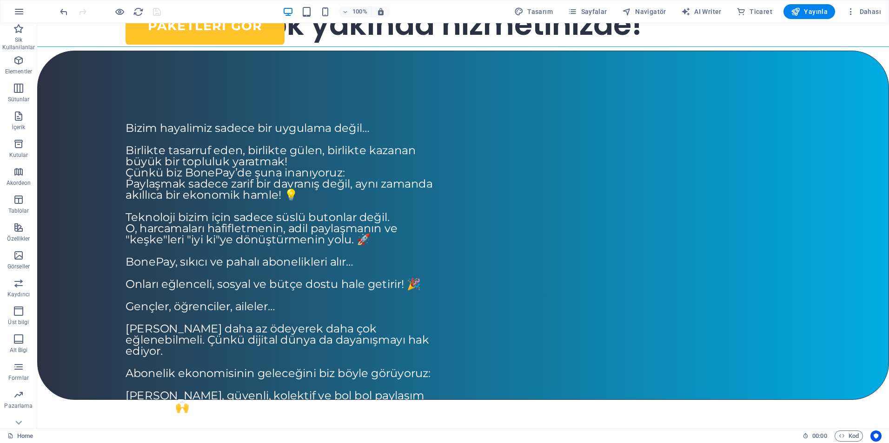
scroll to position [0, 0]
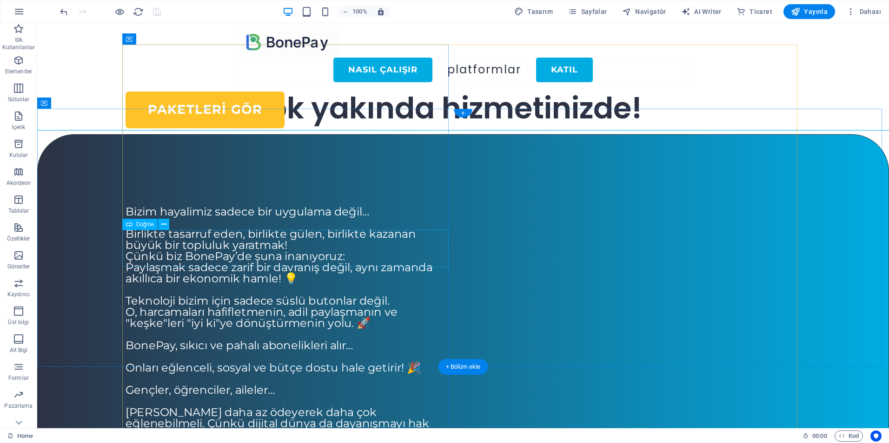
click at [194, 129] on div "Paketleri GÖR" at bounding box center [288, 110] width 326 height 37
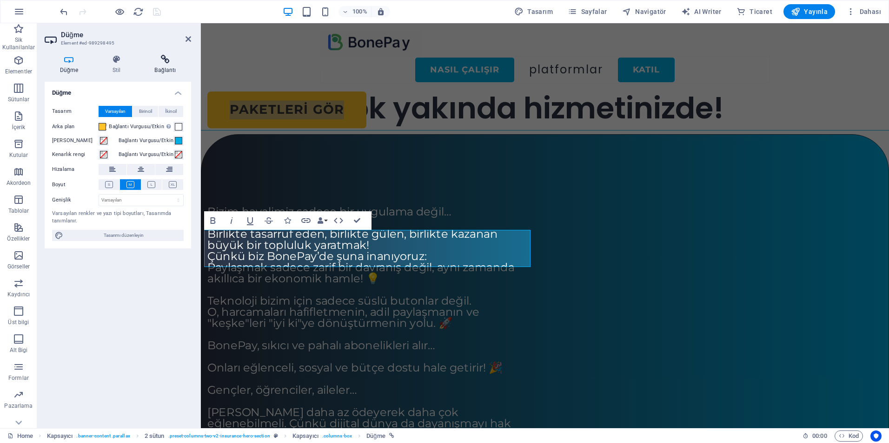
click at [156, 62] on icon at bounding box center [165, 59] width 52 height 9
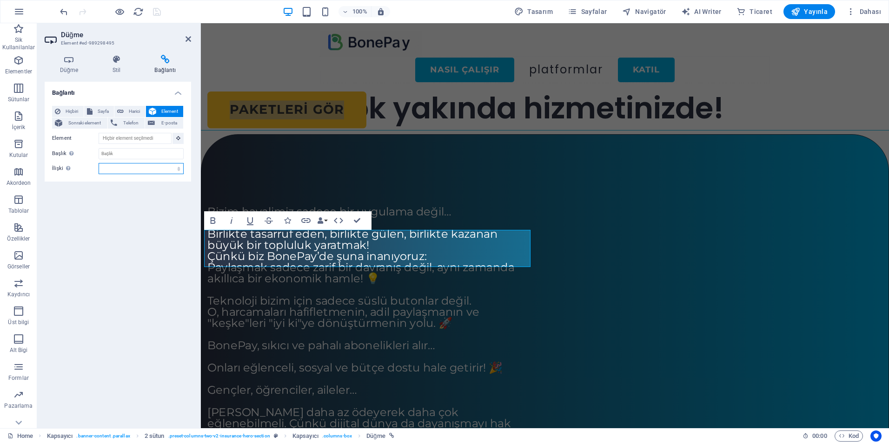
click at [139, 169] on select "alternate oluşturan bookmark harici yardım lisans ileri nofollow noreferrer noo…" at bounding box center [141, 168] width 85 height 11
click at [138, 152] on input "Başlık Ek bağlantı tanımının bağlantı metniyle aynı olmaması gerekir. Başlık, g…" at bounding box center [141, 153] width 85 height 11
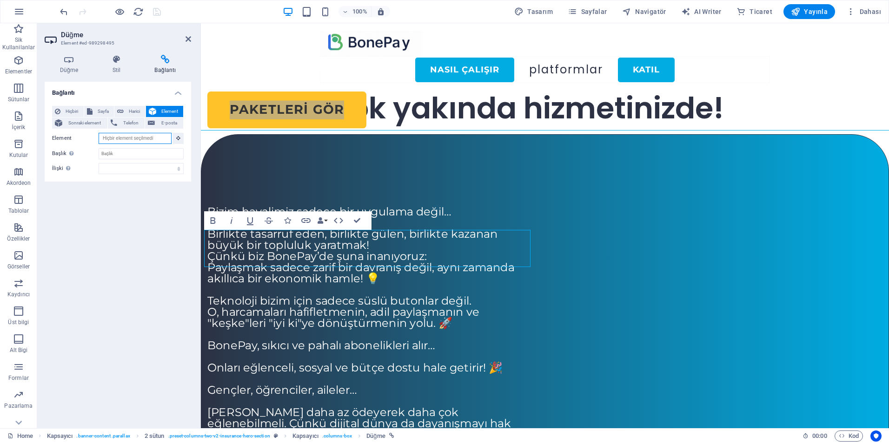
click at [147, 138] on input "Element" at bounding box center [135, 138] width 73 height 11
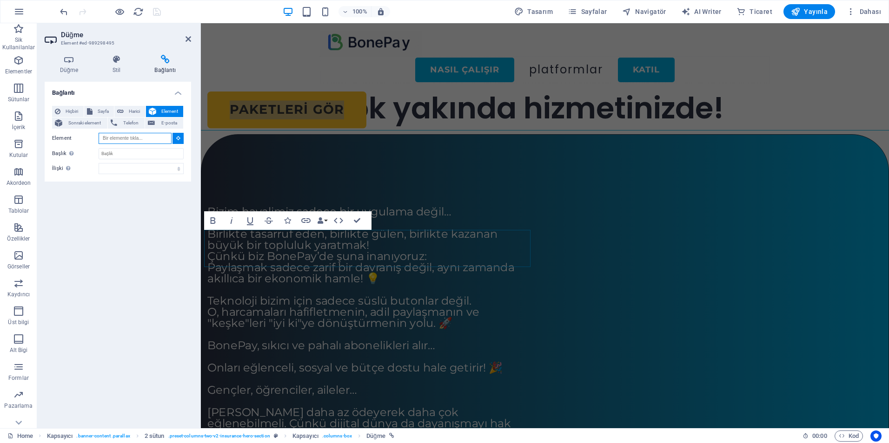
click at [147, 138] on input "Element" at bounding box center [135, 138] width 73 height 11
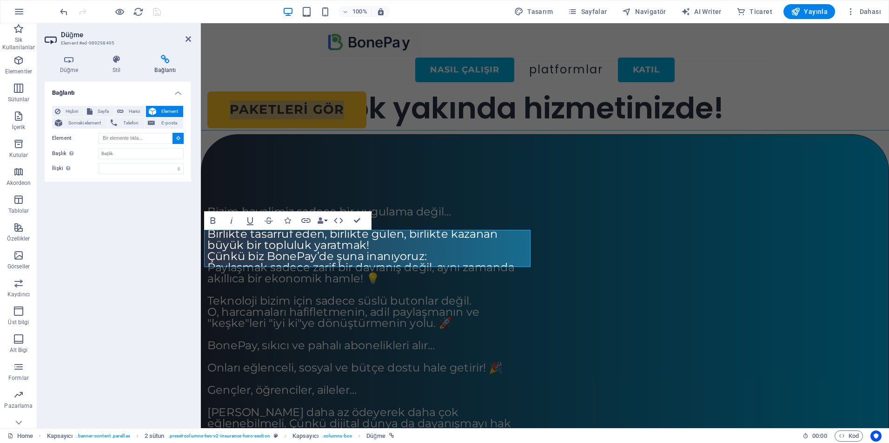
click at [104, 259] on div "Bağlantı Hiçbiri Sayfa Harici Element Sonraki element Telefon E-posta Sayfa Hom…" at bounding box center [118, 251] width 146 height 339
click at [103, 109] on span "Sayfa" at bounding box center [103, 111] width 16 height 11
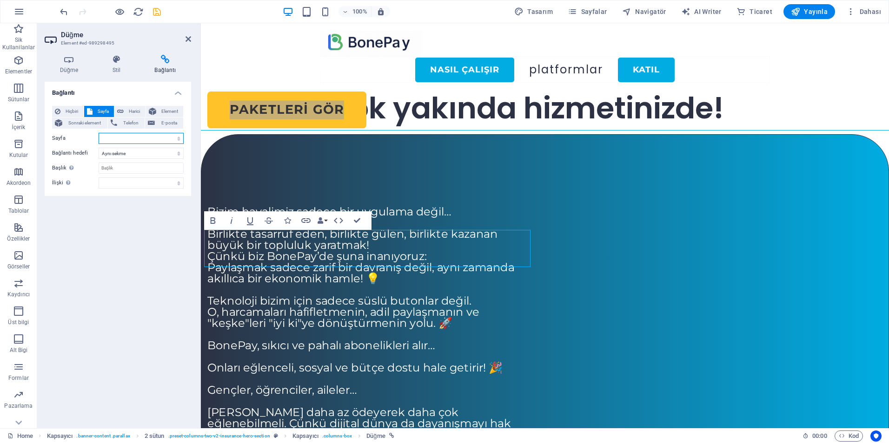
click at [126, 142] on select "Home nasilcalisir login-signup groups payment dashboard" at bounding box center [141, 138] width 85 height 11
select select "3"
click at [99, 133] on select "Home nasilcalisir login-signup groups payment dashboard" at bounding box center [141, 138] width 85 height 11
click at [118, 279] on div "Bağlantı Hiçbiri Sayfa Harici Element Sonraki element Telefon E-posta Sayfa Hom…" at bounding box center [118, 251] width 146 height 339
click at [154, 10] on icon "save" at bounding box center [157, 12] width 11 height 11
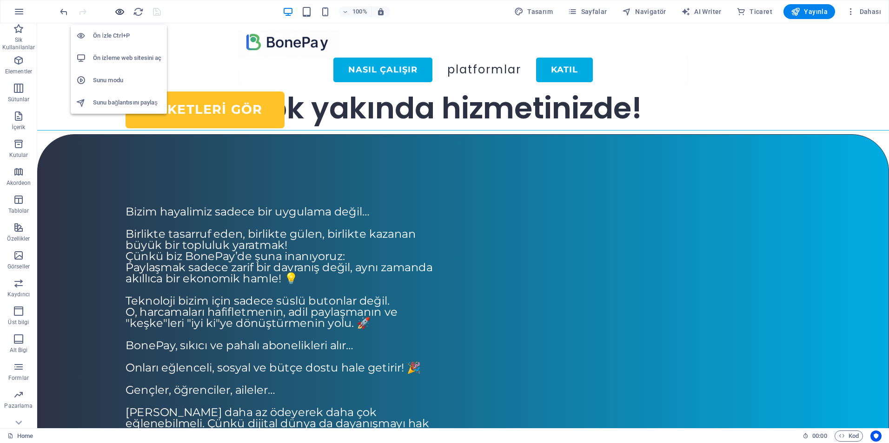
click at [119, 12] on icon "button" at bounding box center [119, 12] width 11 height 11
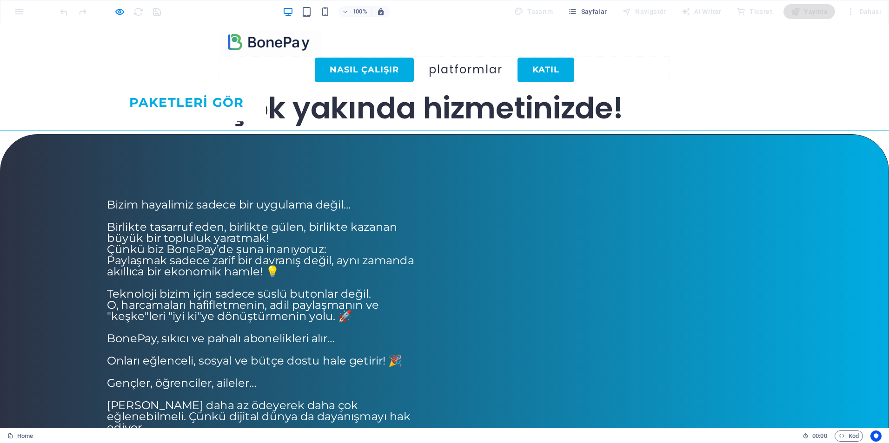
click at [205, 122] on link "Paketleri GÖR" at bounding box center [186, 103] width 159 height 37
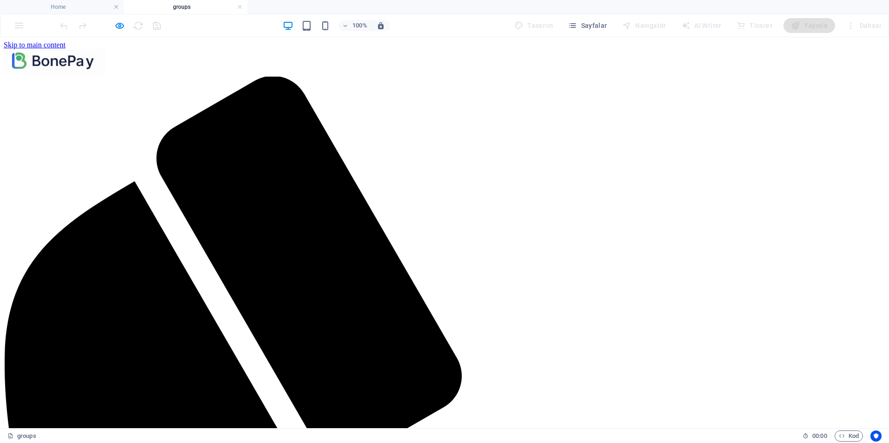
click at [122, 27] on icon "button" at bounding box center [119, 25] width 11 height 11
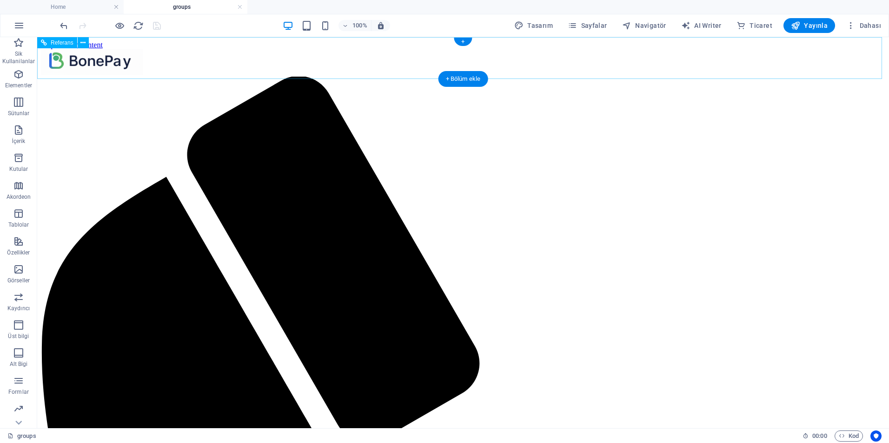
click at [289, 56] on div at bounding box center [463, 62] width 844 height 27
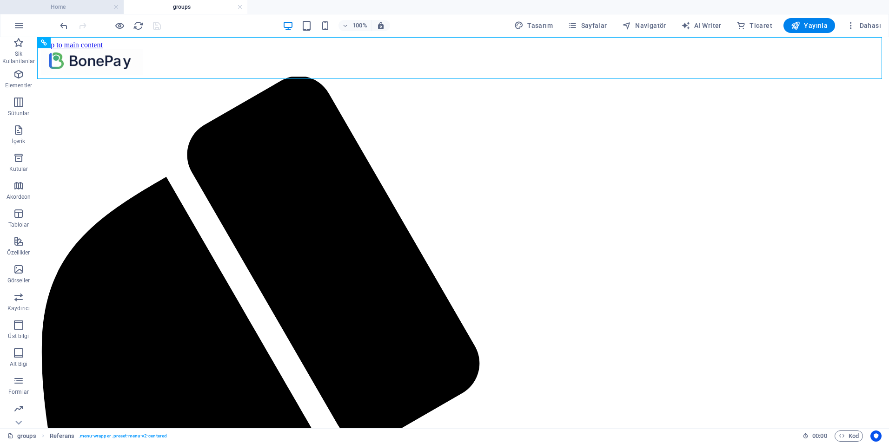
click at [78, 8] on h4 "Home" at bounding box center [62, 7] width 124 height 10
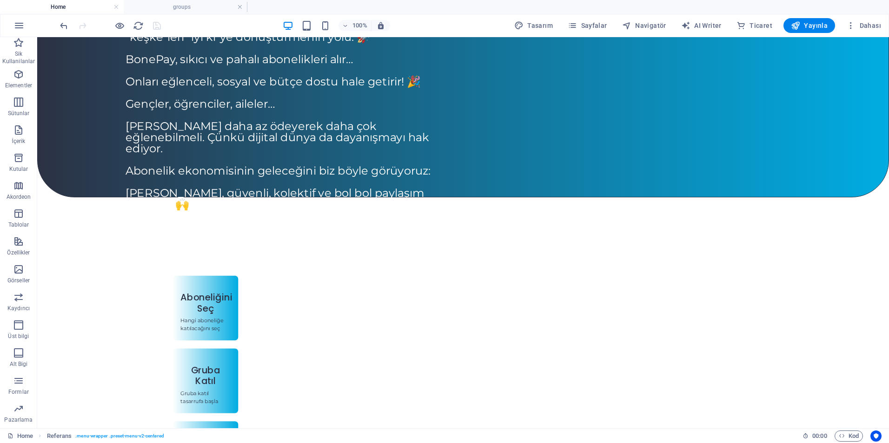
scroll to position [301, 0]
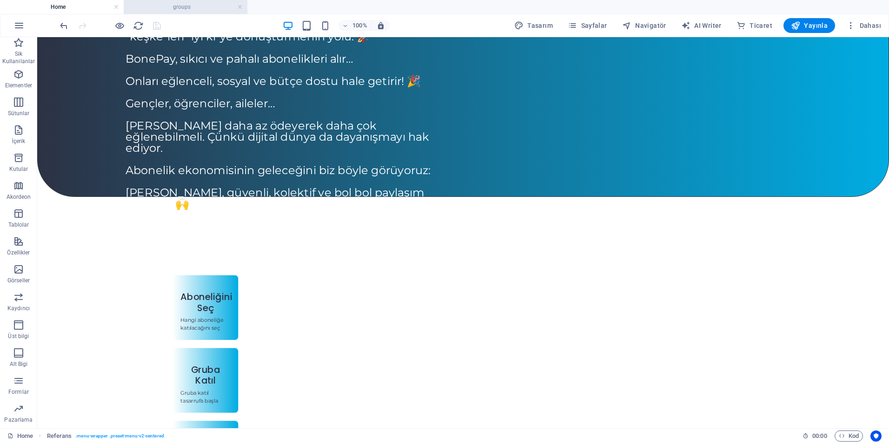
drag, startPoint x: 178, startPoint y: 7, endPoint x: 153, endPoint y: 9, distance: 25.1
click at [178, 7] on h4 "groups" at bounding box center [186, 7] width 124 height 10
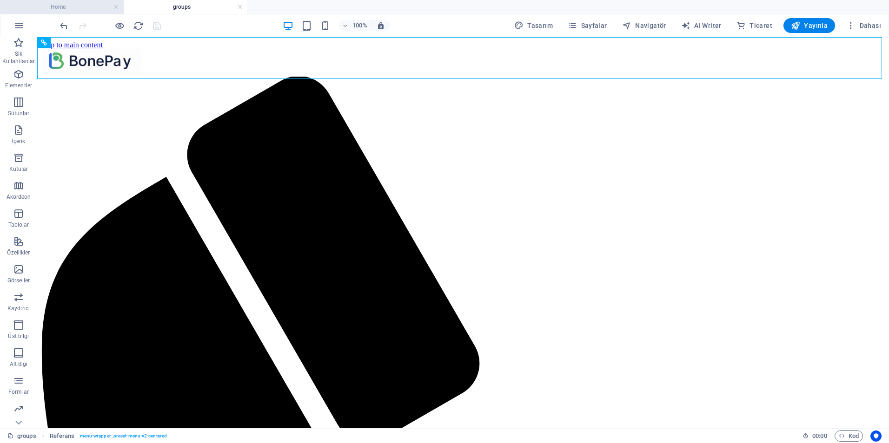
click at [64, 8] on h4 "Home" at bounding box center [62, 7] width 124 height 10
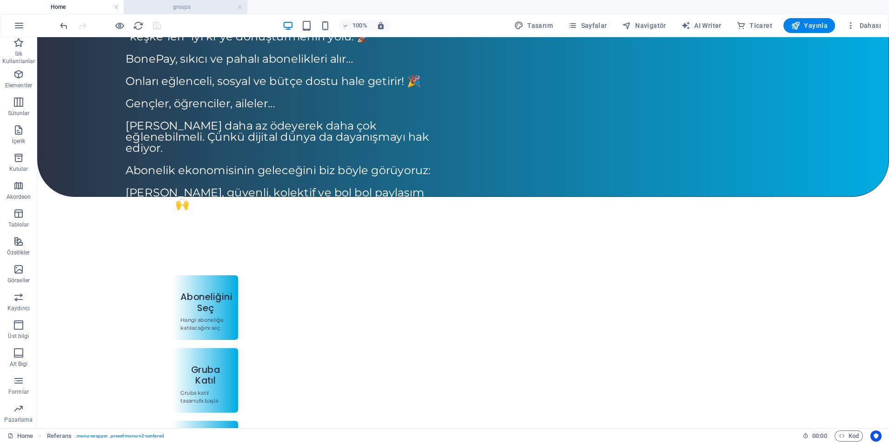
click at [188, 7] on h4 "groups" at bounding box center [186, 7] width 124 height 10
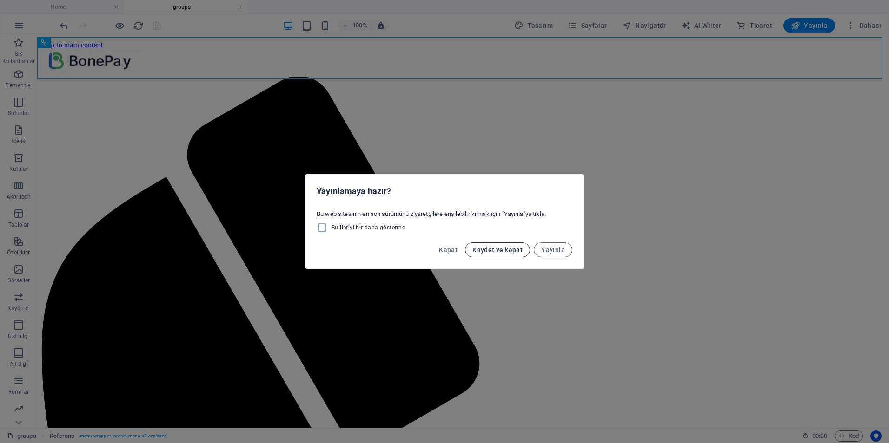
click at [497, 251] on span "Kaydet ve kapat" at bounding box center [497, 249] width 50 height 7
